Goal: Task Accomplishment & Management: Manage account settings

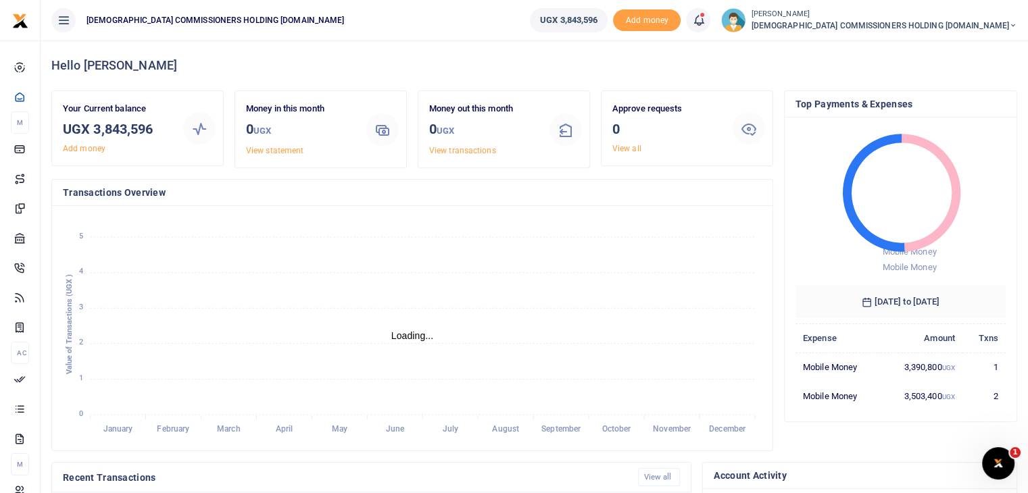
scroll to position [11, 11]
click at [992, 22] on span "[DEMOGRAPHIC_DATA] COMMISSIONERS HOLDING [DOMAIN_NAME]" at bounding box center [884, 26] width 266 height 12
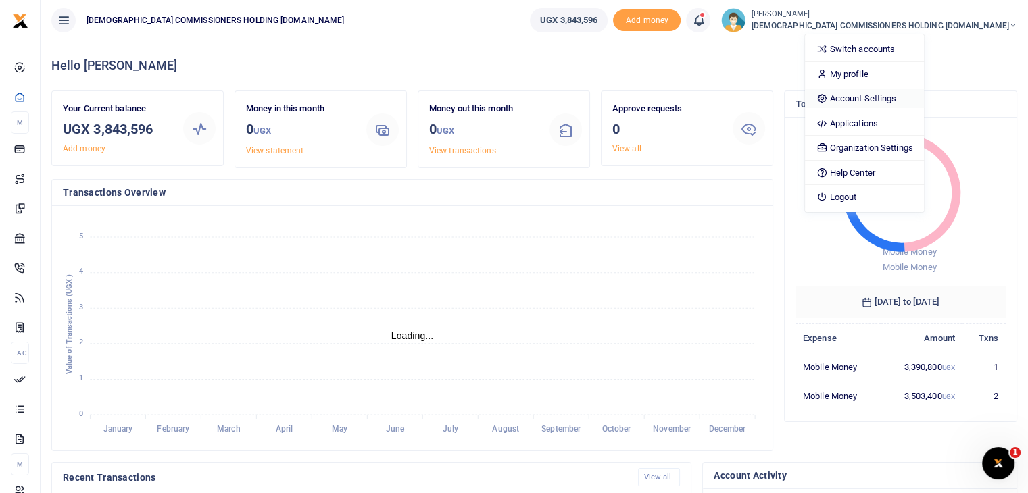
click at [923, 98] on link "Account Settings" at bounding box center [864, 98] width 118 height 19
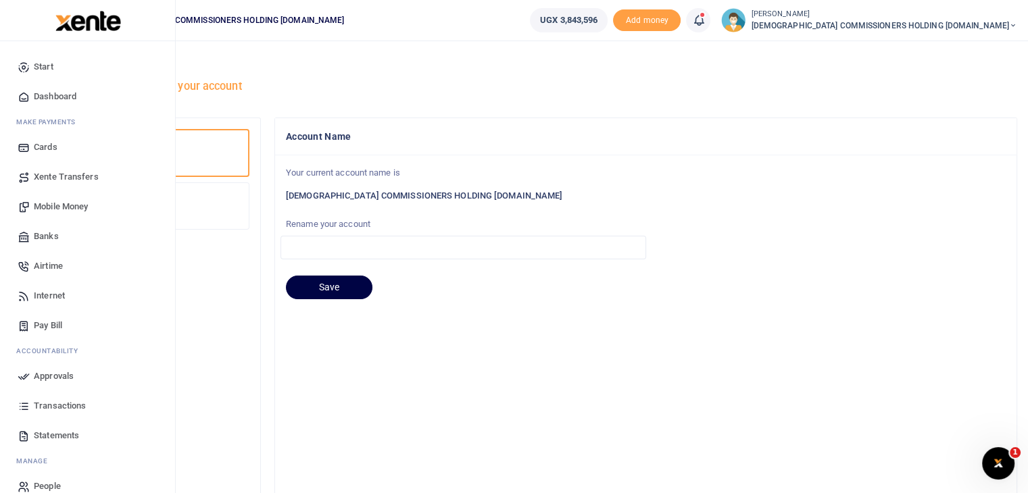
click at [47, 487] on span "People" at bounding box center [47, 487] width 27 height 14
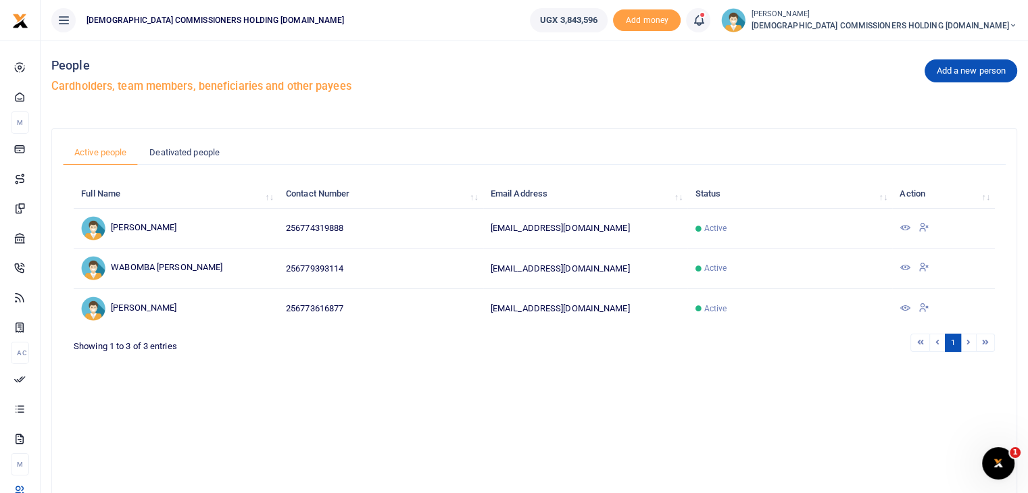
click at [906, 307] on icon at bounding box center [904, 308] width 11 height 11
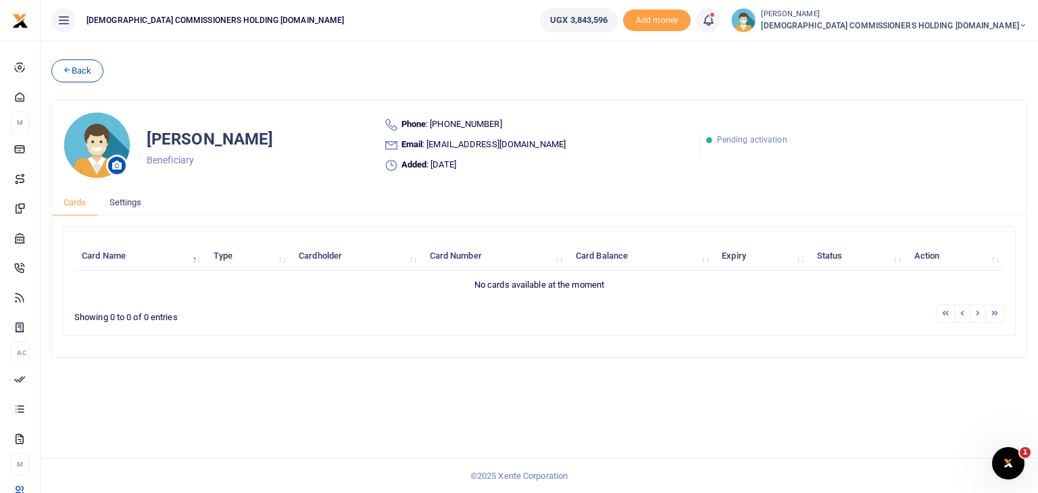
click at [943, 255] on th "Action" at bounding box center [955, 256] width 98 height 29
click at [76, 68] on link "Back" at bounding box center [77, 70] width 52 height 23
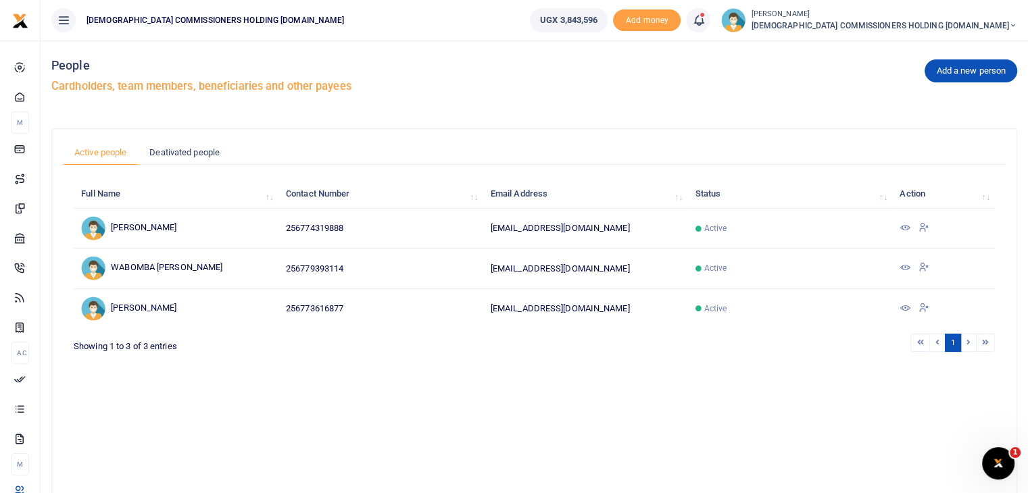
click at [927, 307] on icon at bounding box center [923, 307] width 11 height 12
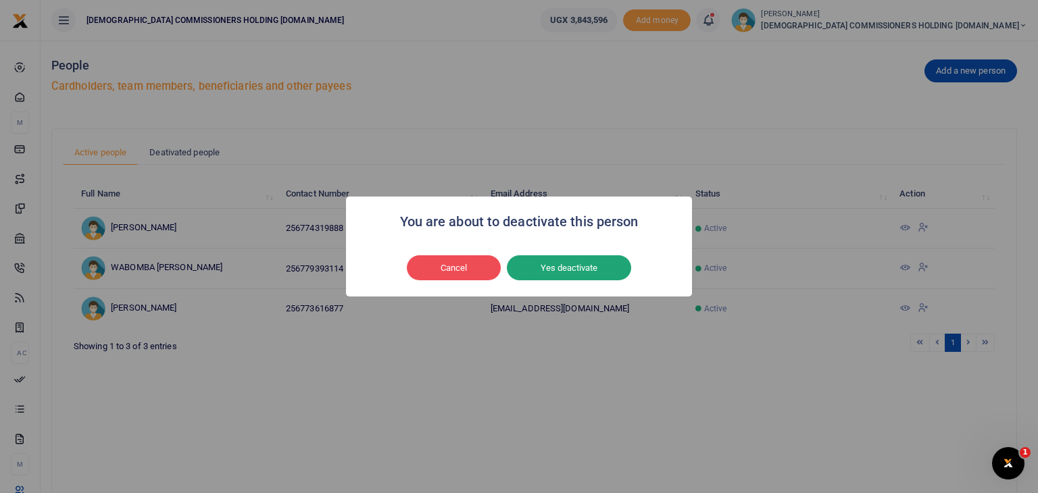
click at [560, 270] on button "Yes deactivate" at bounding box center [569, 268] width 124 height 26
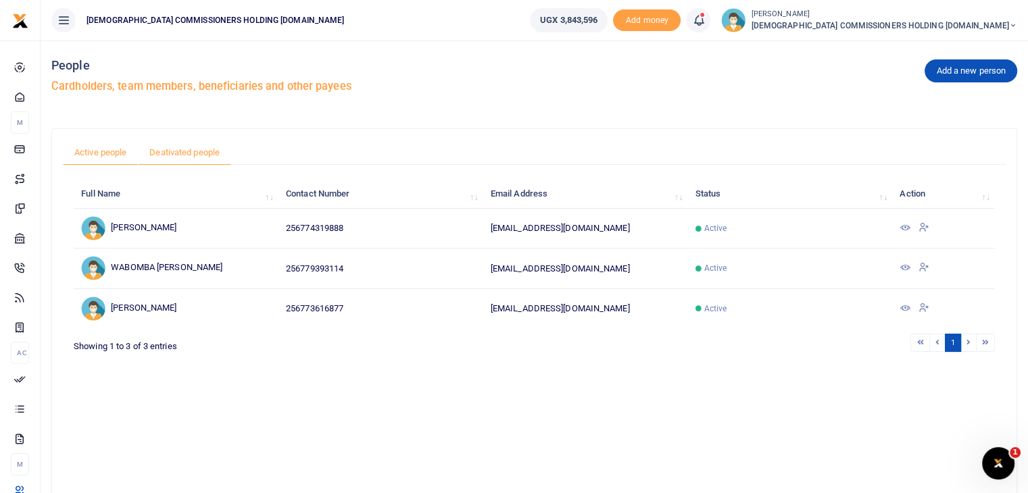
click at [183, 155] on link "Deativated people" at bounding box center [184, 153] width 93 height 26
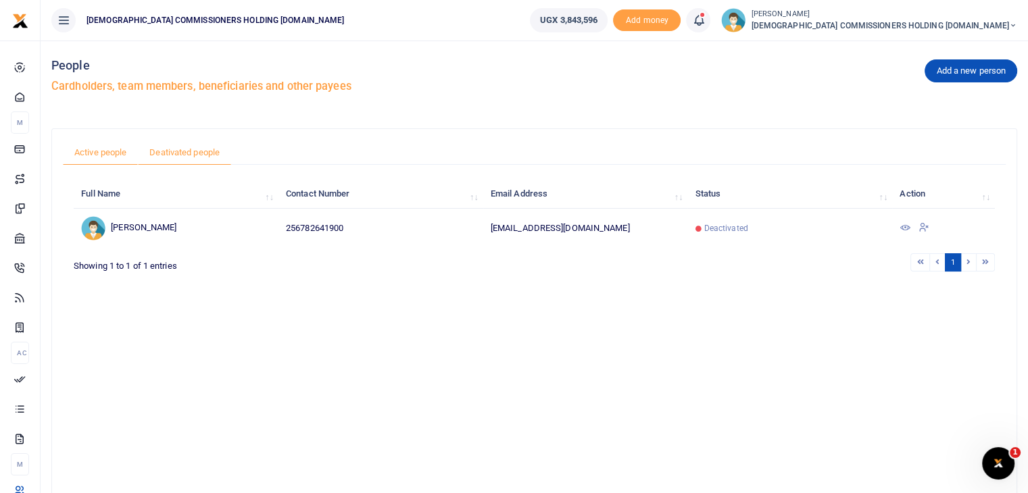
click at [103, 152] on link "Active people" at bounding box center [100, 153] width 75 height 26
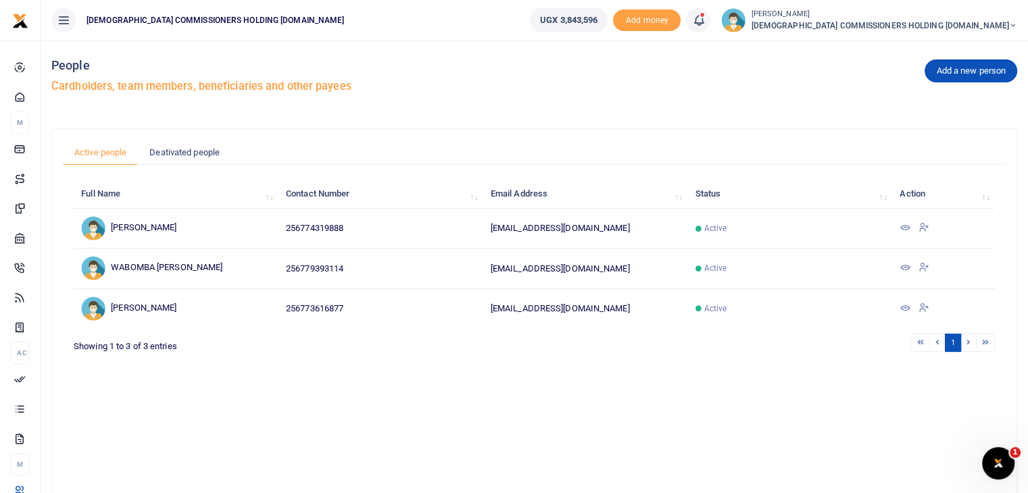
click at [928, 308] on icon at bounding box center [923, 307] width 11 height 12
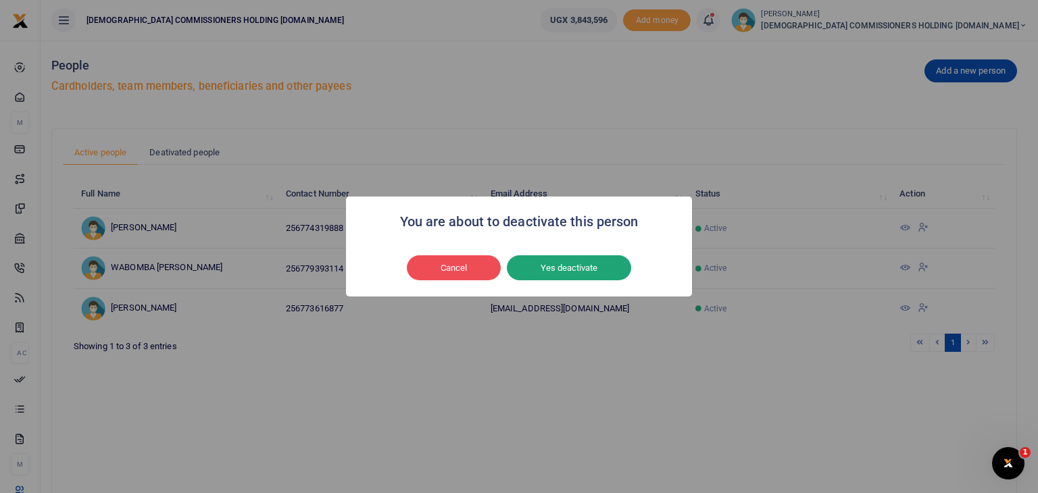
click at [573, 274] on button "Yes deactivate" at bounding box center [569, 268] width 124 height 26
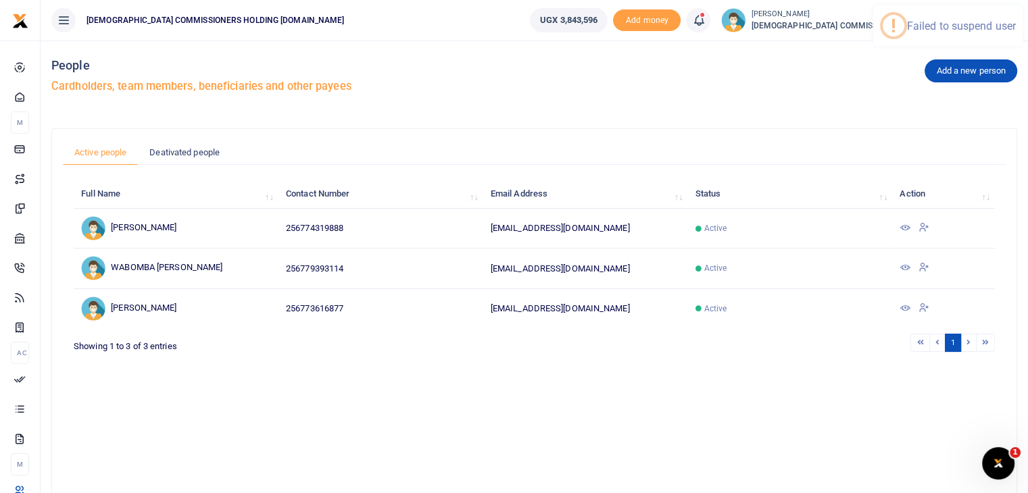
click at [612, 401] on div "Full Name Contact Number Email Address Status Action Pamela Kalembe 25677431988…" at bounding box center [534, 328] width 921 height 304
click at [1012, 21] on icon at bounding box center [1013, 25] width 8 height 9
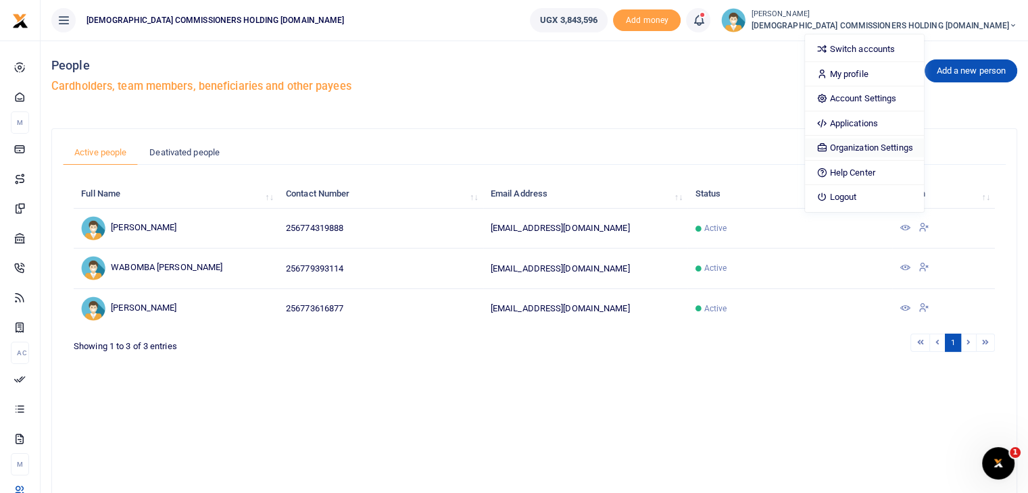
click at [923, 144] on link "Organization Settings" at bounding box center [864, 148] width 118 height 19
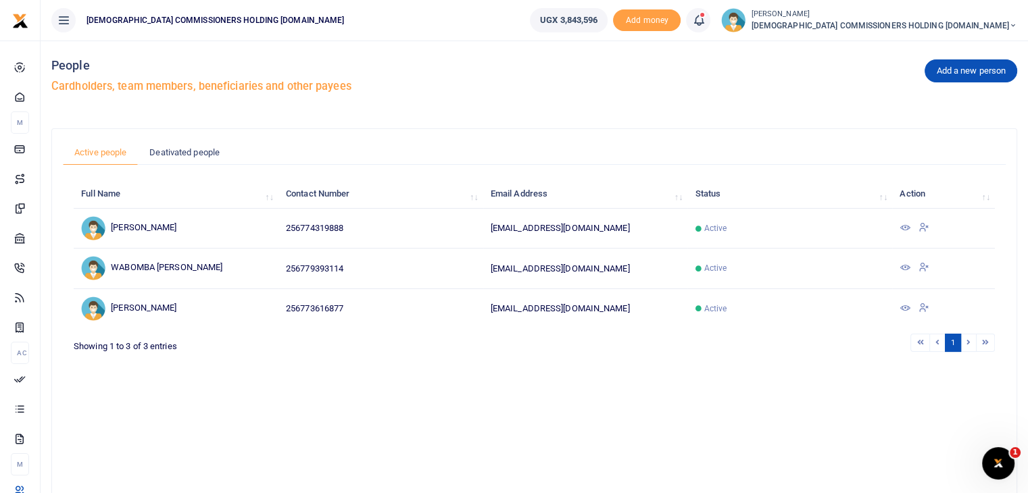
click at [965, 28] on span "CHURCH COMMISSIONERS HOLDING CO.LTD" at bounding box center [884, 26] width 266 height 12
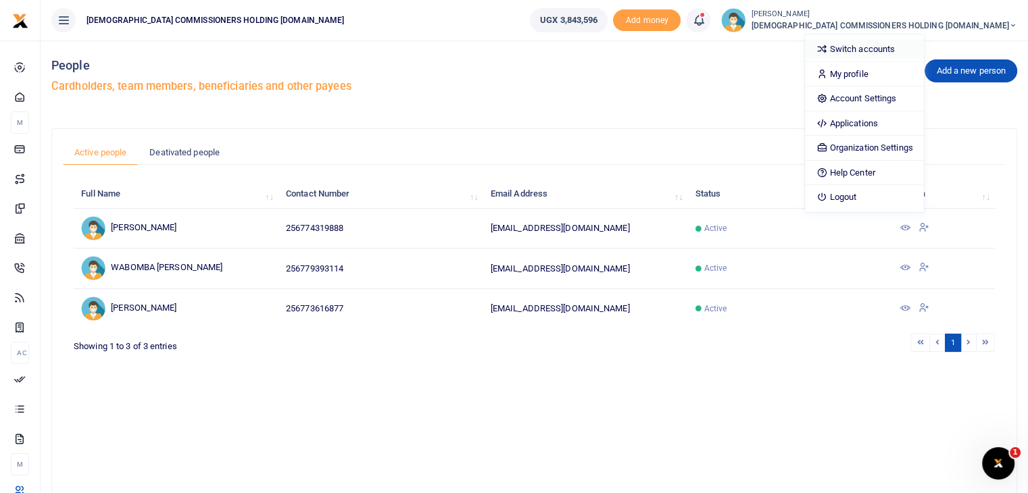
click at [923, 50] on link "Switch accounts" at bounding box center [864, 49] width 118 height 19
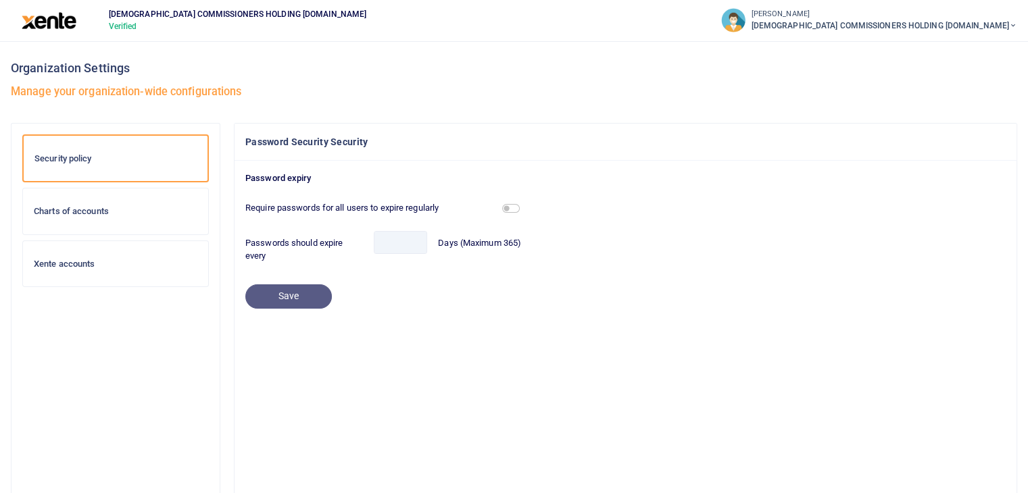
click at [969, 26] on span "[DEMOGRAPHIC_DATA] COMMISSIONERS HOLDING [DOMAIN_NAME]" at bounding box center [884, 26] width 266 height 12
click at [925, 170] on div "Password expiry Require passwords for all users to expire regularly Passwords s…" at bounding box center [625, 240] width 782 height 159
click at [994, 27] on span "[DEMOGRAPHIC_DATA] COMMISSIONERS HOLDING [DOMAIN_NAME]" at bounding box center [884, 26] width 266 height 12
click at [874, 22] on span "[DEMOGRAPHIC_DATA] COMMISSIONERS HOLDING [DOMAIN_NAME]" at bounding box center [884, 26] width 266 height 12
click at [866, 102] on link "Help Center" at bounding box center [832, 105] width 191 height 19
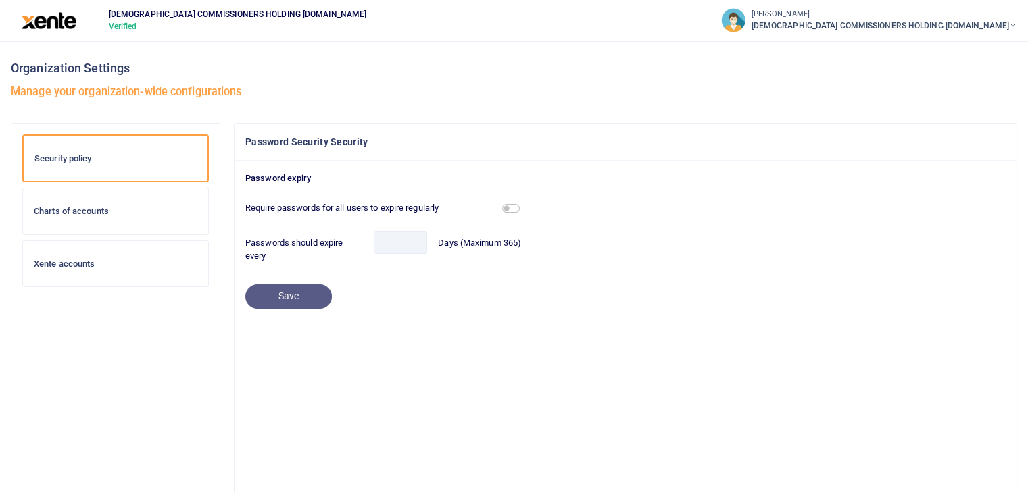
click at [964, 22] on span "CHURCH COMMISSIONERS HOLDING CO.LTD" at bounding box center [884, 26] width 266 height 12
click at [865, 136] on link "Logout" at bounding box center [832, 130] width 191 height 19
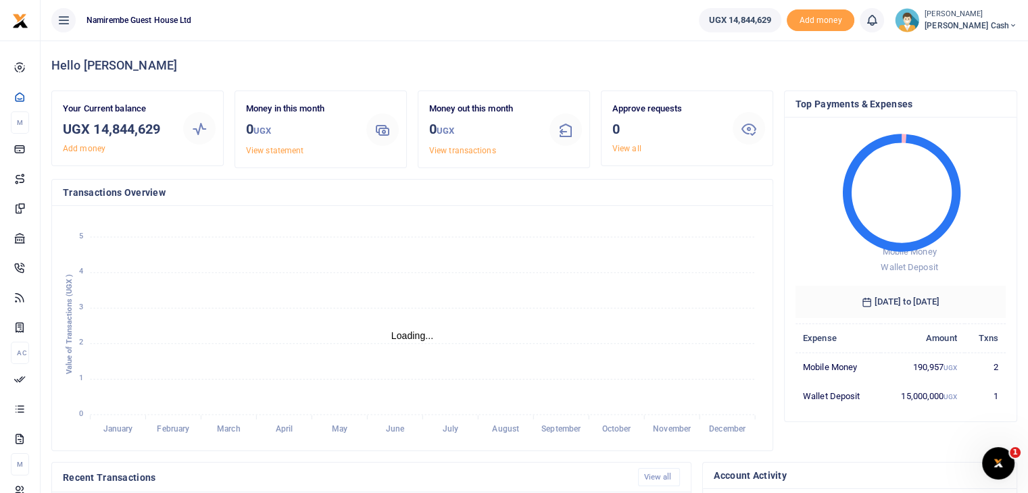
scroll to position [11, 11]
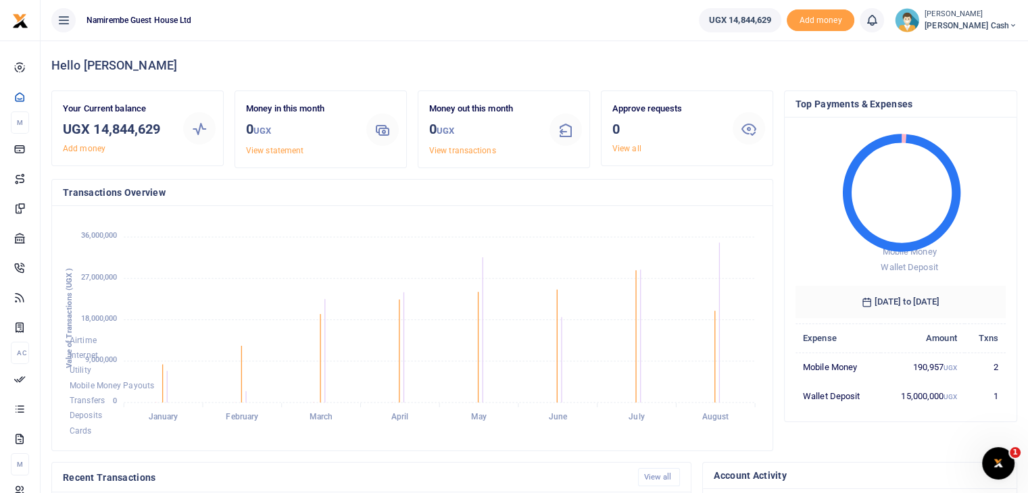
click at [988, 30] on span "[PERSON_NAME] Cash" at bounding box center [970, 26] width 93 height 12
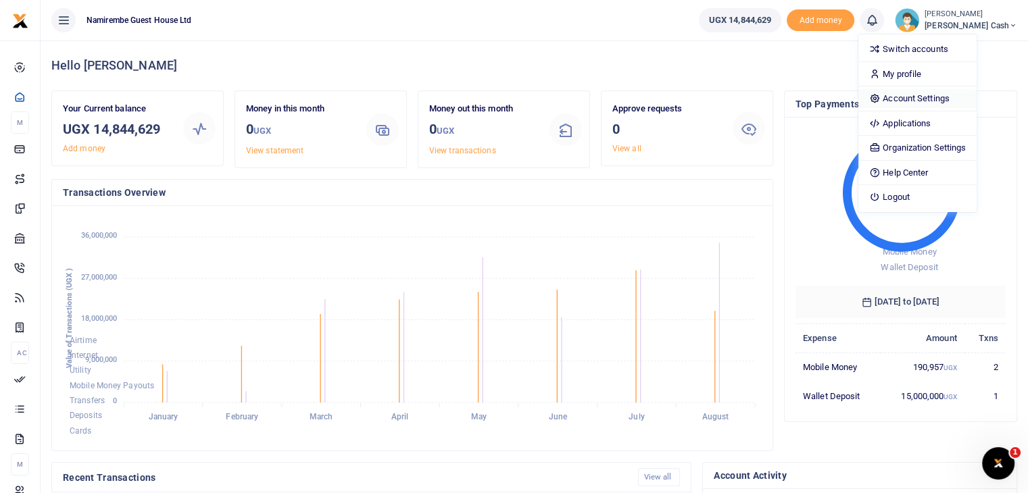
click at [954, 99] on link "Account Settings" at bounding box center [917, 98] width 118 height 19
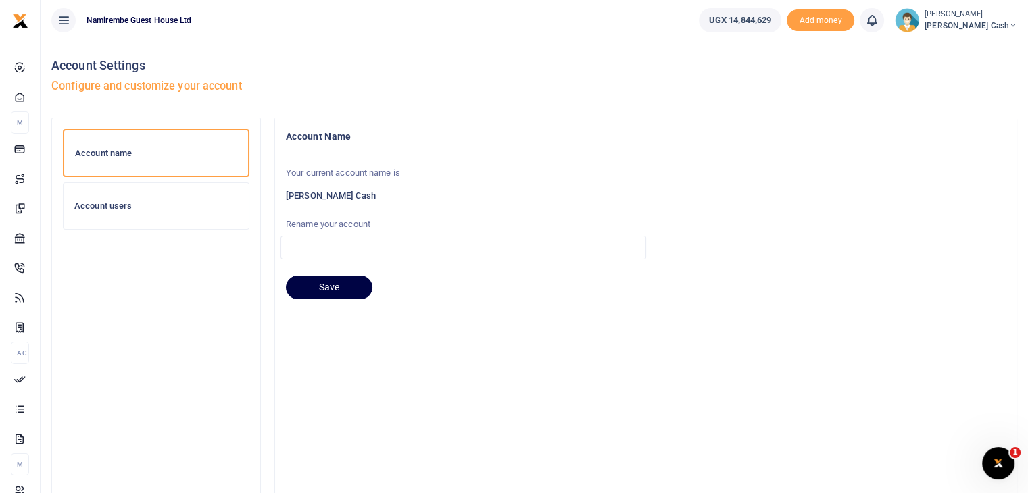
click at [129, 208] on h6 "Account users" at bounding box center [156, 206] width 164 height 11
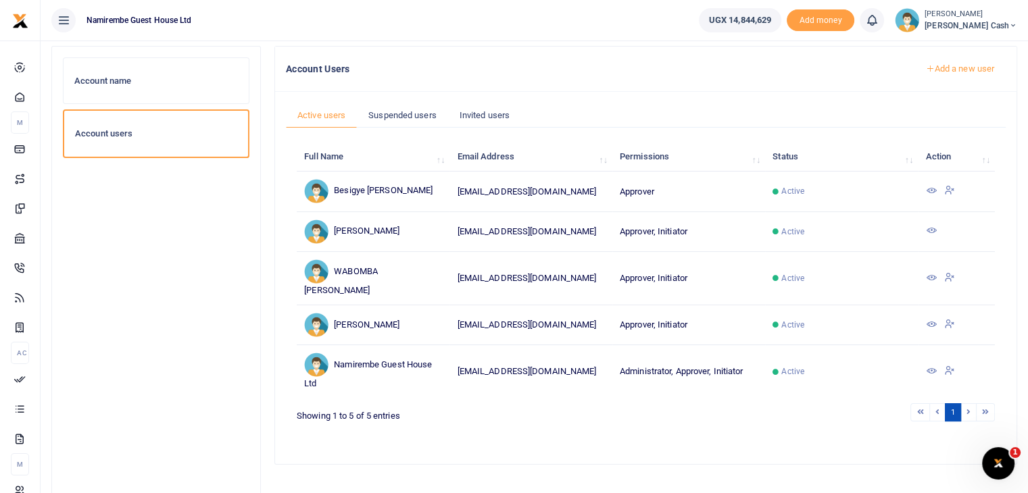
scroll to position [75, 0]
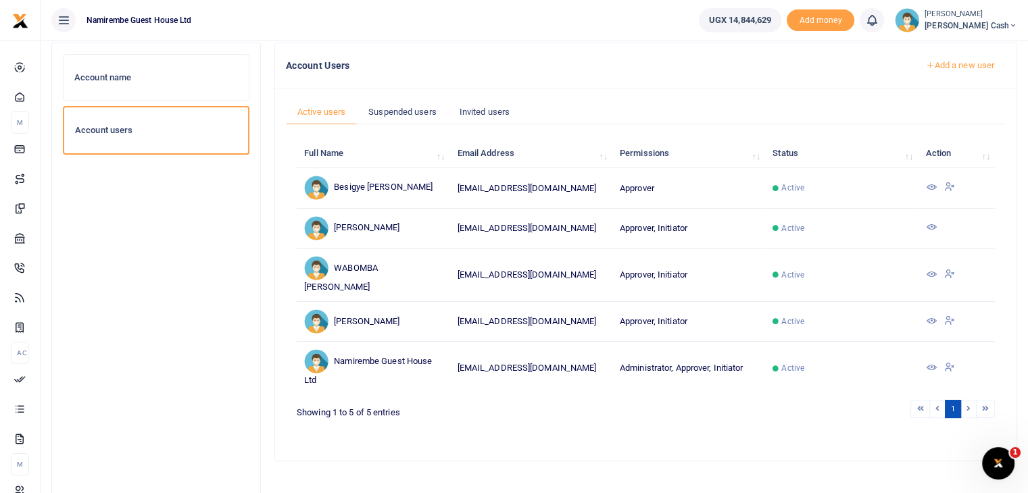
click at [949, 271] on icon at bounding box center [949, 274] width 11 height 12
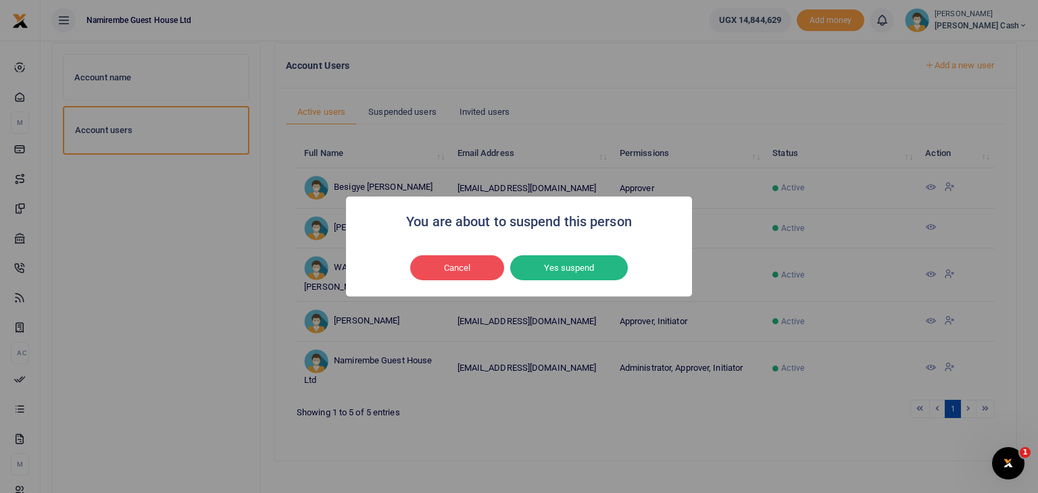
click at [573, 420] on div "You are about to suspend this person × Cancel No Yes suspend" at bounding box center [519, 246] width 1038 height 493
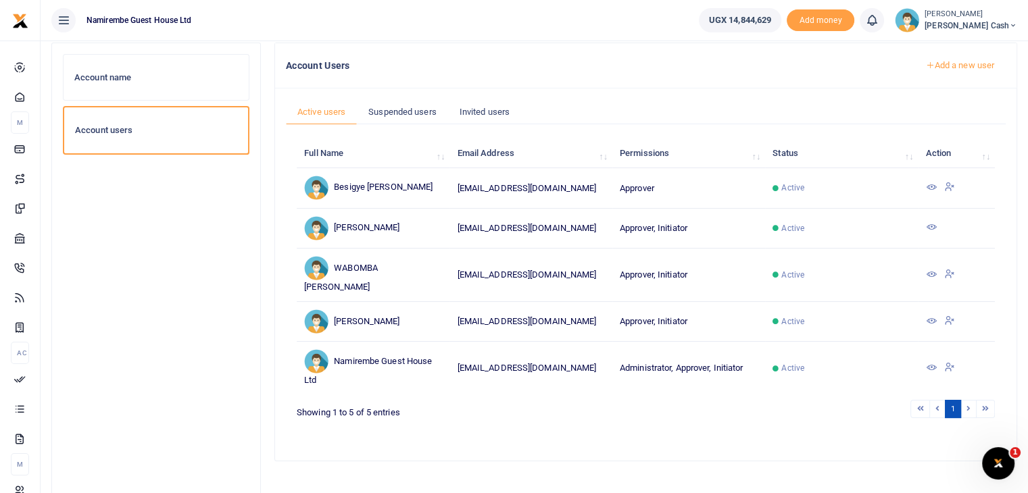
click at [930, 274] on icon at bounding box center [930, 274] width 11 height 11
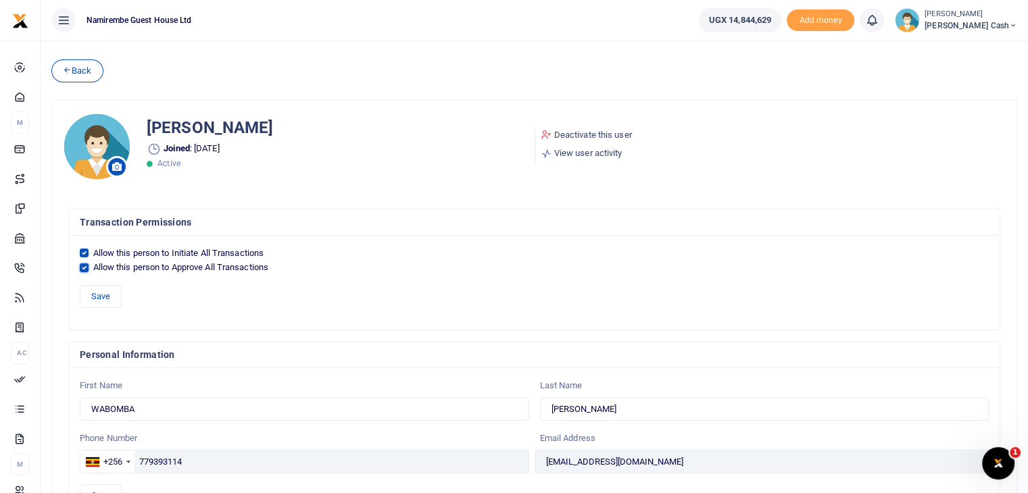
click at [83, 266] on input "Allow this person to Approve All Transactions" at bounding box center [84, 268] width 9 height 9
checkbox input "false"
click at [103, 298] on button "Save" at bounding box center [101, 296] width 42 height 23
click at [82, 68] on link "Back" at bounding box center [77, 70] width 52 height 23
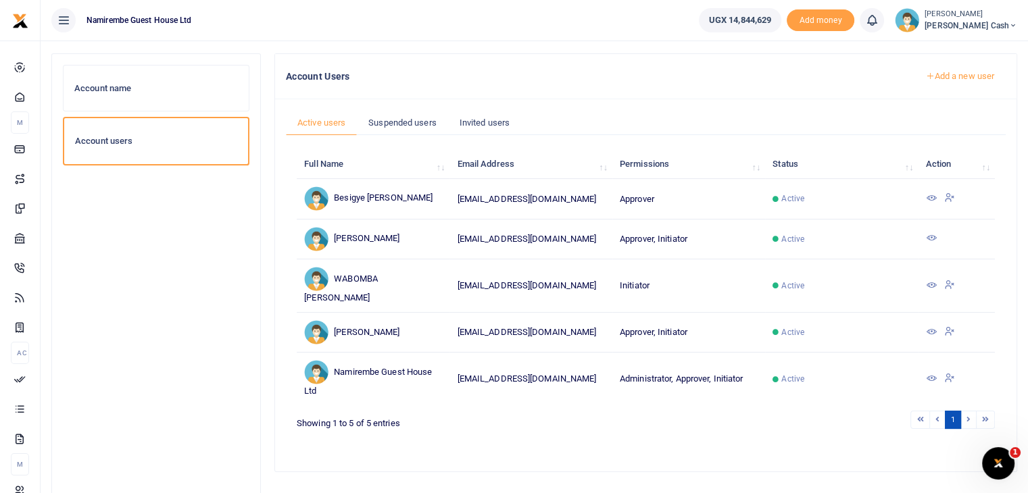
scroll to position [65, 0]
click at [926, 377] on icon at bounding box center [930, 377] width 11 height 11
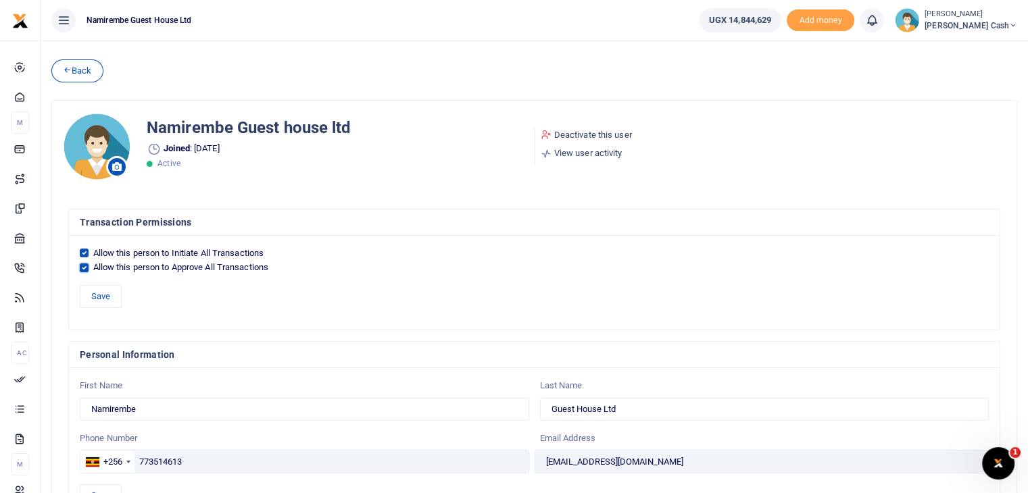
click at [84, 267] on input "Allow this person to Approve All Transactions" at bounding box center [84, 268] width 9 height 9
checkbox input "false"
click at [97, 295] on button "Save" at bounding box center [101, 296] width 42 height 23
click at [78, 69] on link "Back" at bounding box center [77, 70] width 52 height 23
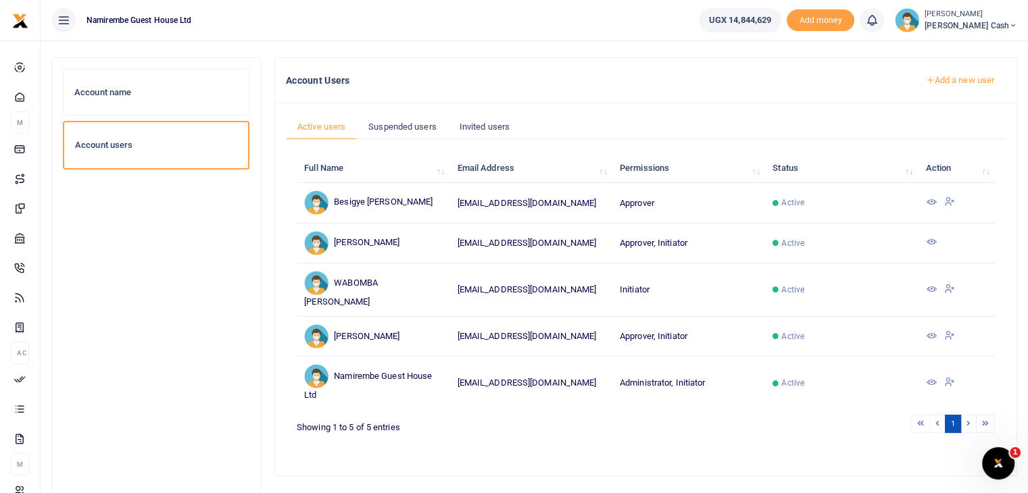
scroll to position [55, 0]
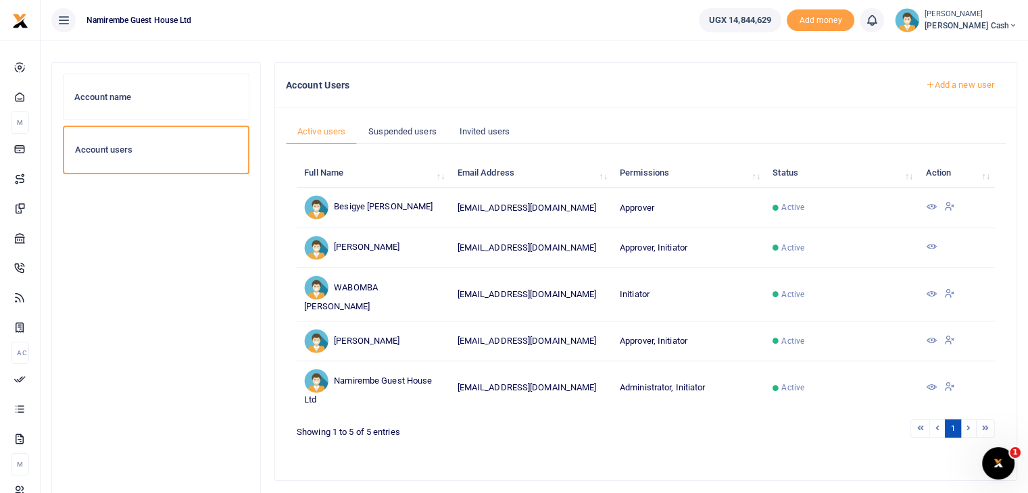
click at [953, 87] on link "Add a new user" at bounding box center [960, 85] width 92 height 23
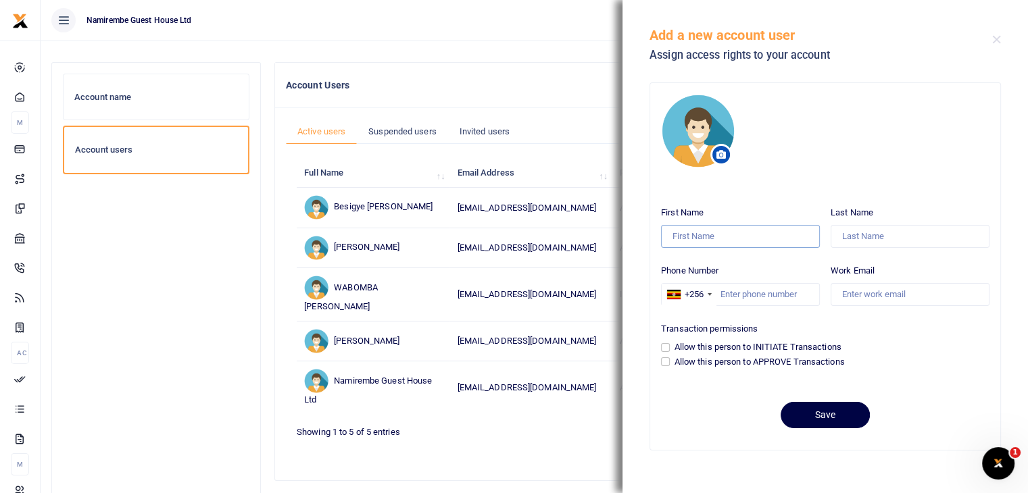
click at [735, 232] on input "First Name" at bounding box center [740, 236] width 159 height 23
type input "Robert"
click at [856, 238] on input "Last Name" at bounding box center [910, 236] width 159 height 23
type input "Wabomba"
click at [769, 294] on input "Phone Number" at bounding box center [740, 294] width 159 height 23
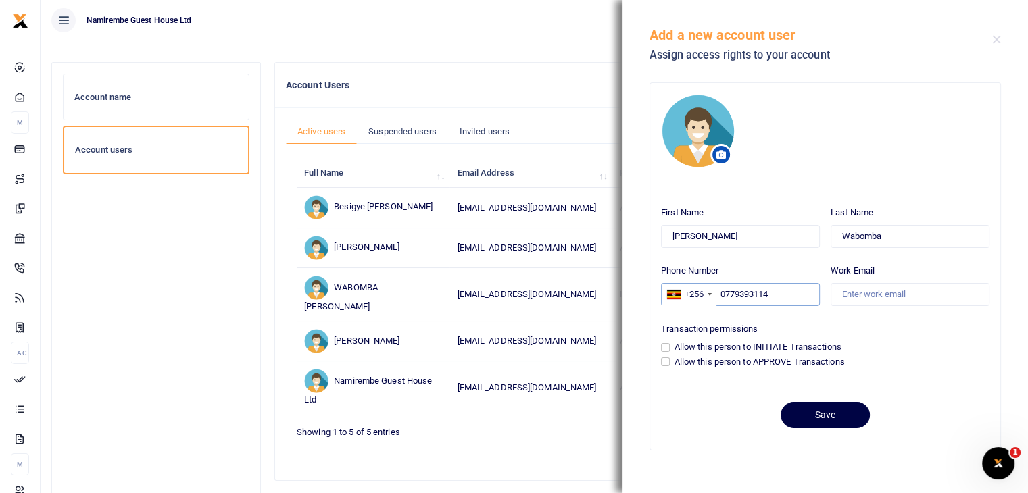
type input "0779393114"
click at [858, 295] on input "Work Email" at bounding box center [910, 294] width 159 height 23
type input "[EMAIL_ADDRESS][DOMAIN_NAME]"
click at [665, 347] on input "Allow this person to INITIATE Transactions" at bounding box center [665, 347] width 9 height 9
checkbox input "true"
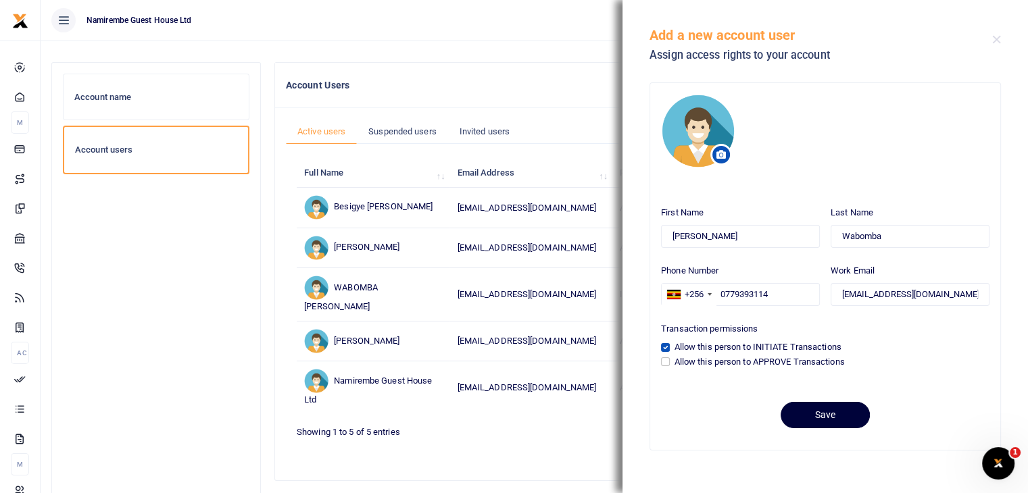
click at [810, 414] on button "Save" at bounding box center [825, 415] width 89 height 26
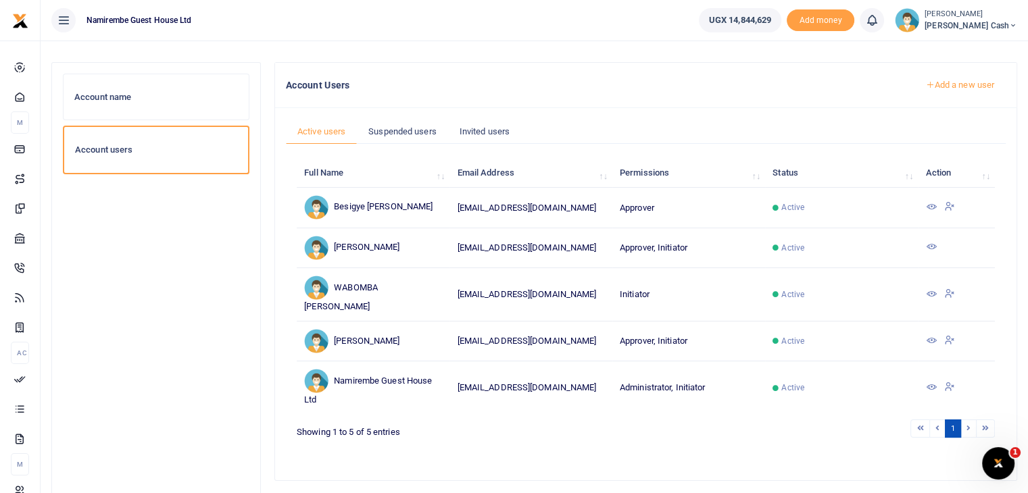
click at [660, 57] on div "Account Settings Configure and customise your account" at bounding box center [534, 23] width 966 height 77
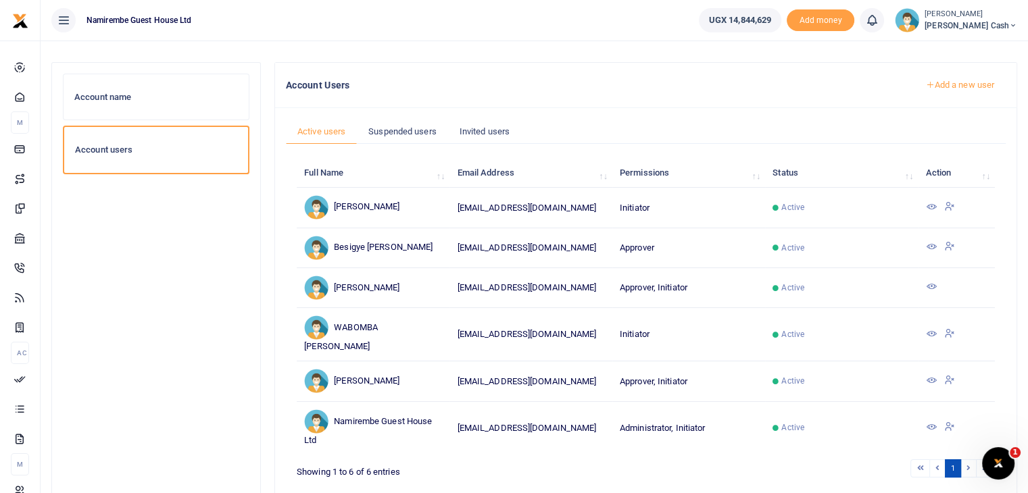
click at [932, 330] on icon at bounding box center [930, 333] width 11 height 11
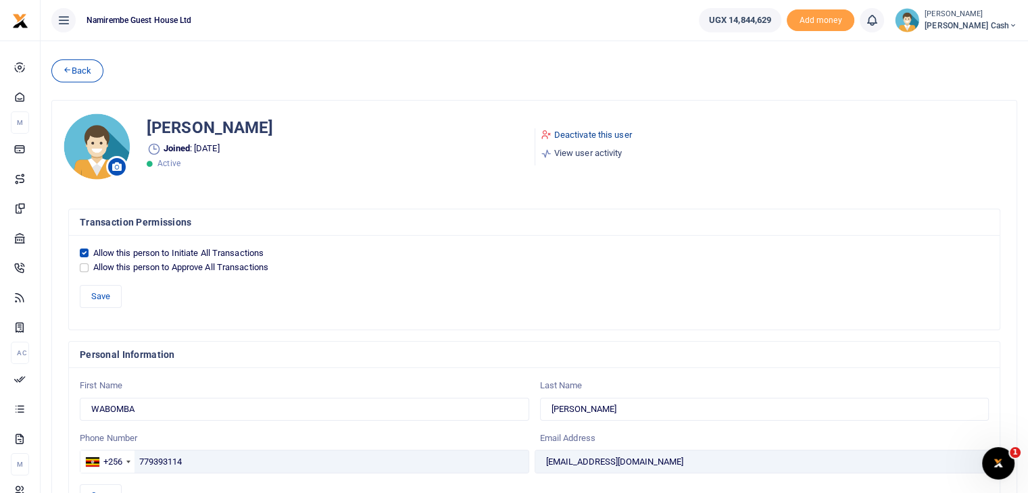
click at [596, 135] on link "Deactivate this user" at bounding box center [586, 135] width 91 height 14
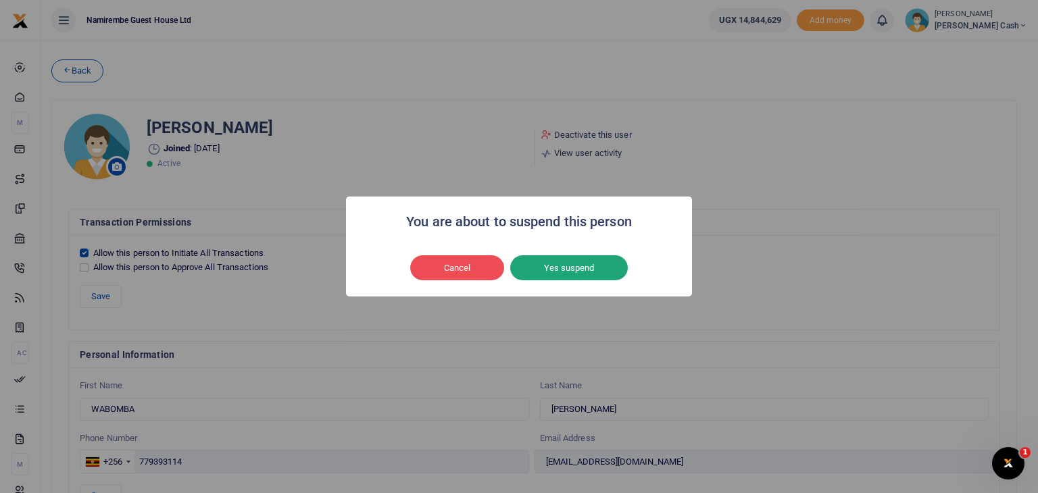
click at [570, 268] on button "Yes suspend" at bounding box center [569, 268] width 118 height 26
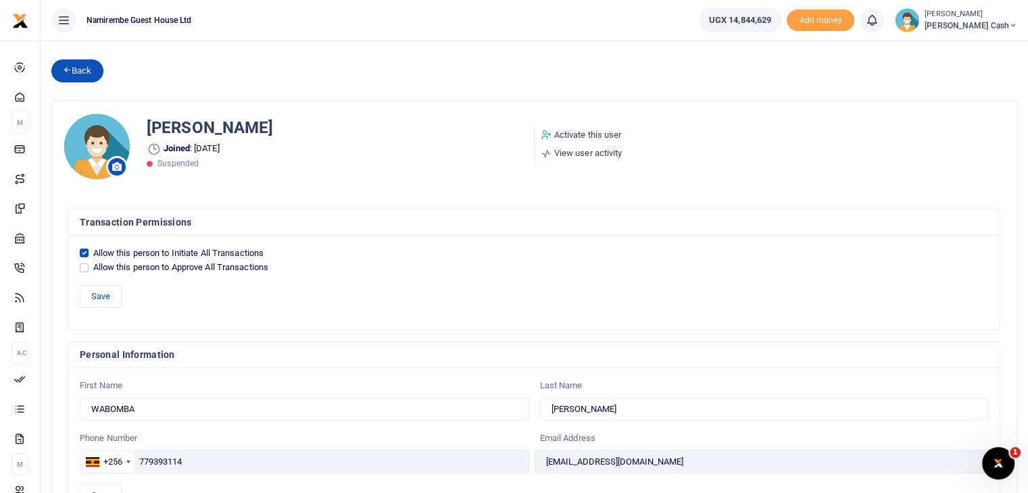
click at [74, 69] on link "Back" at bounding box center [77, 70] width 52 height 23
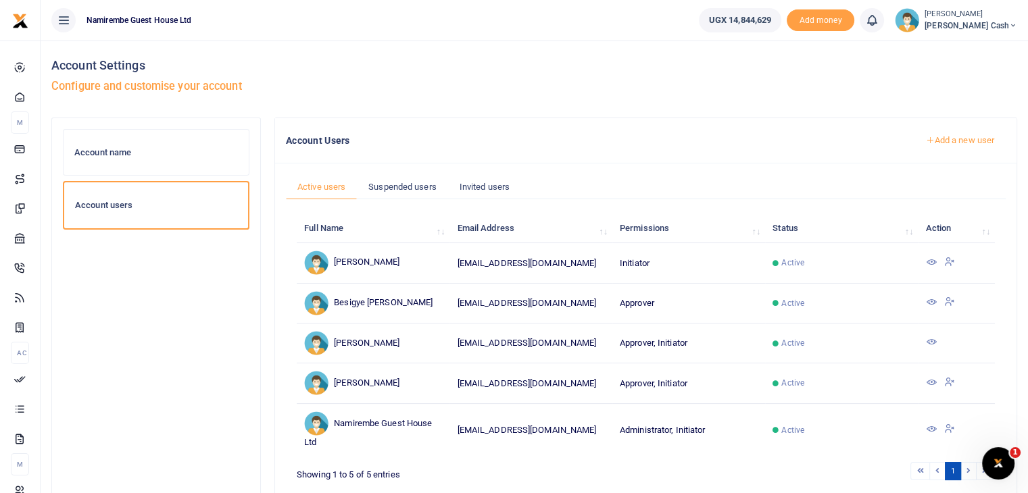
click at [999, 20] on span "[PERSON_NAME] Cash" at bounding box center [970, 26] width 93 height 12
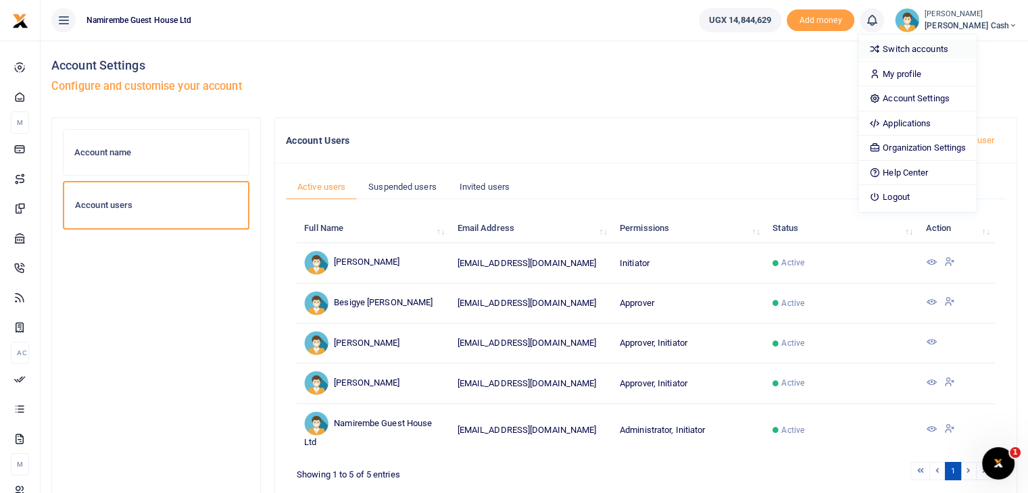
click at [925, 44] on link "Switch accounts" at bounding box center [917, 49] width 118 height 19
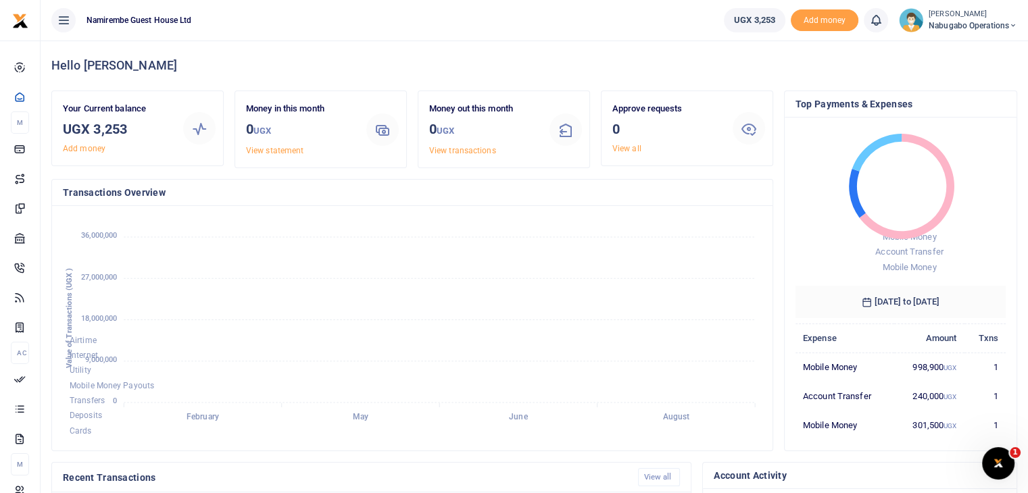
scroll to position [11, 11]
click at [995, 22] on span "Nabugabo operations" at bounding box center [972, 26] width 89 height 12
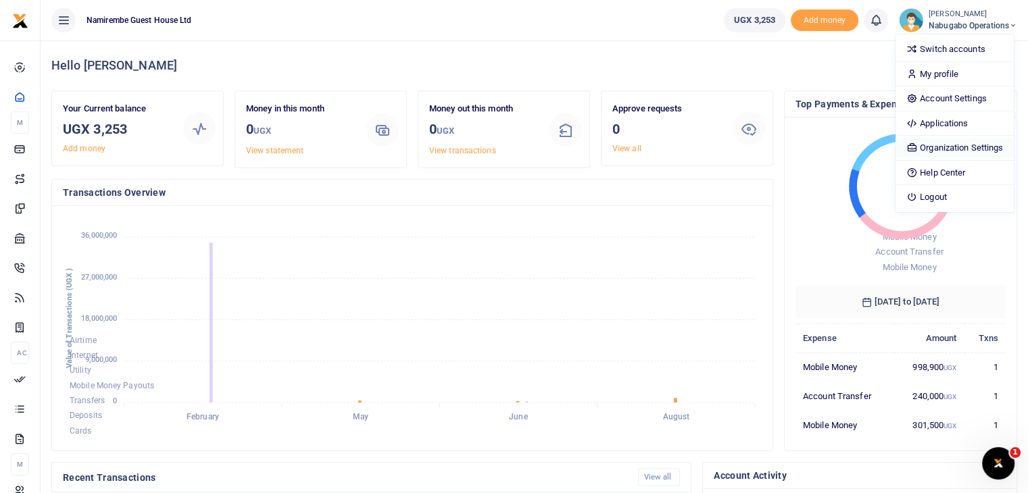
click at [937, 148] on link "Organization Settings" at bounding box center [954, 148] width 118 height 19
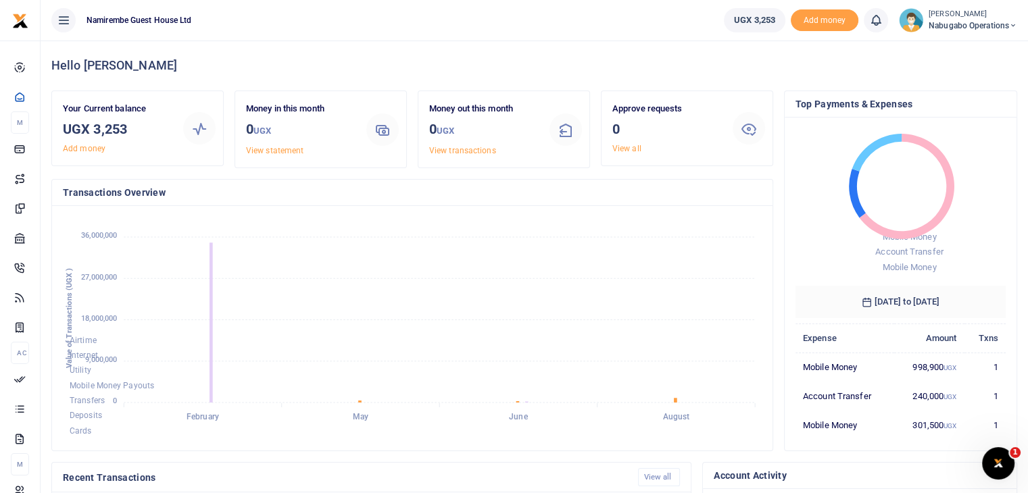
click at [967, 25] on span "Nabugabo operations" at bounding box center [972, 26] width 89 height 12
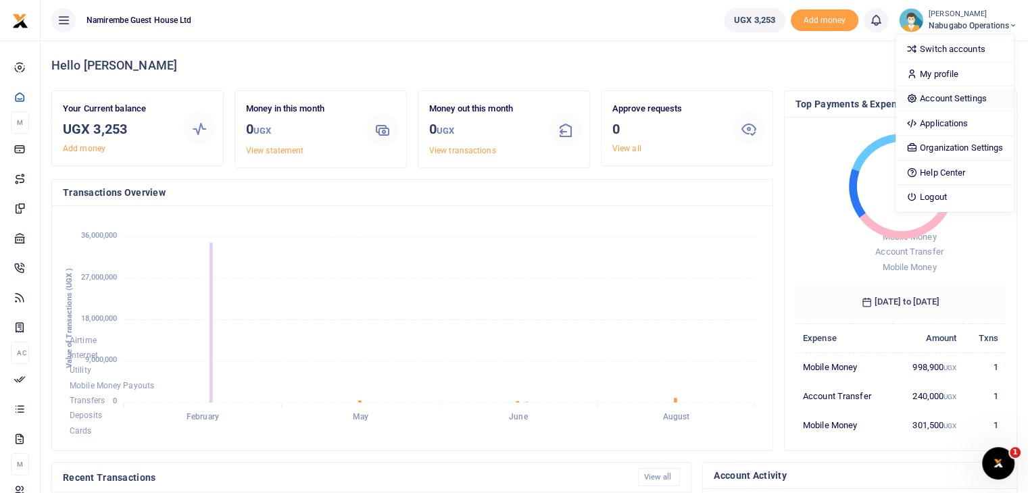
click at [944, 103] on link "Account Settings" at bounding box center [954, 98] width 118 height 19
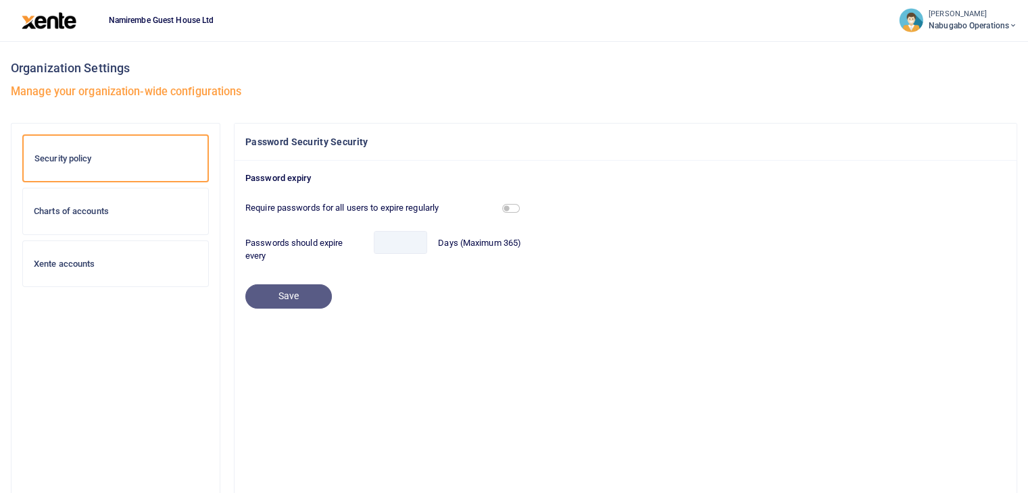
click at [984, 30] on span "Nabugabo operations" at bounding box center [972, 26] width 89 height 12
click at [826, 235] on div "Passwords should expire every Days (Maximum 365)" at bounding box center [625, 249] width 771 height 37
click at [155, 19] on span "Namirembe Guest House Ltd" at bounding box center [161, 20] width 116 height 12
click at [991, 30] on span "Nabugabo operations" at bounding box center [972, 26] width 89 height 12
click at [885, 129] on link "Logout" at bounding box center [923, 130] width 191 height 19
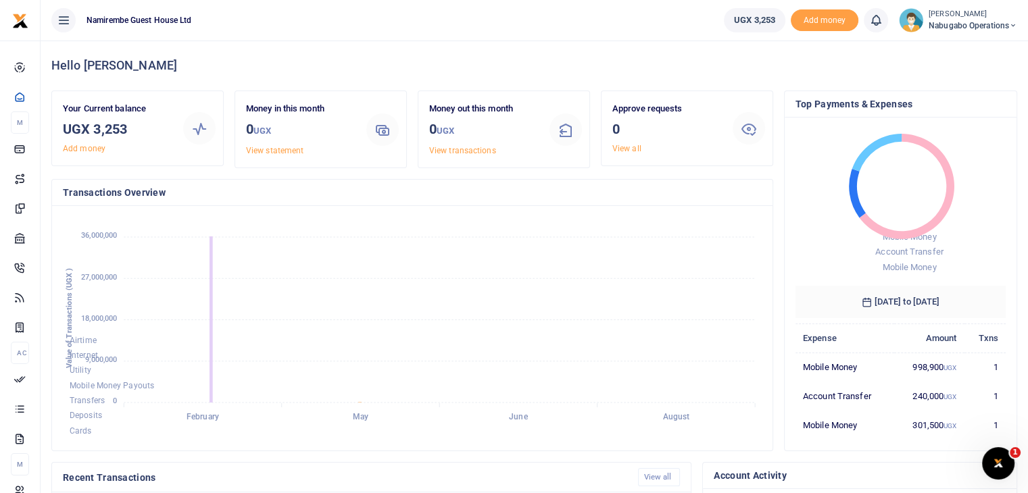
scroll to position [11, 11]
click at [994, 28] on span "Nabugabo operations" at bounding box center [972, 26] width 89 height 12
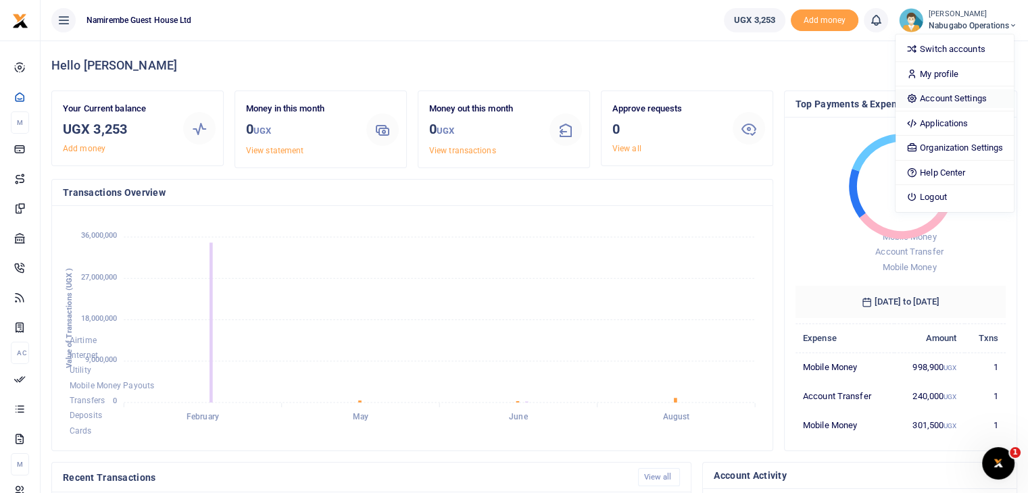
click at [943, 95] on link "Account Settings" at bounding box center [954, 98] width 118 height 19
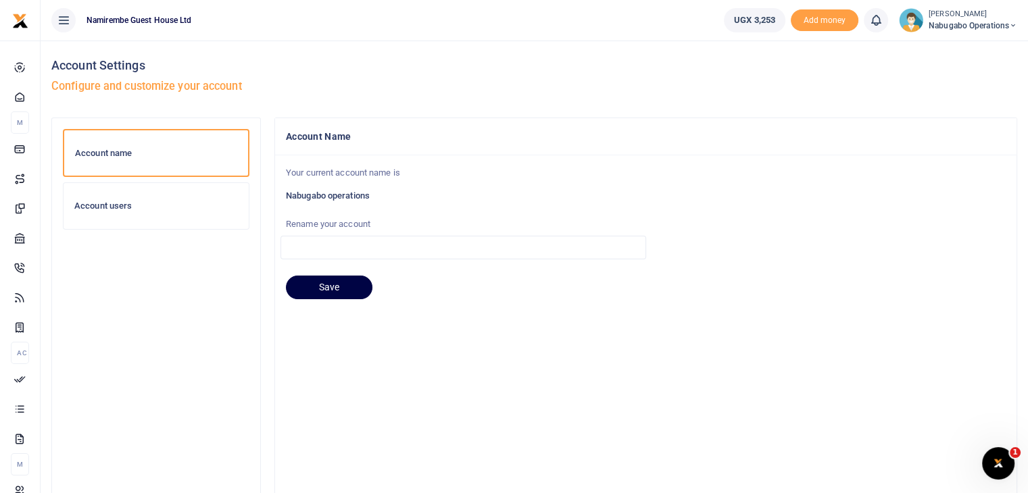
click at [137, 195] on div "Account users" at bounding box center [156, 206] width 185 height 46
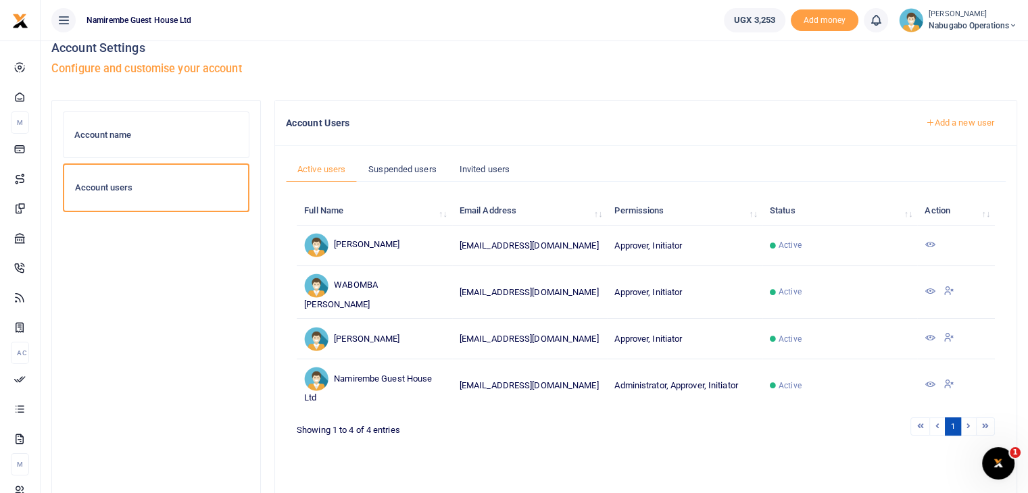
scroll to position [16, 0]
click at [931, 292] on icon at bounding box center [929, 292] width 11 height 11
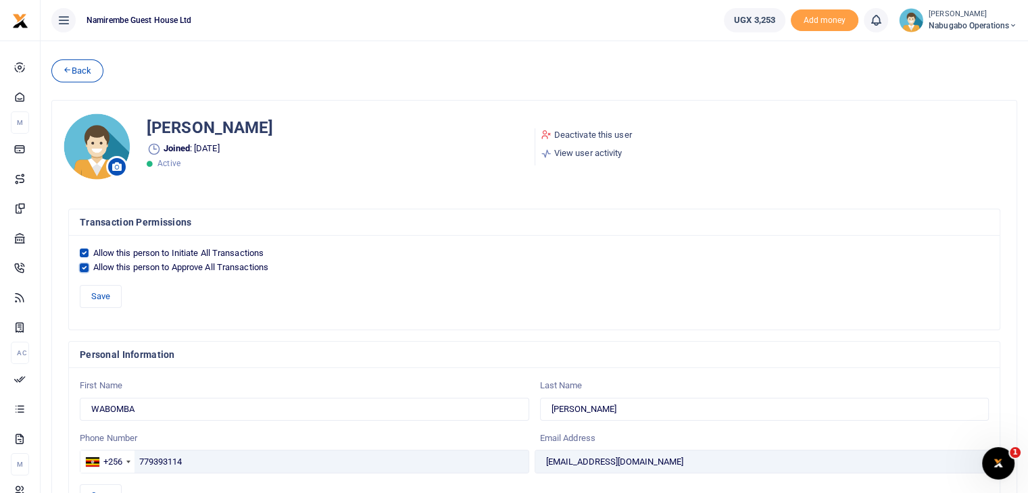
click at [85, 266] on input "Allow this person to Approve All Transactions" at bounding box center [84, 268] width 9 height 9
checkbox input "false"
click at [97, 289] on button "Save" at bounding box center [101, 296] width 42 height 23
click at [81, 73] on link "Back" at bounding box center [77, 70] width 52 height 23
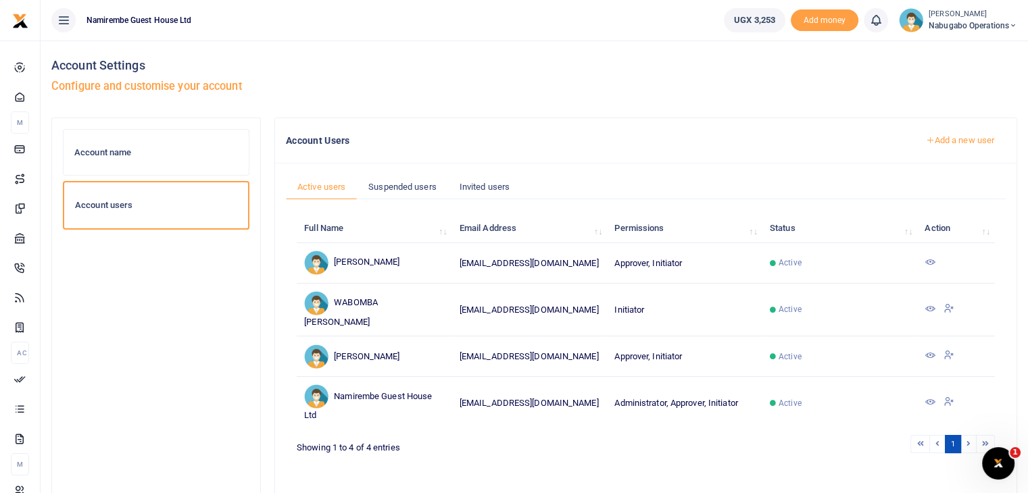
click at [929, 354] on icon at bounding box center [929, 355] width 11 height 11
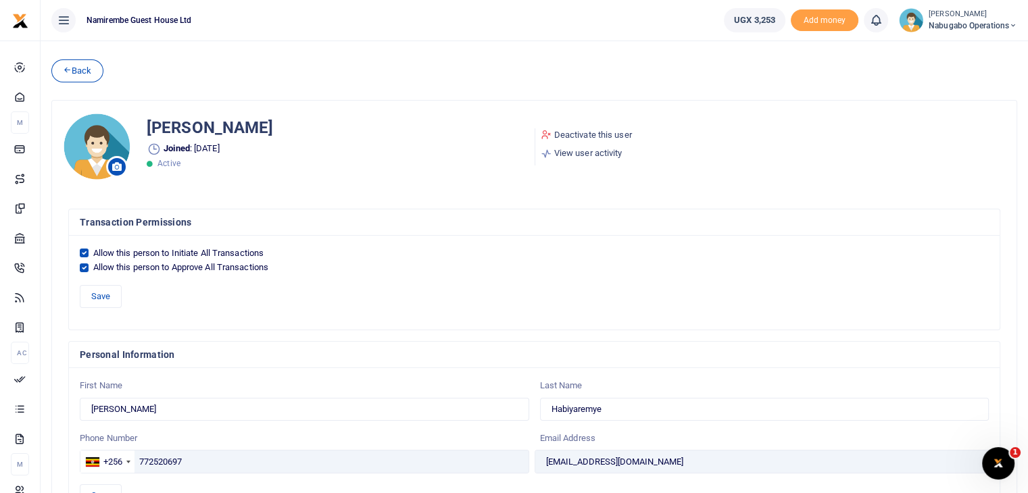
click at [599, 134] on link "Deactivate this user" at bounding box center [586, 135] width 91 height 14
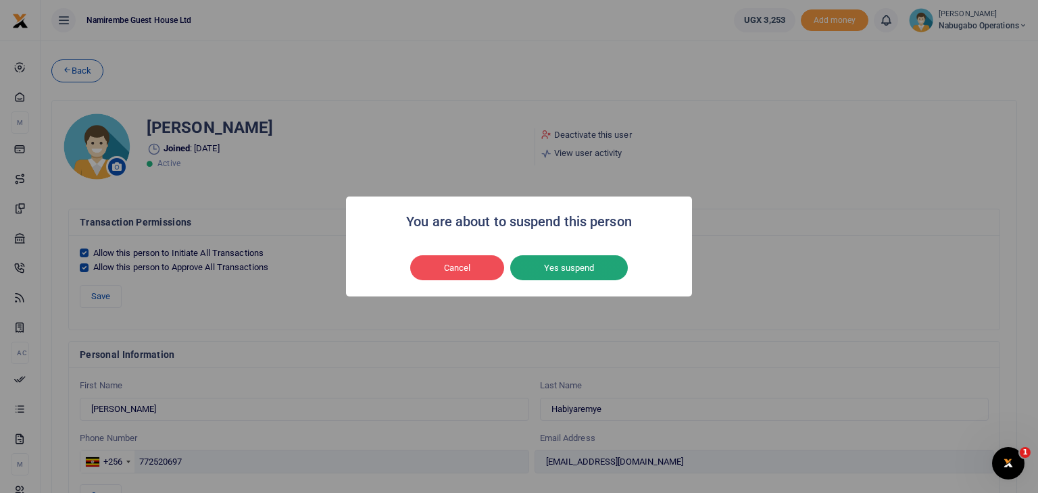
click at [570, 274] on button "Yes suspend" at bounding box center [569, 268] width 118 height 26
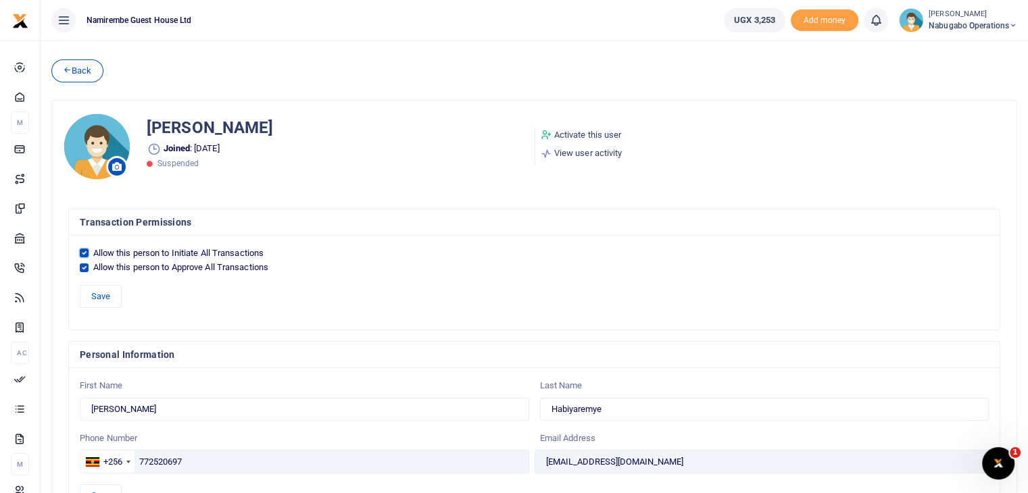
click at [86, 253] on input "Allow this person to Initiate All Transactions" at bounding box center [84, 253] width 9 height 9
checkbox input "false"
click at [86, 264] on input "Allow this person to Approve All Transactions" at bounding box center [84, 268] width 9 height 9
checkbox input "false"
click at [99, 295] on button "Save" at bounding box center [101, 296] width 42 height 23
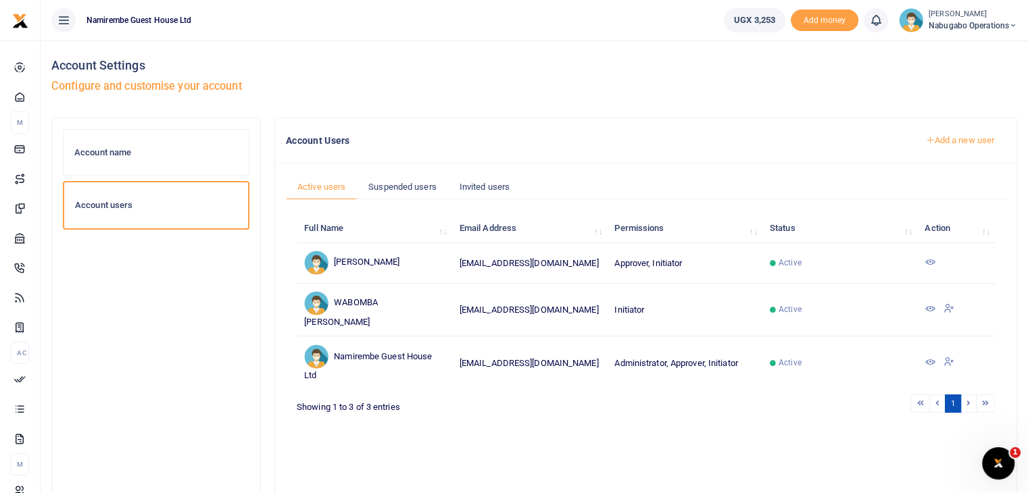
click at [933, 362] on icon at bounding box center [929, 362] width 11 height 11
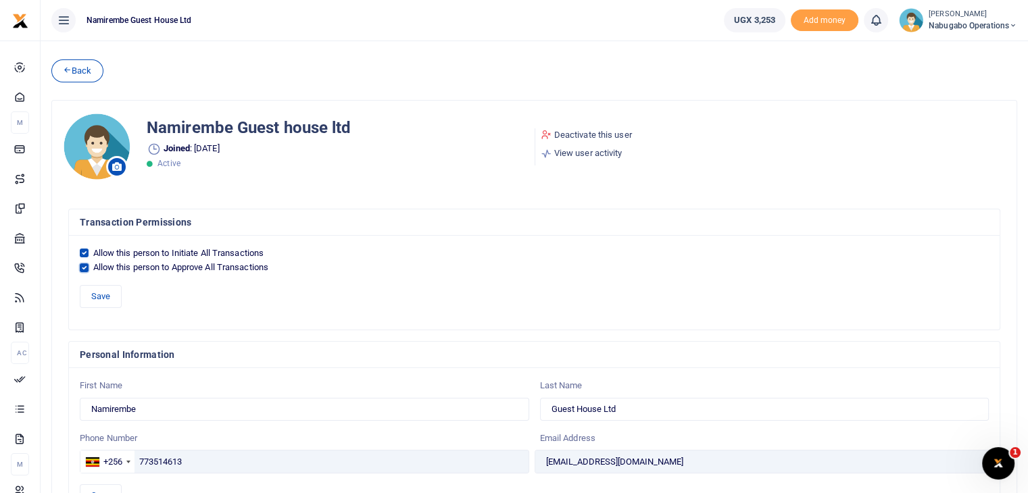
click at [84, 264] on input "Allow this person to Approve All Transactions" at bounding box center [84, 268] width 9 height 9
checkbox input "false"
click at [93, 294] on button "Save" at bounding box center [101, 296] width 42 height 23
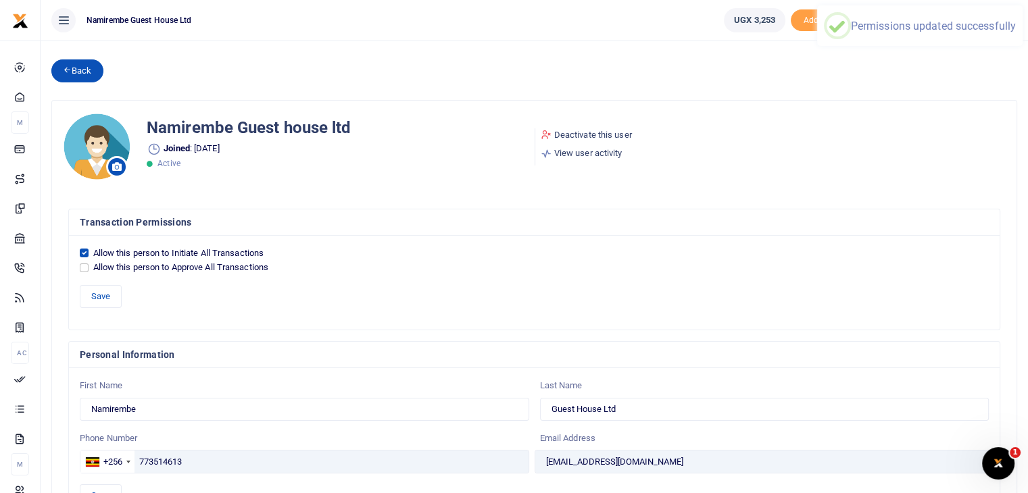
click at [90, 71] on link "Back" at bounding box center [77, 70] width 52 height 23
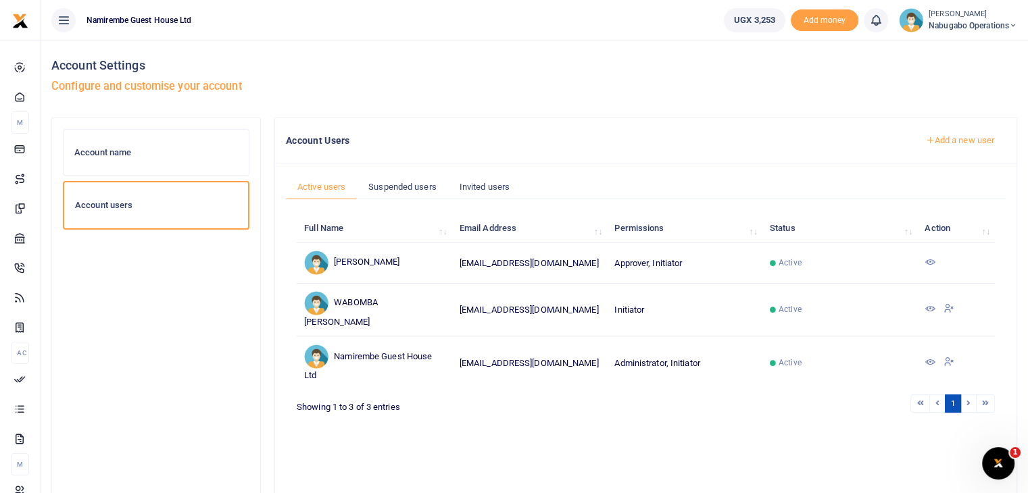
click at [962, 142] on link "Add a new user" at bounding box center [960, 140] width 92 height 23
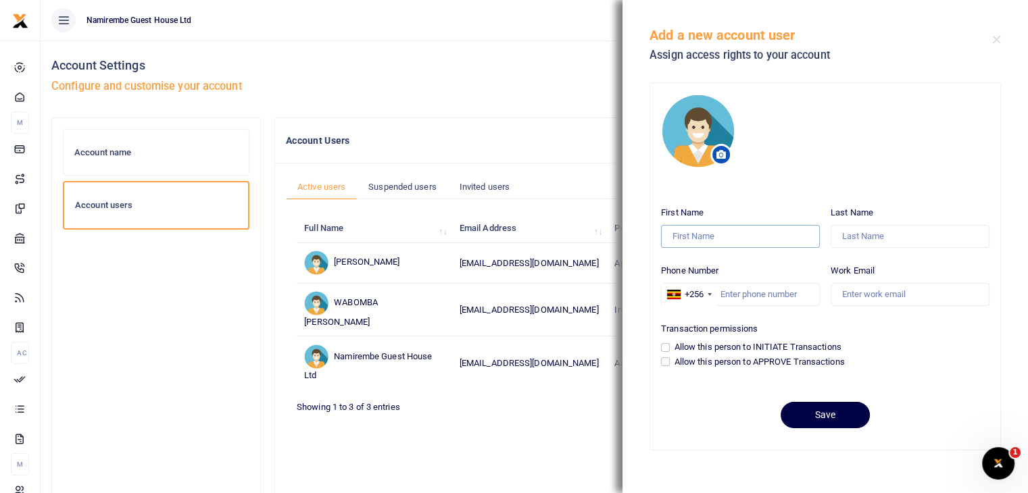
click at [718, 238] on input "First Name" at bounding box center [740, 236] width 159 height 23
type input "[PERSON_NAME]"
click at [872, 241] on input "Last Name" at bounding box center [910, 236] width 159 height 23
type input "Wabomba"
click at [758, 292] on input "Phone Number" at bounding box center [740, 294] width 159 height 23
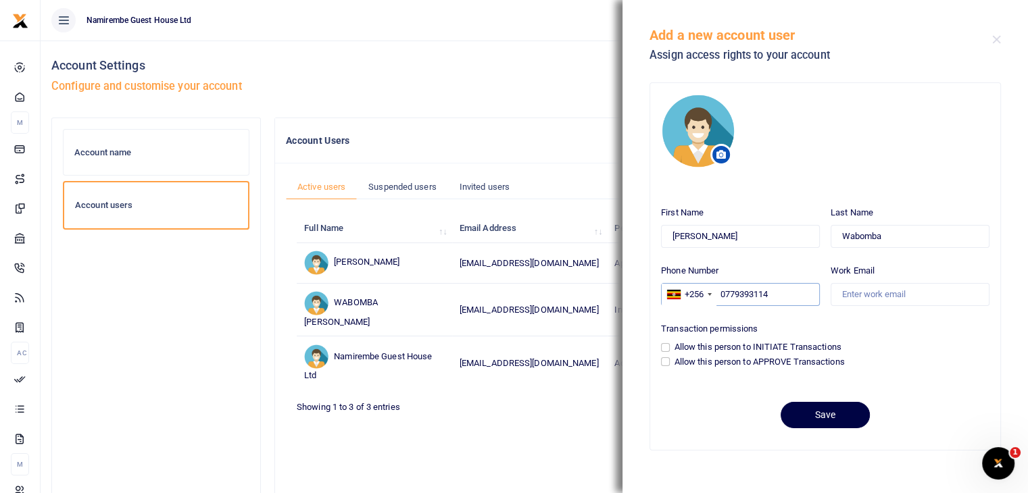
type input "0779393114"
click at [876, 297] on input "Work Email" at bounding box center [910, 294] width 159 height 23
click at [860, 291] on input "[EMAIL_ADDRESS][DOMAIN_NAME]" at bounding box center [910, 294] width 159 height 23
type input "[EMAIL_ADDRESS][DOMAIN_NAME]"
click at [667, 345] on input "Allow this person to INITIATE Transactions" at bounding box center [665, 347] width 9 height 9
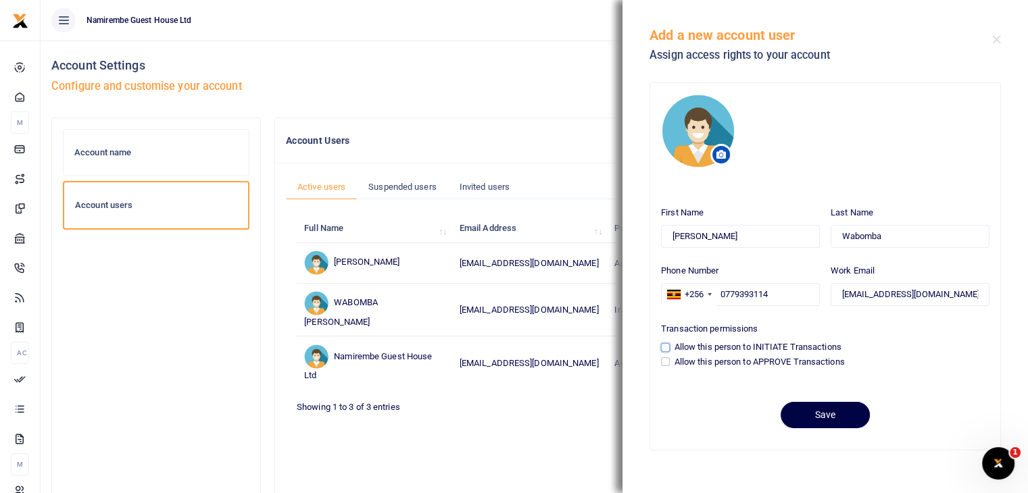
checkbox input "true"
click at [816, 412] on button "Save" at bounding box center [825, 415] width 89 height 26
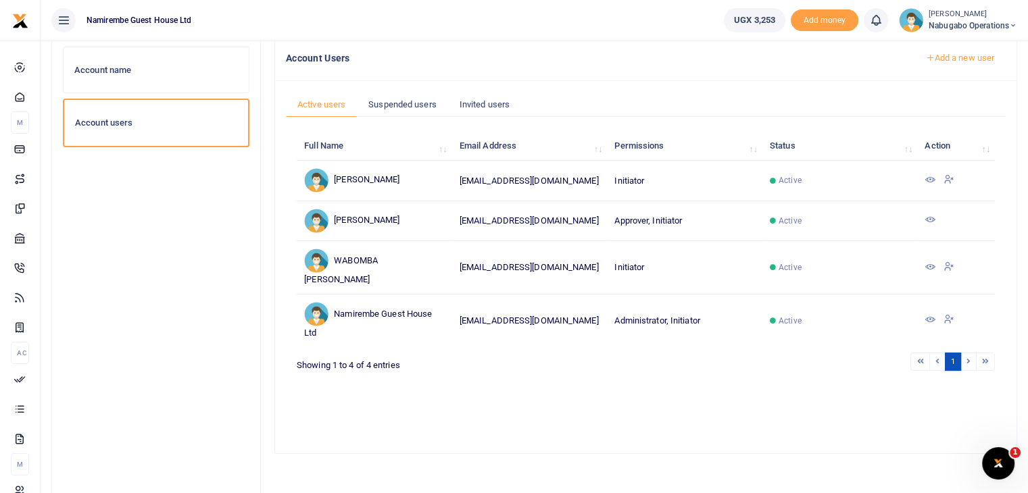
scroll to position [89, 0]
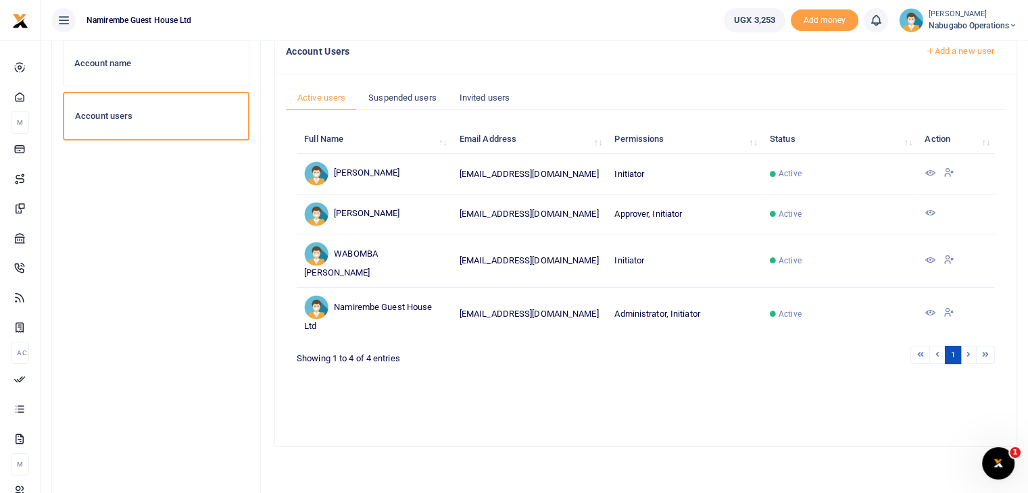
click at [931, 259] on icon at bounding box center [929, 260] width 11 height 11
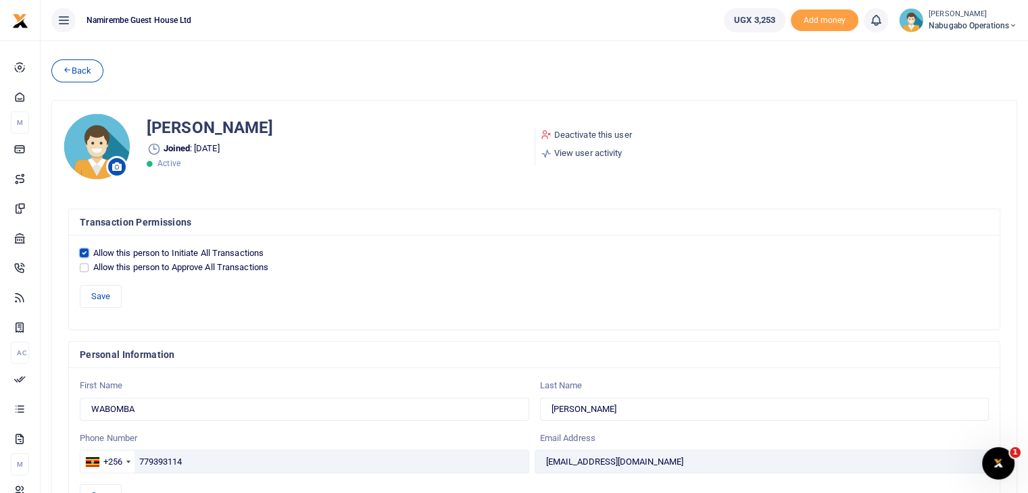
click at [82, 252] on input "Allow this person to Initiate All Transactions" at bounding box center [84, 253] width 9 height 9
checkbox input "false"
click at [103, 295] on button "Save" at bounding box center [101, 296] width 42 height 23
click at [582, 132] on link "Deactivate this user" at bounding box center [586, 135] width 91 height 14
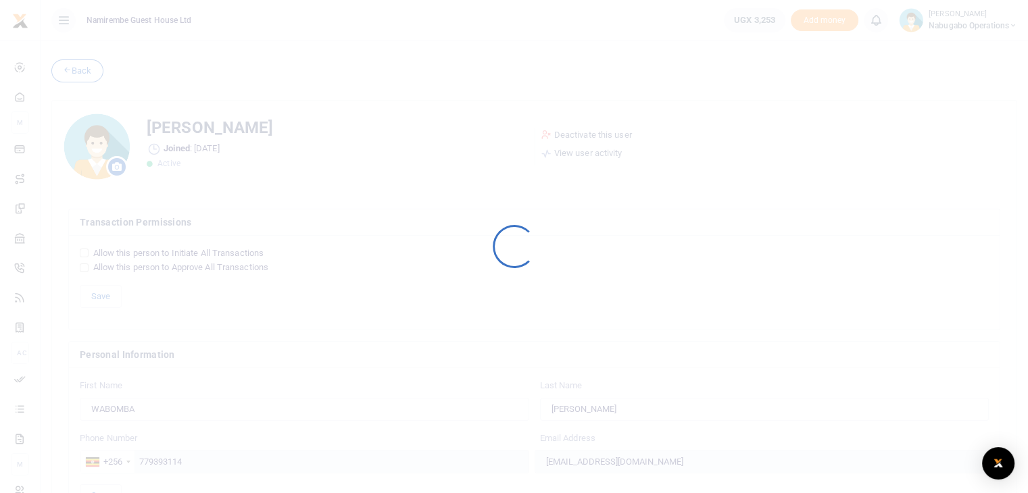
click at [564, 271] on div at bounding box center [514, 246] width 1028 height 493
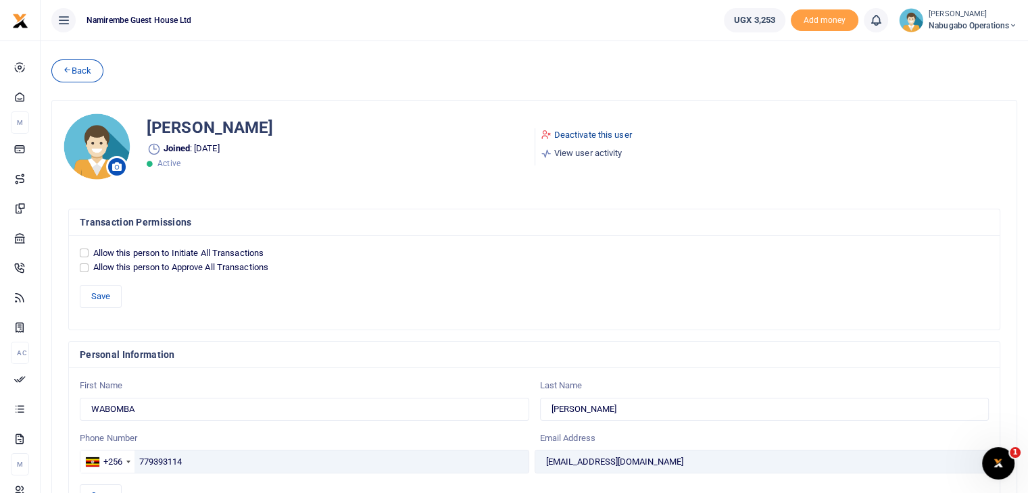
click at [605, 136] on link "Deactivate this user" at bounding box center [586, 135] width 91 height 14
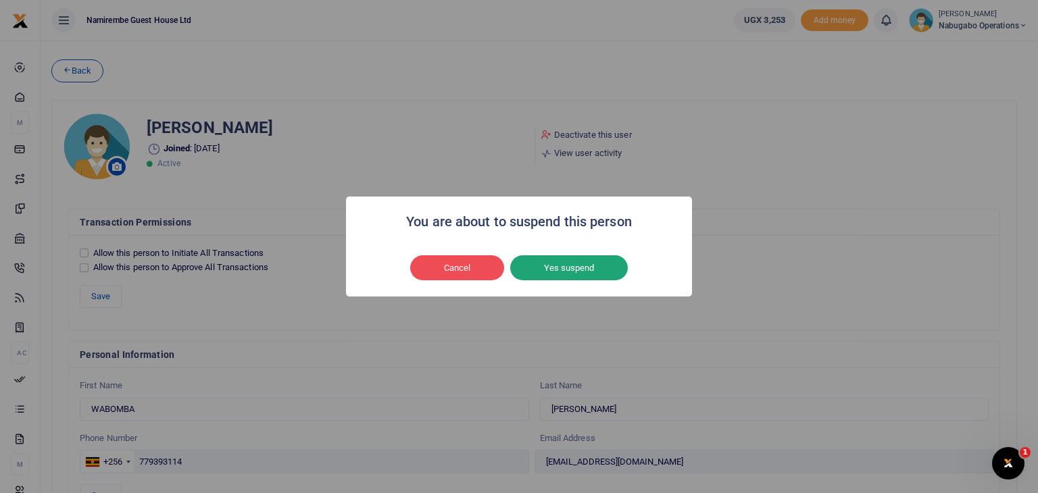
click at [566, 267] on button "Yes suspend" at bounding box center [569, 268] width 118 height 26
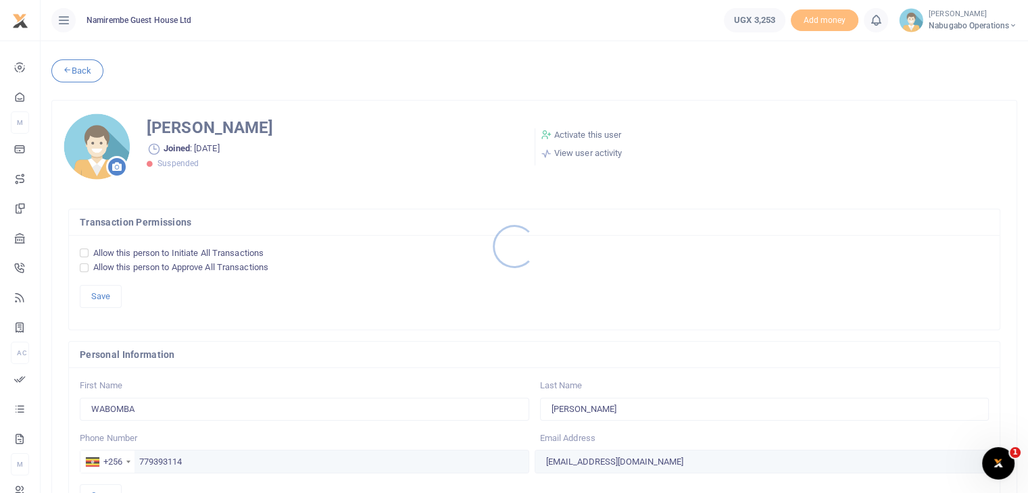
click at [84, 72] on div at bounding box center [514, 246] width 1028 height 493
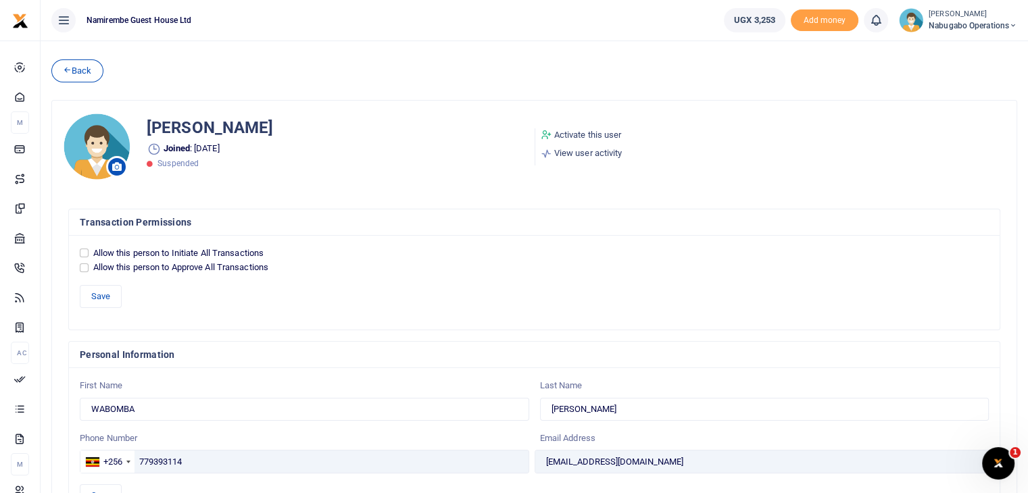
click at [84, 72] on link "Back" at bounding box center [77, 70] width 52 height 23
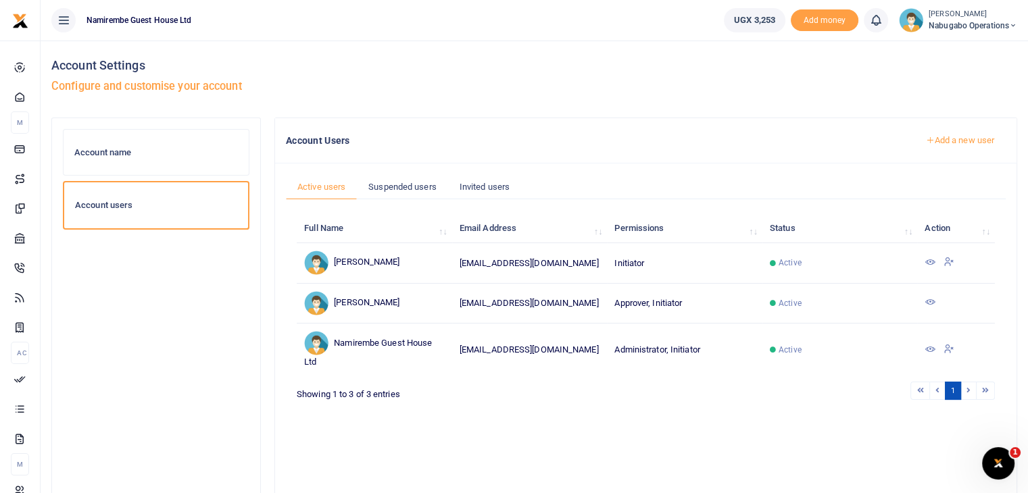
click at [1011, 26] on icon at bounding box center [1013, 25] width 8 height 9
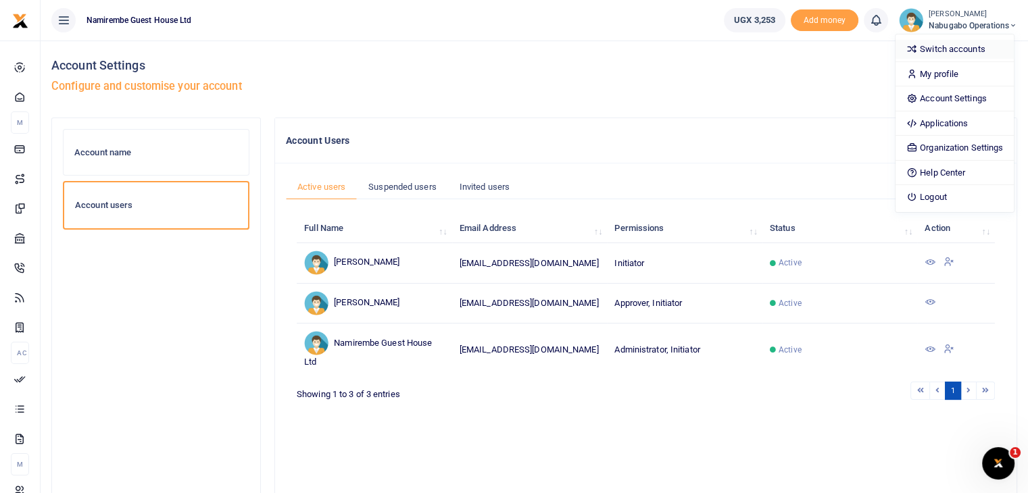
click at [951, 53] on link "Switch accounts" at bounding box center [954, 49] width 118 height 19
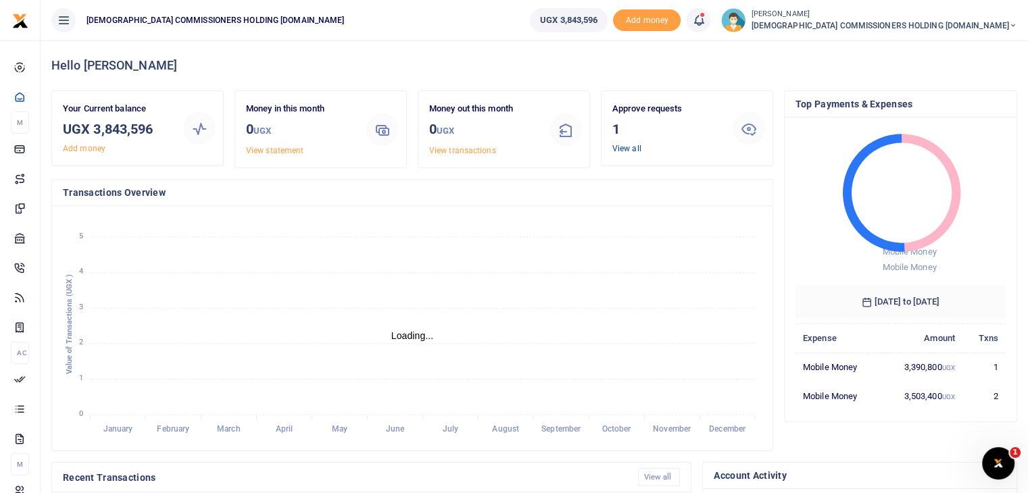
scroll to position [11, 11]
click at [627, 148] on link "View all" at bounding box center [626, 148] width 29 height 9
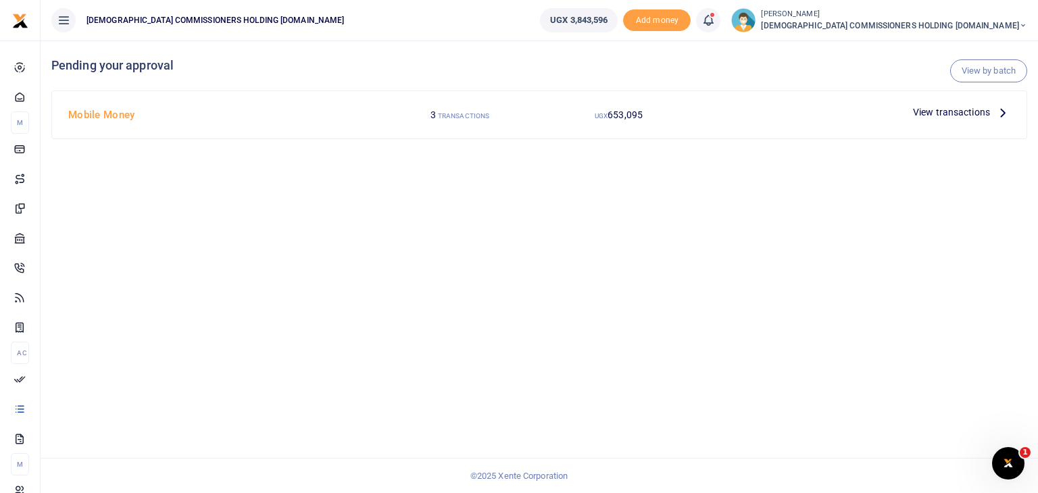
click at [962, 113] on span "View transactions" at bounding box center [951, 112] width 77 height 15
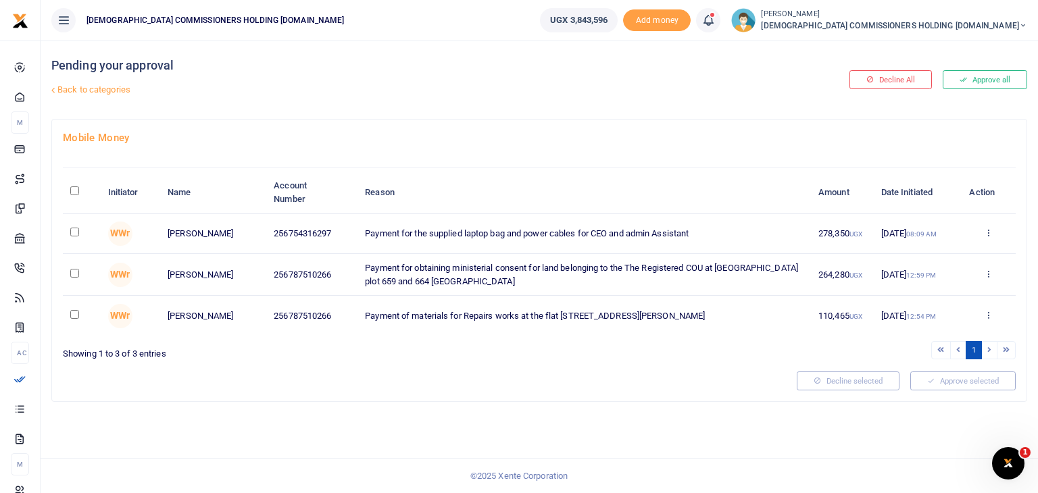
click at [75, 189] on input "\a \a : activate to sort column descending" at bounding box center [74, 191] width 9 height 9
checkbox input "true"
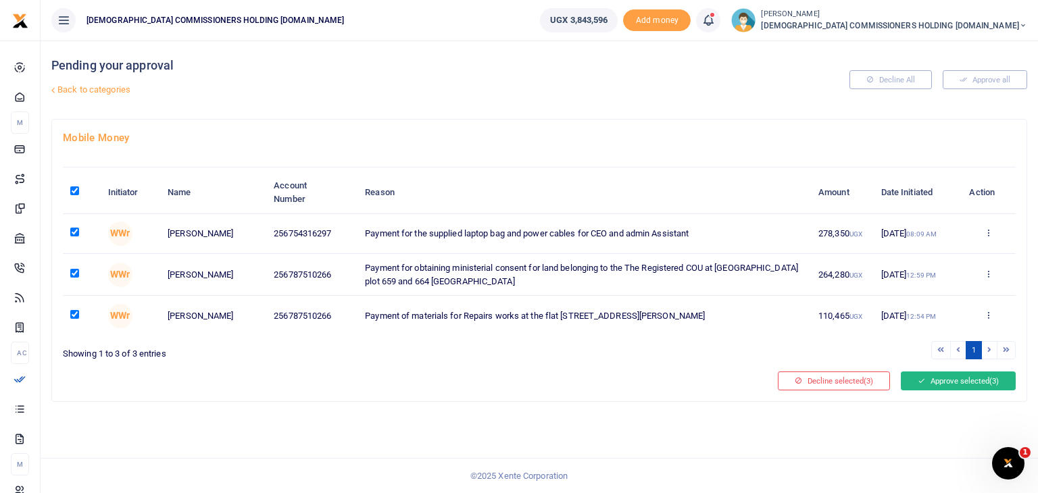
click at [936, 379] on button "Approve selected (3)" at bounding box center [958, 381] width 115 height 19
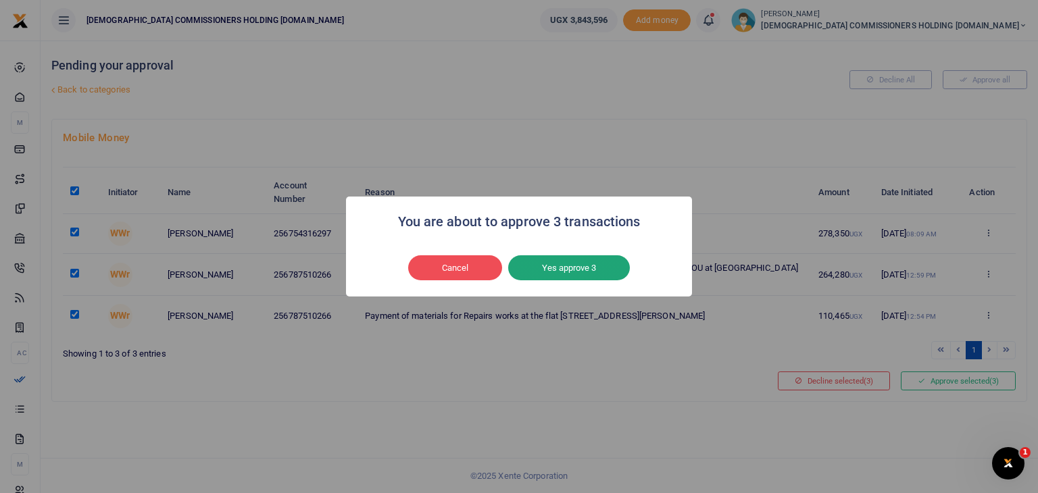
click at [570, 268] on button "Yes approve 3" at bounding box center [569, 268] width 122 height 26
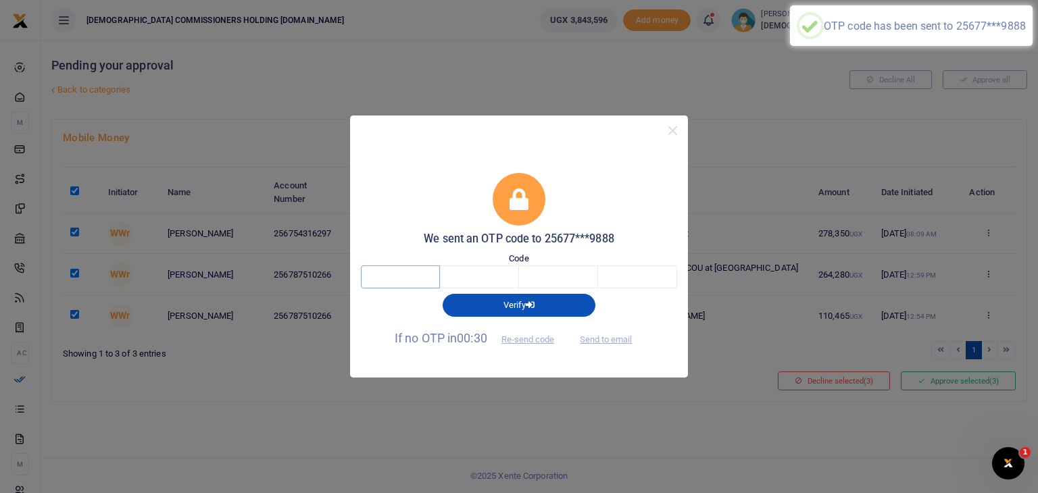
click at [414, 274] on input "text" at bounding box center [400, 277] width 79 height 23
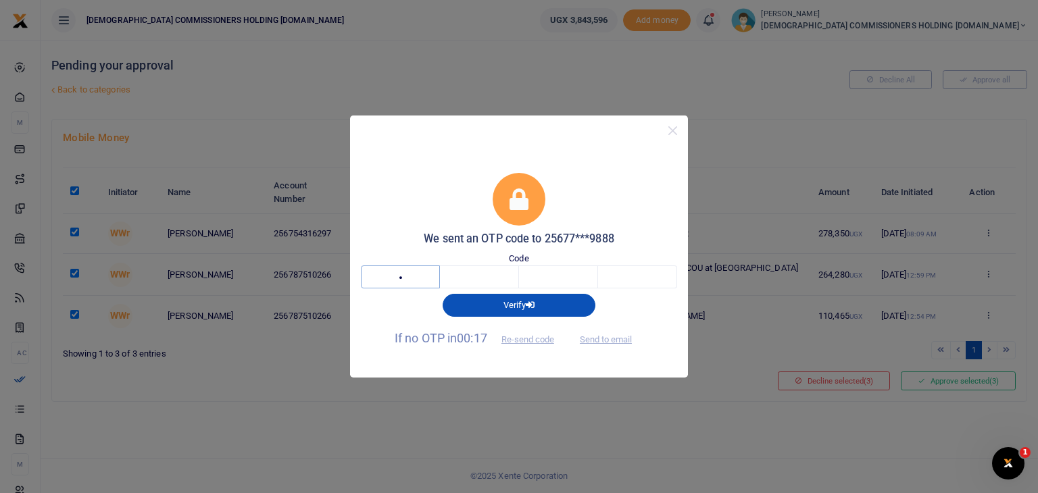
type input "8"
type input "0"
type input "6"
type input "4"
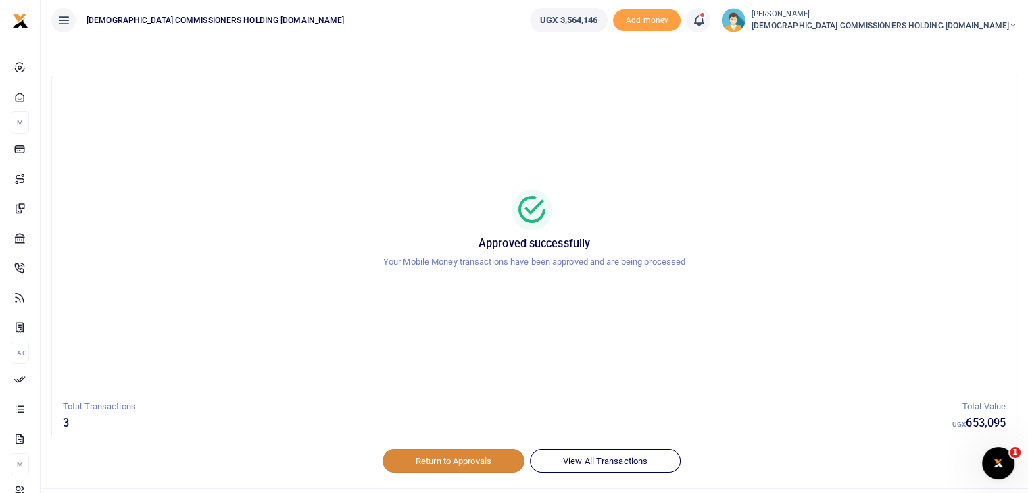
click at [454, 463] on link "Return to Approvals" at bounding box center [453, 460] width 142 height 23
click at [1003, 24] on span "[DEMOGRAPHIC_DATA] COMMISSIONERS HOLDING [DOMAIN_NAME]" at bounding box center [884, 26] width 266 height 12
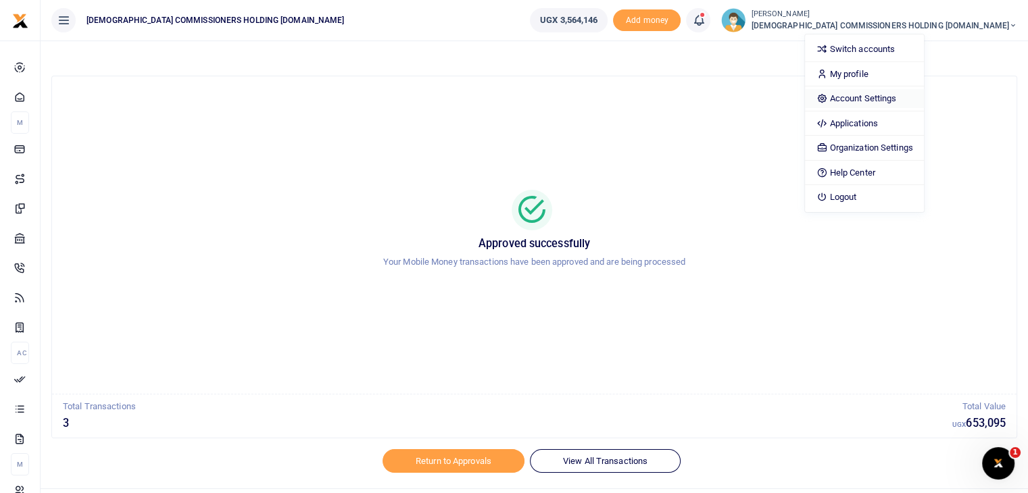
click at [923, 101] on link "Account Settings" at bounding box center [864, 98] width 118 height 19
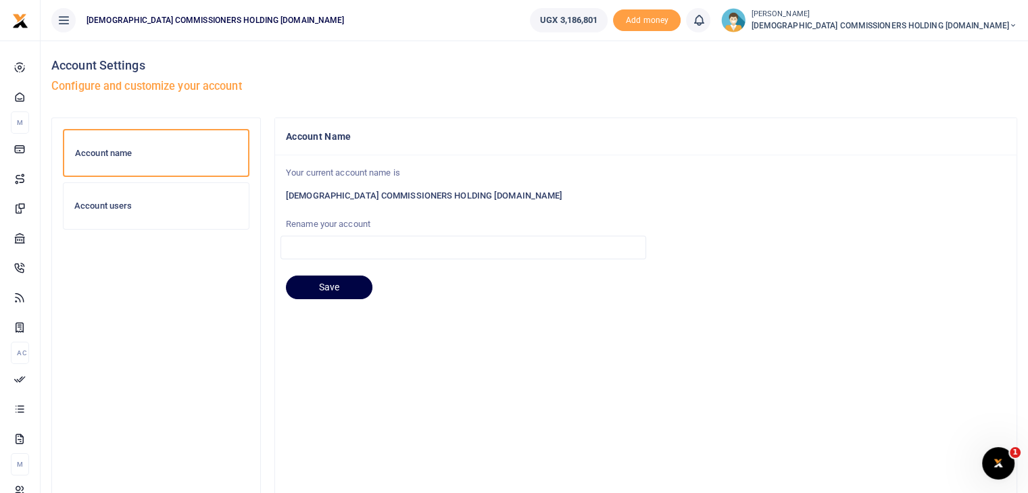
click at [111, 204] on h6 "Account users" at bounding box center [156, 206] width 164 height 11
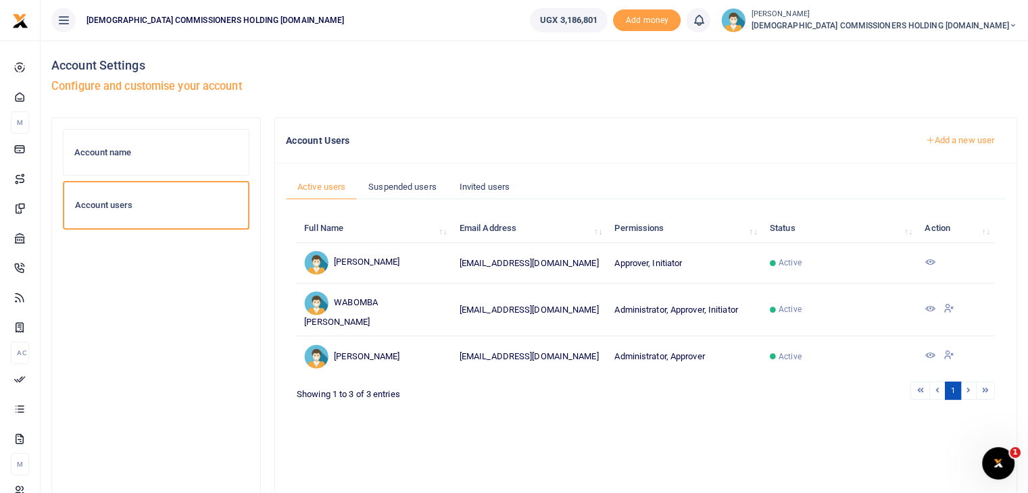
click at [927, 312] on icon at bounding box center [929, 308] width 11 height 11
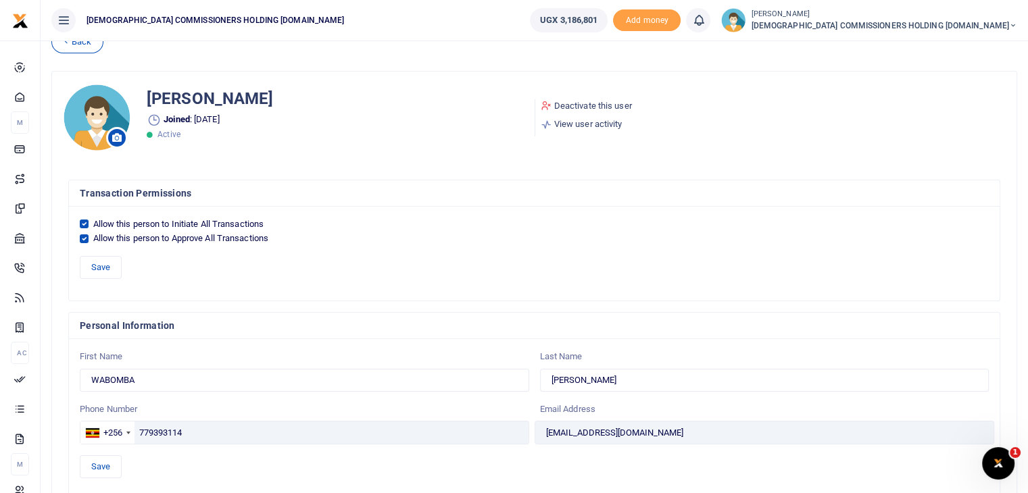
scroll to position [33, 0]
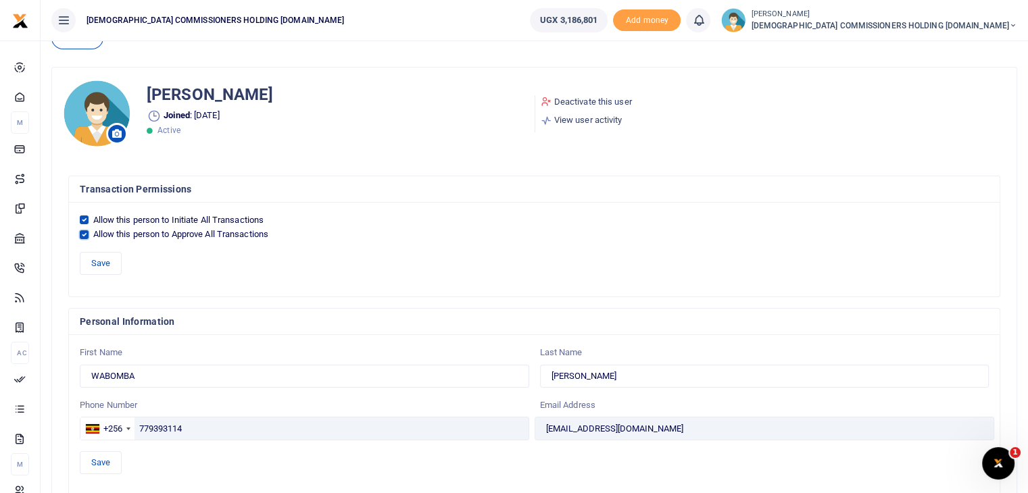
click at [80, 234] on input "Allow this person to Approve All Transactions" at bounding box center [84, 234] width 9 height 9
checkbox input "false"
click at [103, 260] on button "Save" at bounding box center [101, 263] width 42 height 23
click at [81, 218] on input "Allow this person to Initiate All Transactions" at bounding box center [84, 220] width 9 height 9
checkbox input "false"
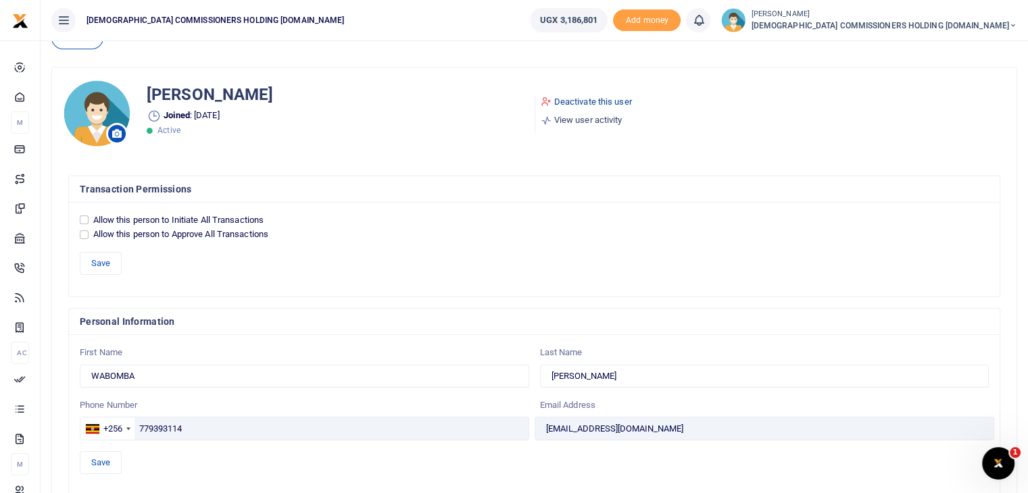
click at [568, 99] on link "Deactivate this user" at bounding box center [586, 102] width 91 height 14
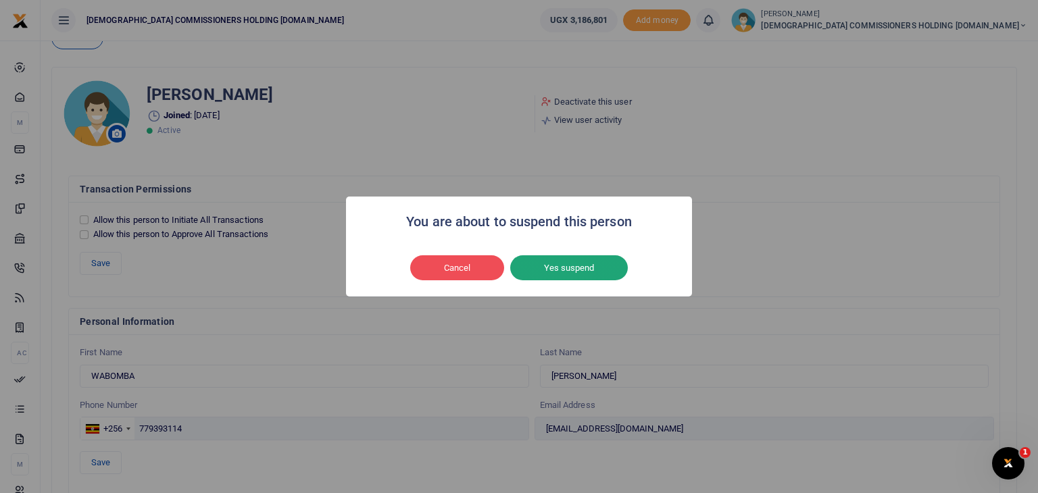
click at [562, 275] on button "Yes suspend" at bounding box center [569, 268] width 118 height 26
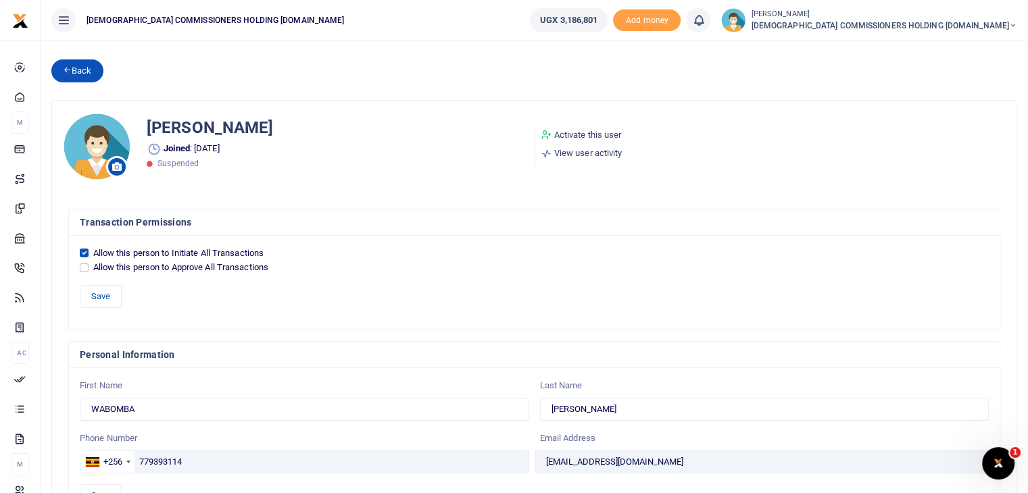
click at [73, 72] on link "Back" at bounding box center [77, 70] width 52 height 23
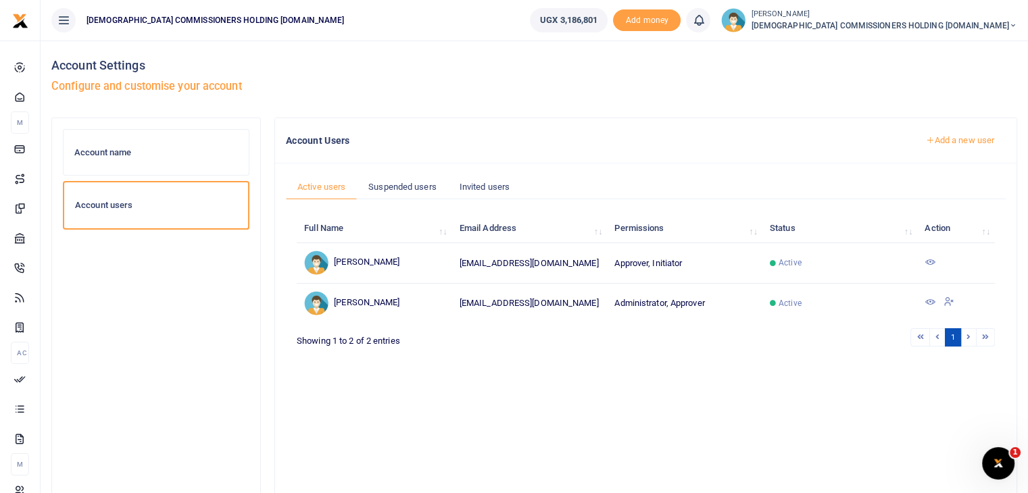
click at [970, 136] on link "Add a new user" at bounding box center [960, 140] width 92 height 23
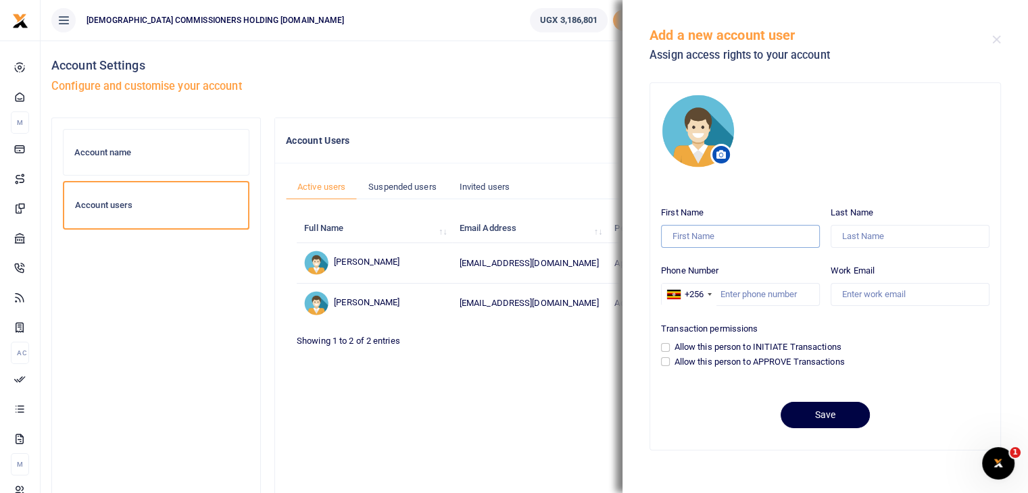
click at [708, 231] on input "First Name" at bounding box center [740, 236] width 159 height 23
type input "Robert"
click at [868, 242] on input "Last Name" at bounding box center [910, 236] width 159 height 23
type input "Wabomba"
click at [754, 296] on input "Phone Number" at bounding box center [740, 294] width 159 height 23
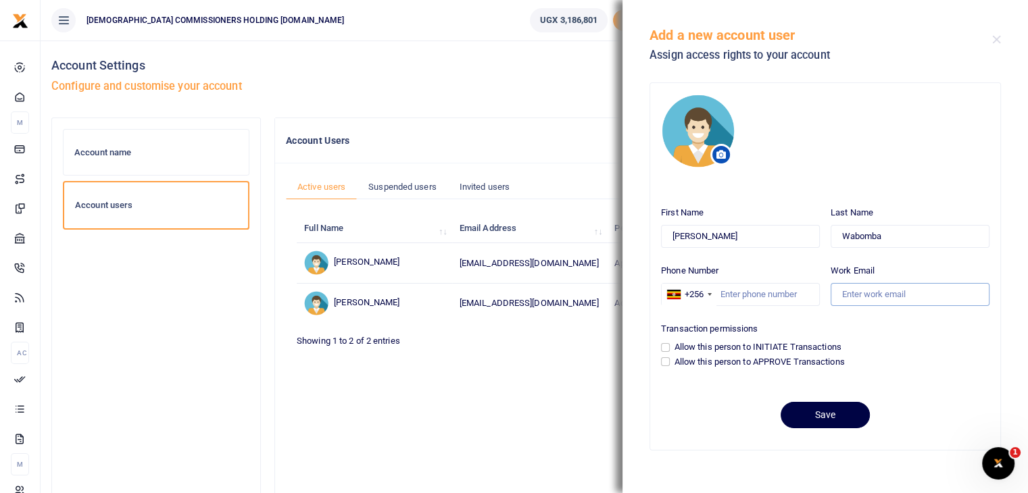
click at [881, 298] on input "Work Email" at bounding box center [910, 294] width 159 height 23
type input "wabombarobert@cchcl.co.ug"
click at [755, 295] on input "Phone Number" at bounding box center [740, 294] width 159 height 23
type input "0"
type input "779393114"
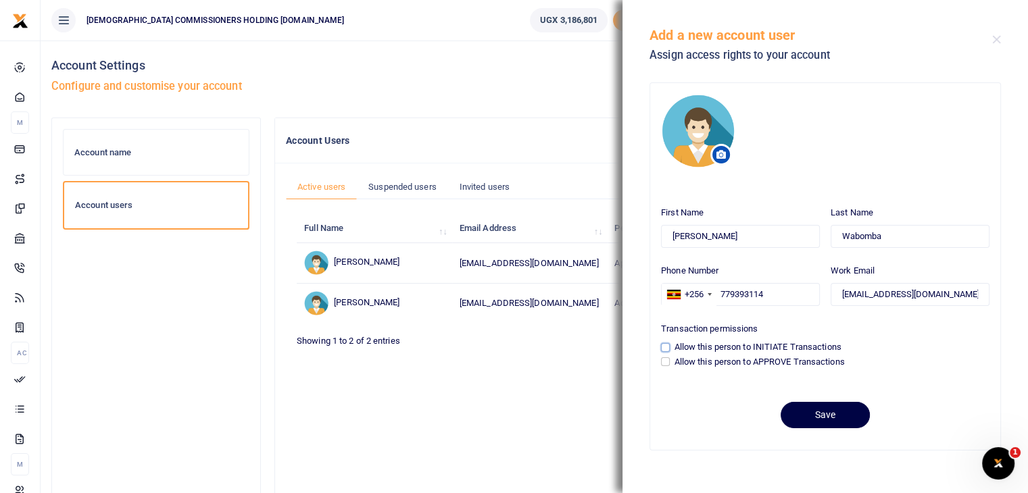
click at [663, 344] on input "Allow this person to INITIATE Transactions" at bounding box center [665, 347] width 9 height 9
checkbox input "true"
click at [831, 419] on button "Save" at bounding box center [825, 415] width 89 height 26
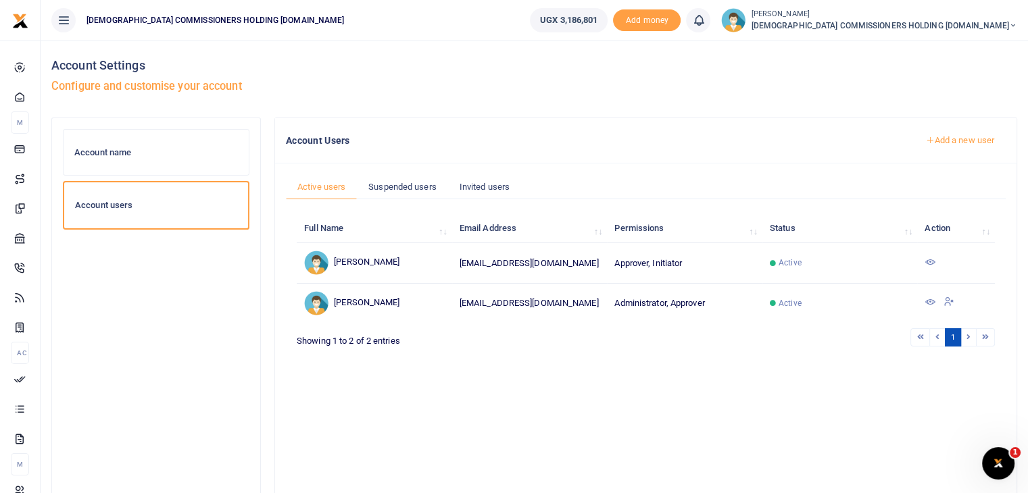
click at [929, 303] on icon at bounding box center [929, 302] width 11 height 11
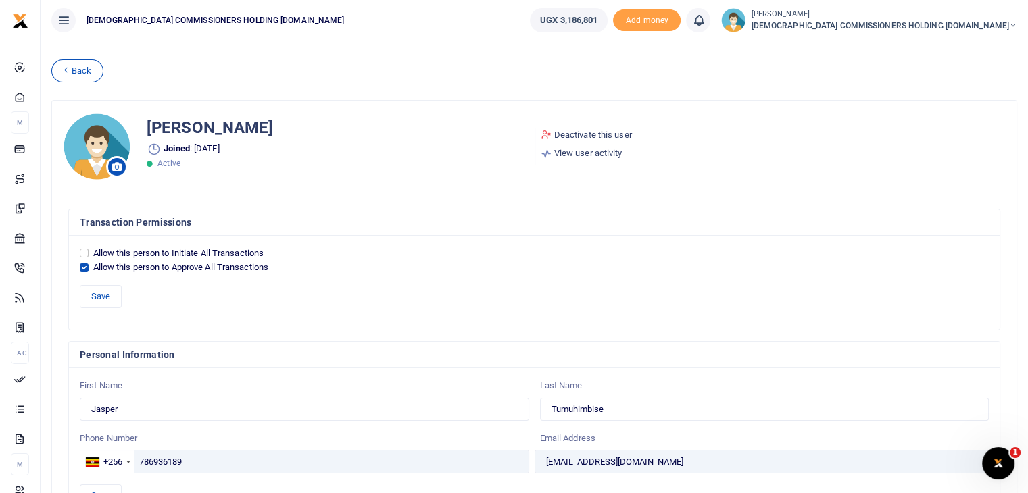
drag, startPoint x: 1037, startPoint y: 311, endPoint x: 790, endPoint y: 197, distance: 272.1
click at [790, 197] on div "Transaction Permissions Save" at bounding box center [534, 375] width 964 height 364
click at [80, 68] on link "Back" at bounding box center [77, 70] width 52 height 23
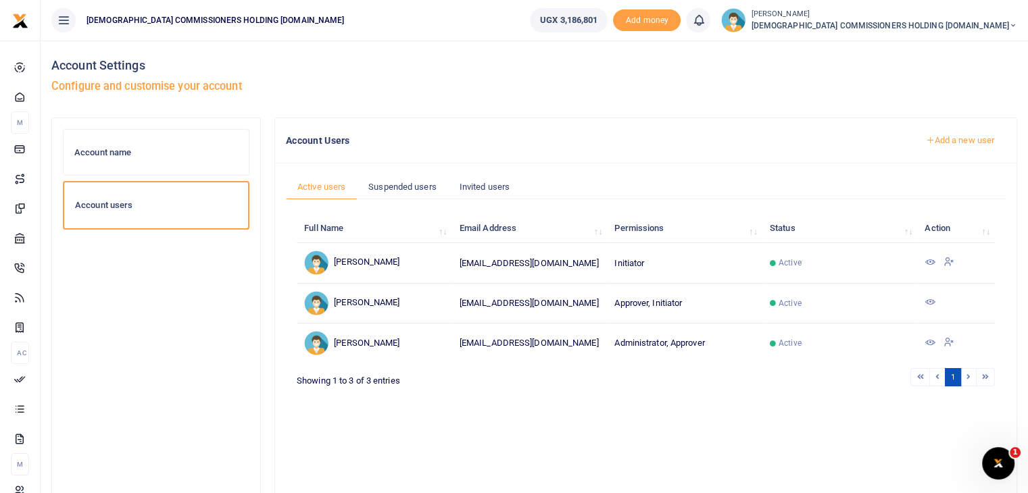
click at [931, 346] on icon at bounding box center [929, 342] width 11 height 11
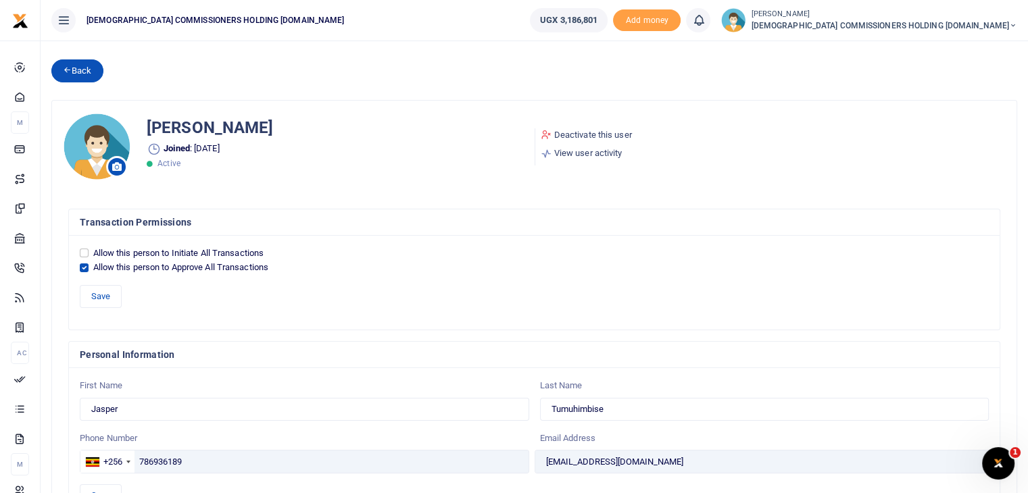
click at [76, 71] on link "Back" at bounding box center [77, 70] width 52 height 23
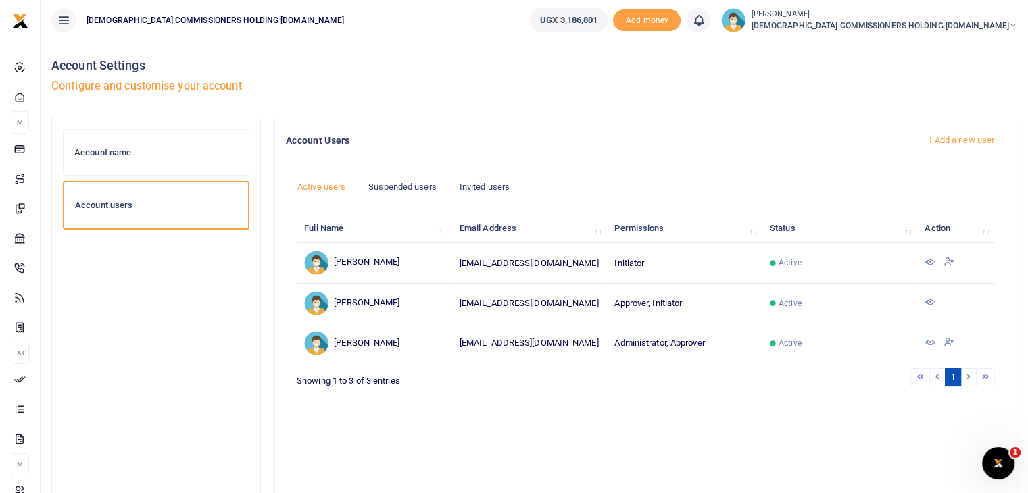
click at [999, 24] on span "[DEMOGRAPHIC_DATA] COMMISSIONERS HOLDING [DOMAIN_NAME]" at bounding box center [884, 26] width 266 height 12
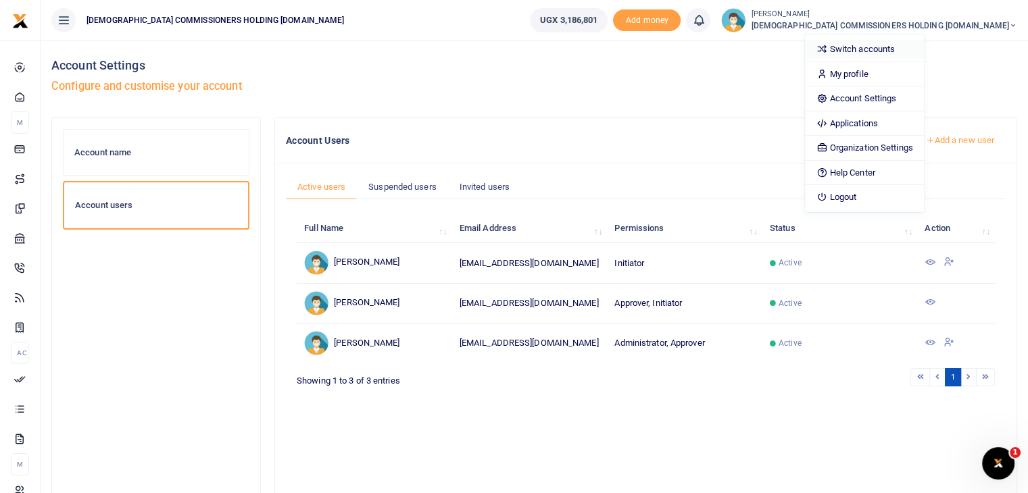
click at [923, 47] on link "Switch accounts" at bounding box center [864, 49] width 118 height 19
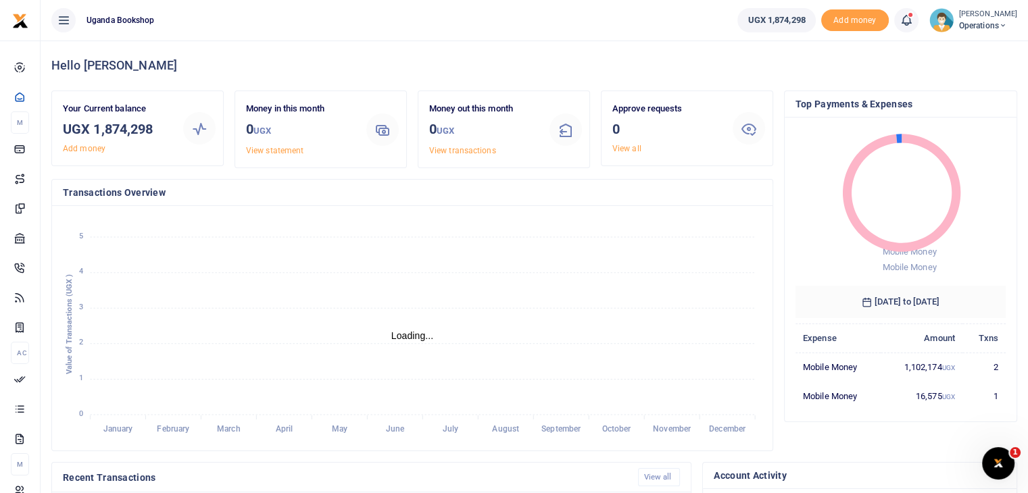
scroll to position [11, 11]
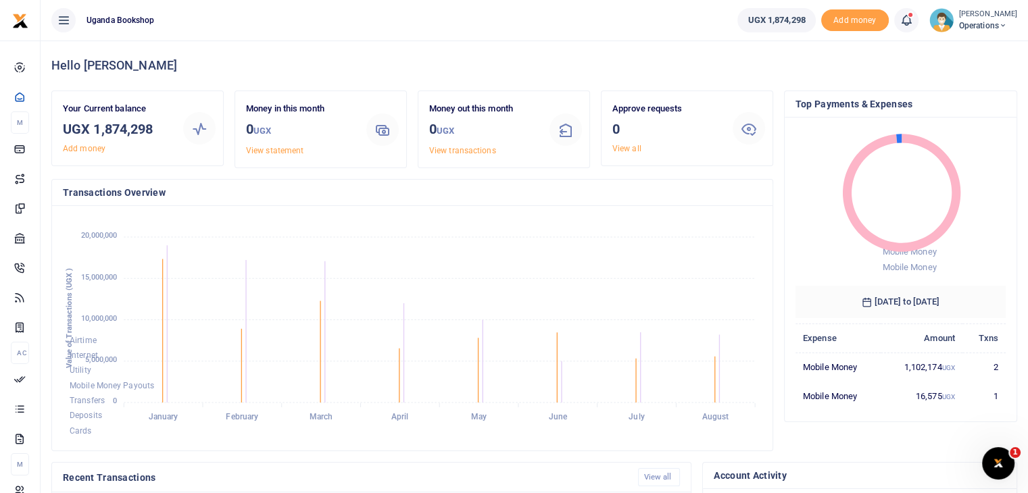
click at [994, 11] on small "[PERSON_NAME]" at bounding box center [988, 14] width 58 height 11
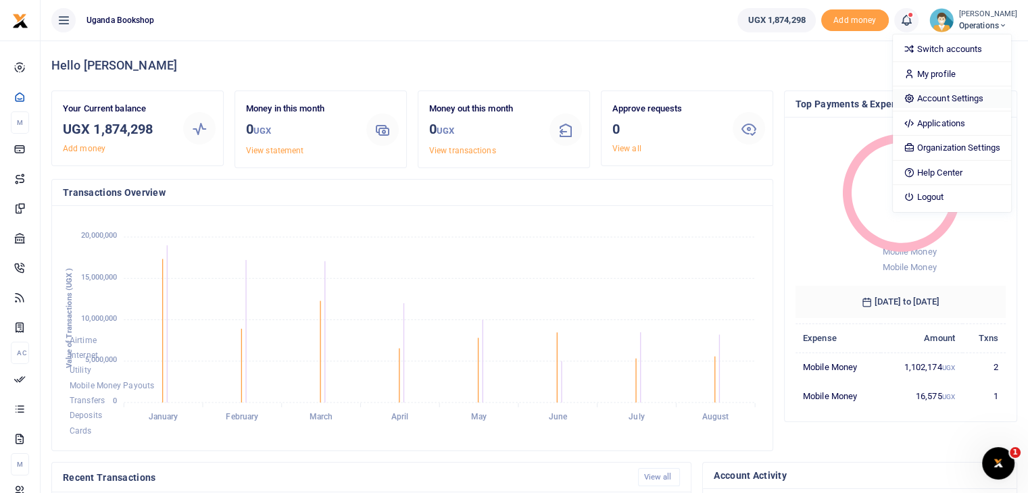
click at [960, 104] on link "Account Settings" at bounding box center [952, 98] width 118 height 19
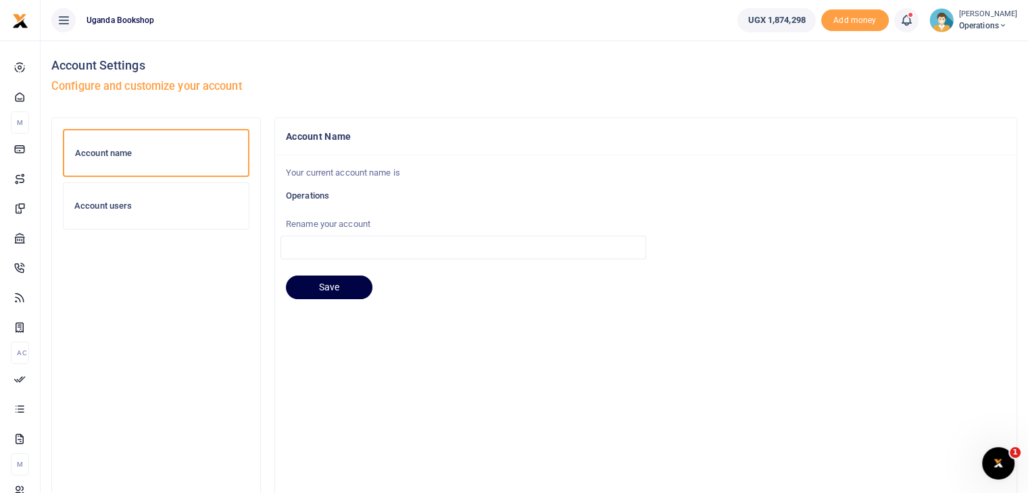
click at [132, 207] on h6 "Account users" at bounding box center [156, 206] width 164 height 11
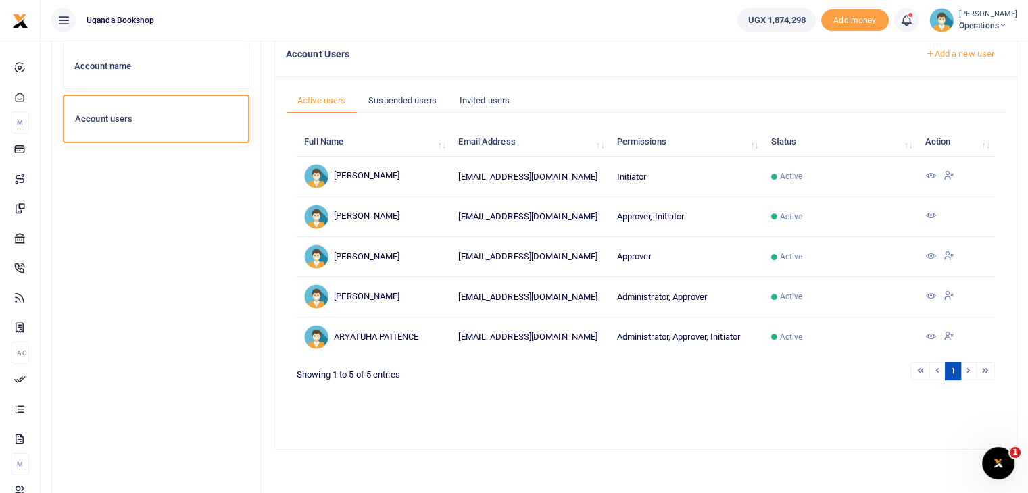
scroll to position [87, 0]
click at [926, 301] on icon at bounding box center [929, 295] width 11 height 11
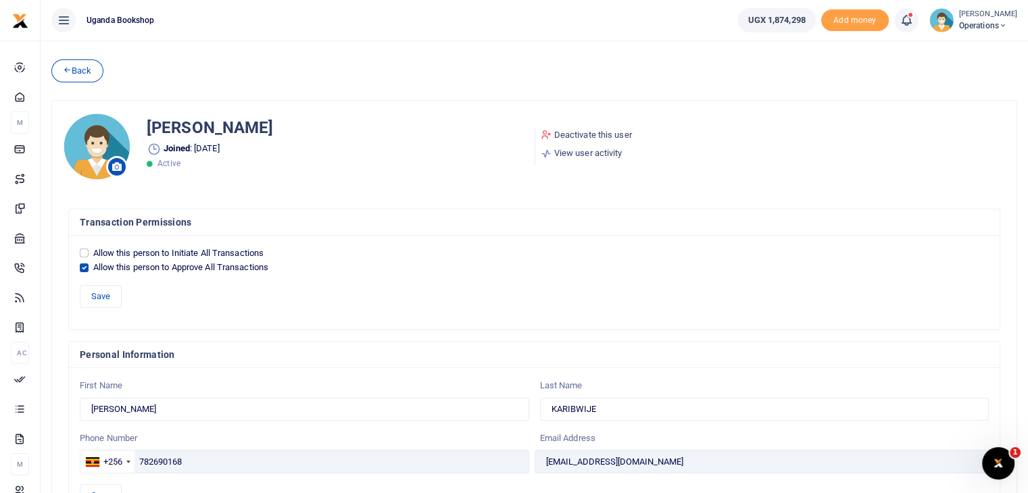
click at [84, 263] on div at bounding box center [514, 246] width 1028 height 493
click at [84, 267] on input "Allow this person to Approve All Transactions" at bounding box center [84, 268] width 9 height 9
checkbox input "false"
click at [95, 297] on button "Save" at bounding box center [101, 296] width 42 height 23
click at [595, 132] on link "Deactivate this user" at bounding box center [586, 135] width 91 height 14
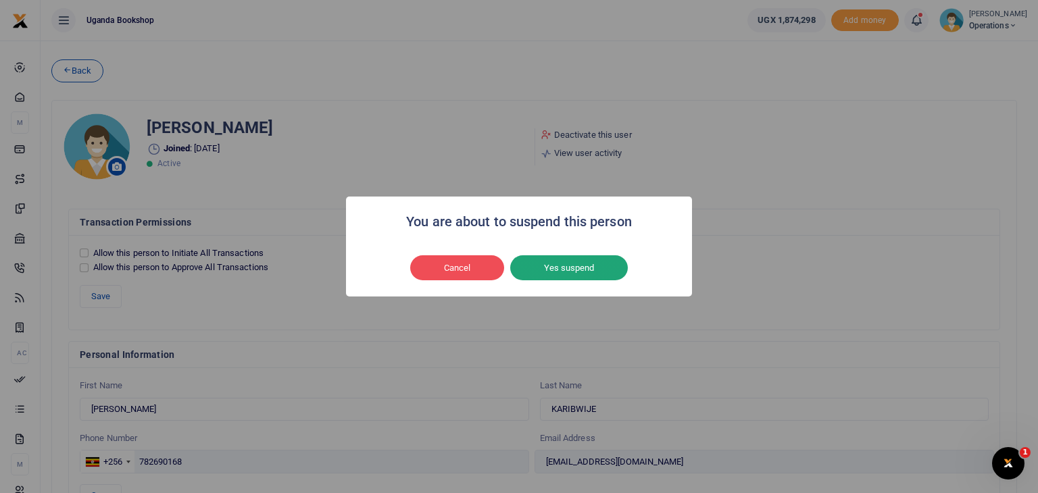
click at [566, 270] on button "Yes suspend" at bounding box center [569, 268] width 118 height 26
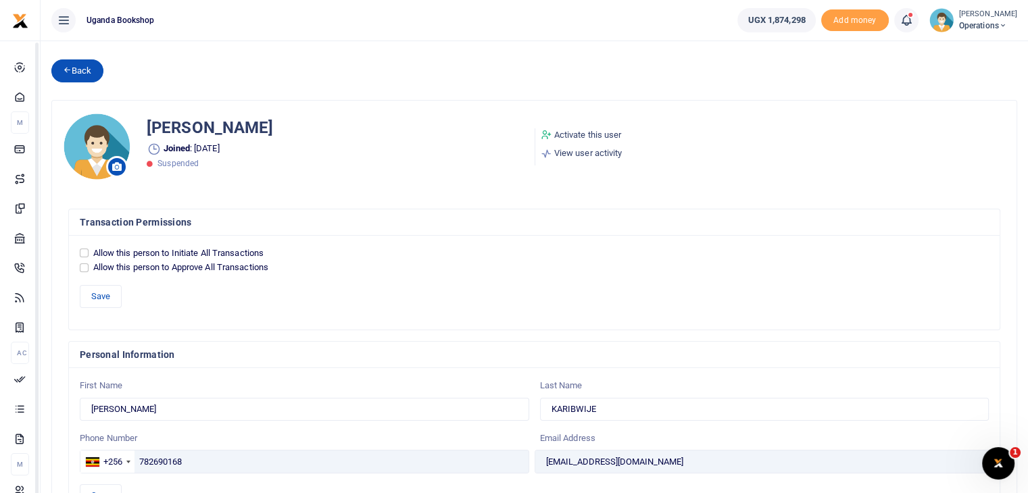
click at [76, 67] on link "Back" at bounding box center [77, 70] width 52 height 23
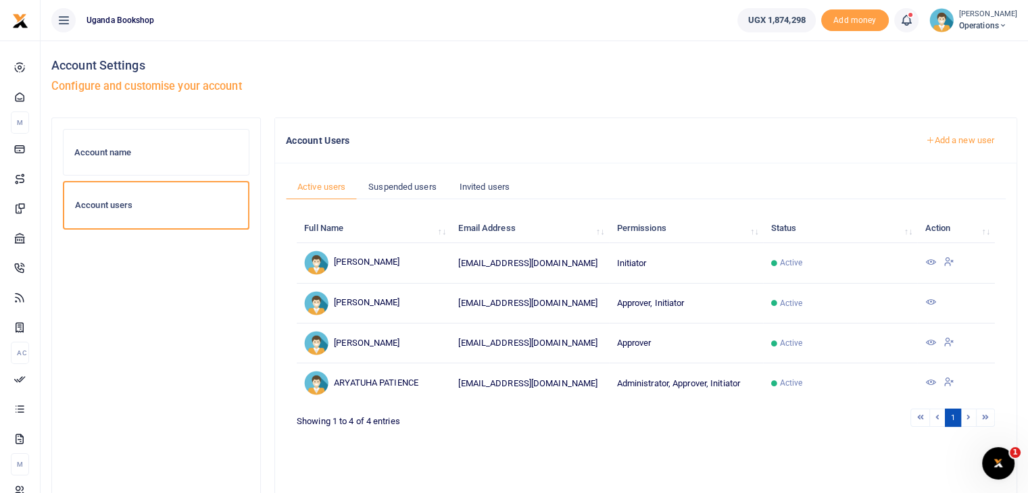
click at [928, 388] on icon at bounding box center [929, 382] width 11 height 11
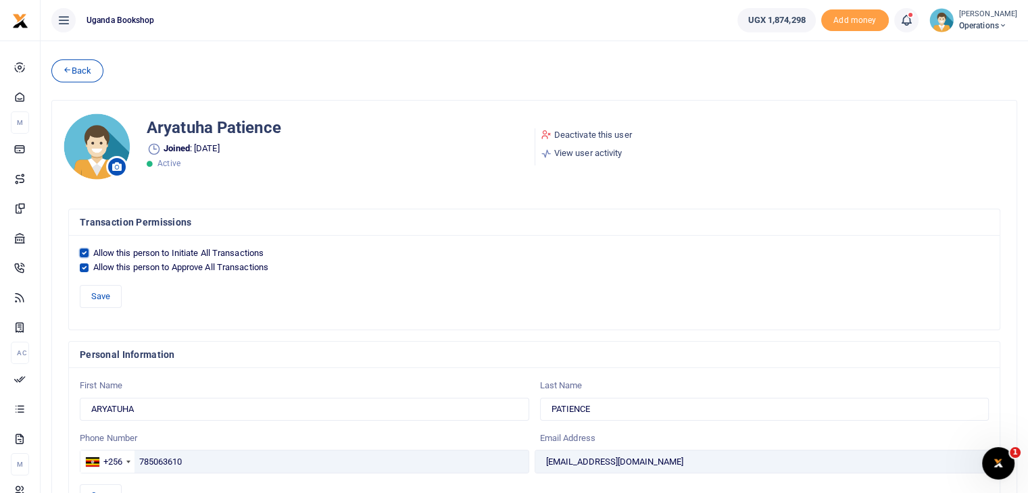
click at [83, 255] on input "Allow this person to Initiate All Transactions" at bounding box center [84, 253] width 9 height 9
checkbox input "false"
click at [84, 264] on input "Allow this person to Approve All Transactions" at bounding box center [84, 268] width 9 height 9
checkbox input "false"
click at [95, 291] on button "Save" at bounding box center [101, 296] width 42 height 23
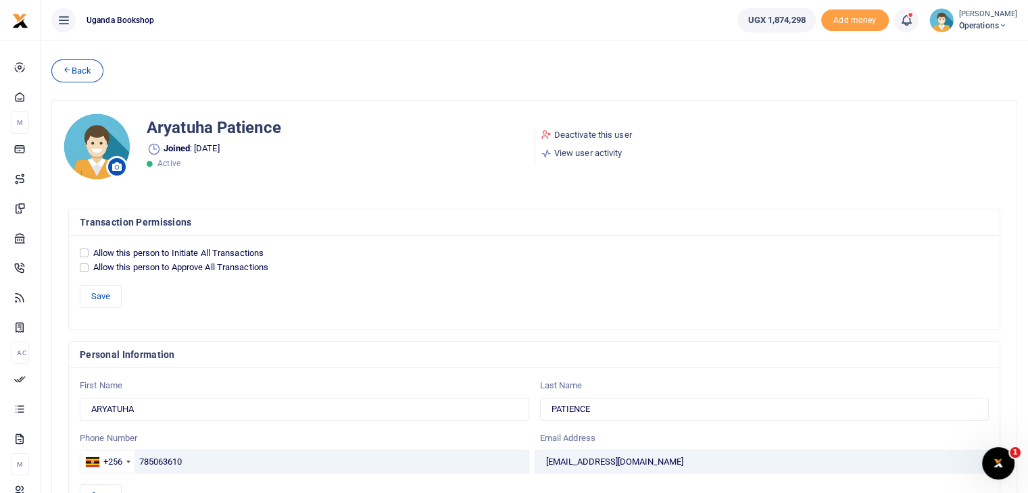
click at [587, 136] on link "Deactivate this user" at bounding box center [586, 135] width 91 height 14
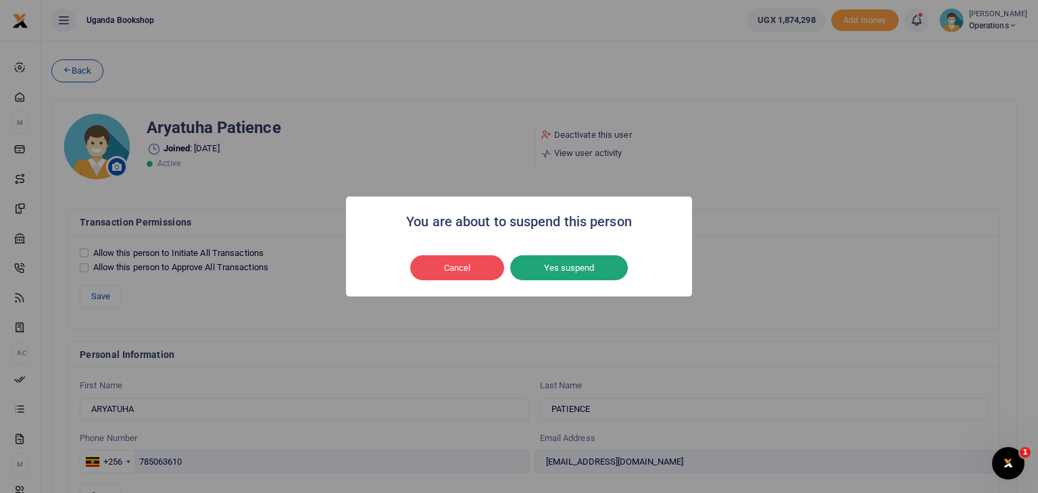
click at [571, 270] on button "Yes suspend" at bounding box center [569, 268] width 118 height 26
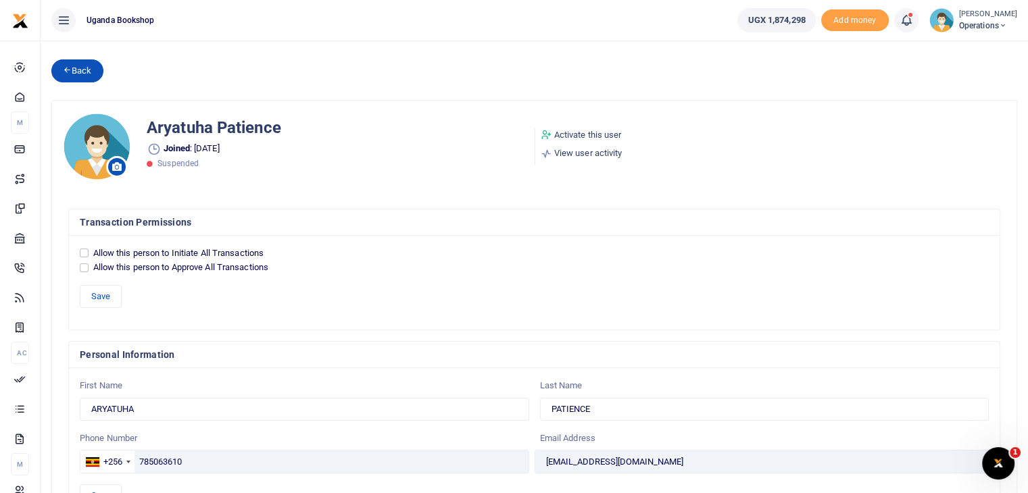
click at [84, 78] on link "Back" at bounding box center [77, 70] width 52 height 23
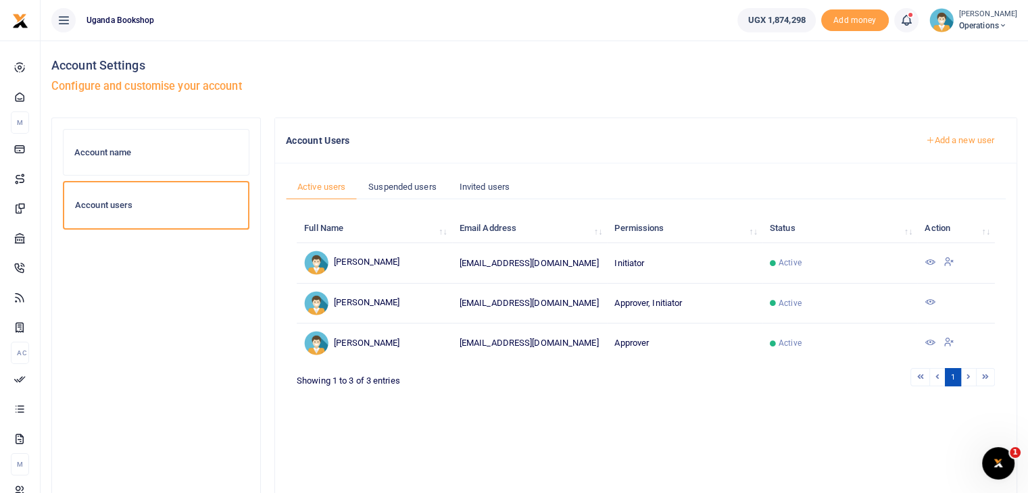
click at [953, 141] on link "Add a new user" at bounding box center [960, 140] width 92 height 23
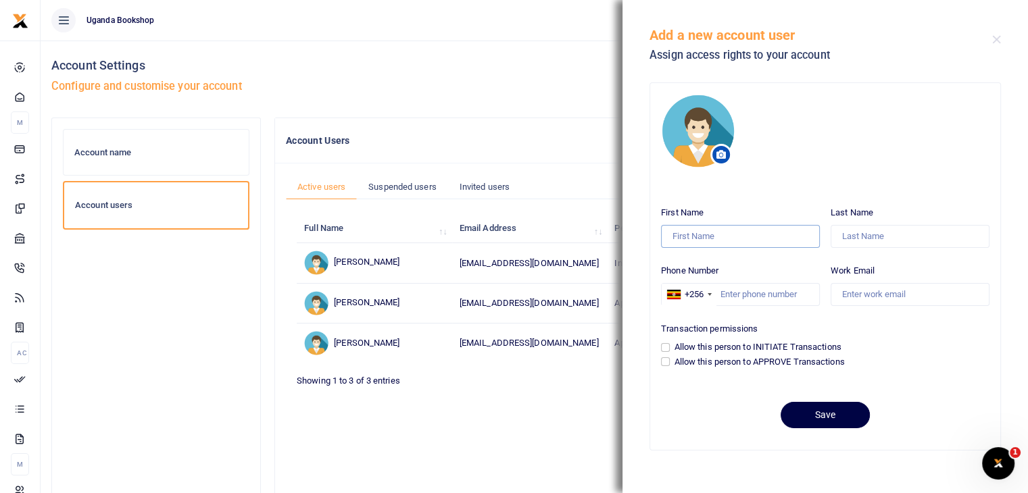
click at [693, 241] on input "First Name" at bounding box center [740, 236] width 159 height 23
type input "[PERSON_NAME]"
click at [875, 239] on input "Last Name" at bounding box center [910, 236] width 159 height 23
type input "Wabomba"
click at [788, 290] on input "Phone Number" at bounding box center [740, 294] width 159 height 23
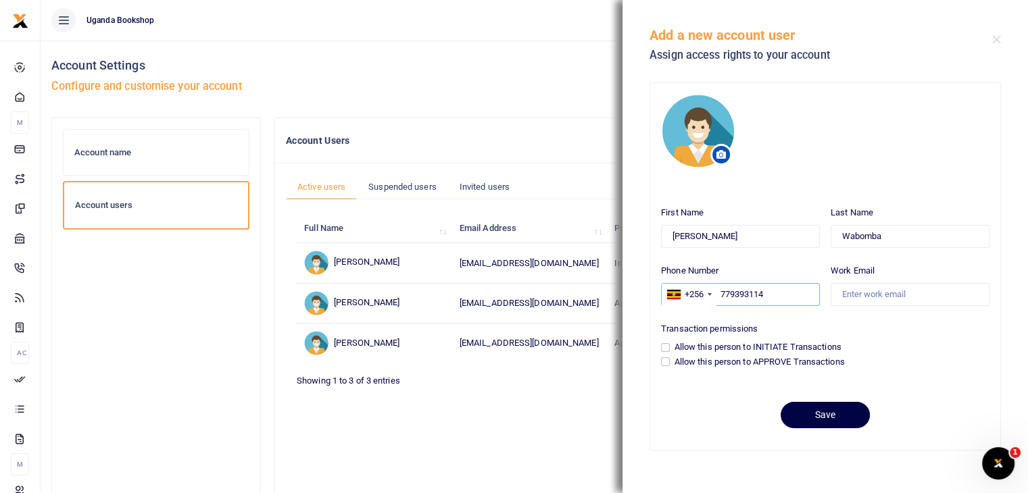
type input "779393114"
click at [866, 295] on input "Work Email" at bounding box center [910, 294] width 159 height 23
type input "[EMAIL_ADDRESS][DOMAIN_NAME]"
click at [665, 364] on input "Allow this person to APPROVE Transactions" at bounding box center [665, 361] width 9 height 9
checkbox input "true"
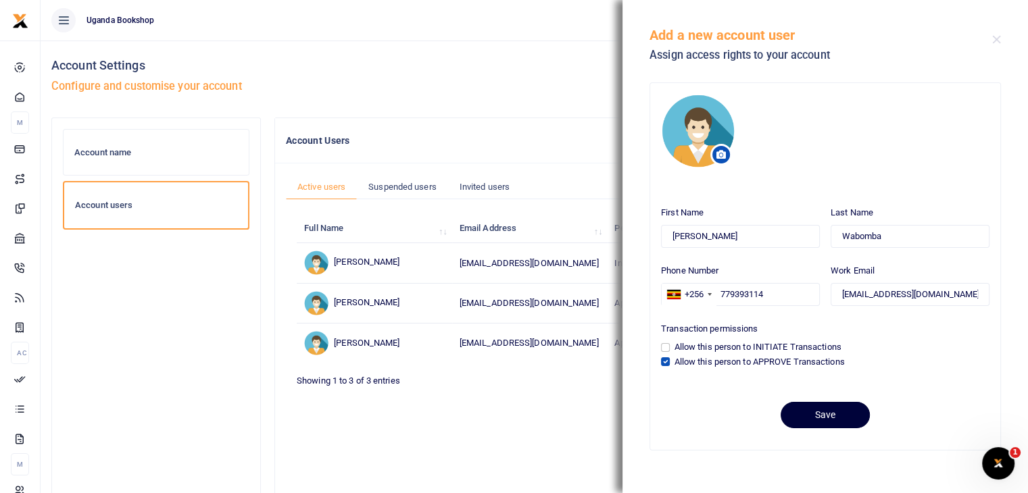
click at [812, 420] on button "Save" at bounding box center [825, 415] width 89 height 26
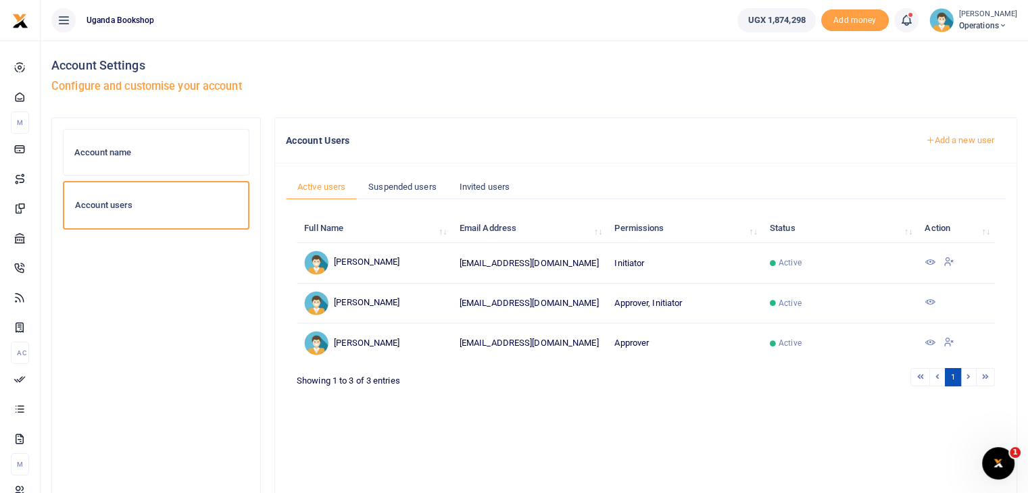
click at [952, 139] on link "Add a new user" at bounding box center [960, 140] width 92 height 23
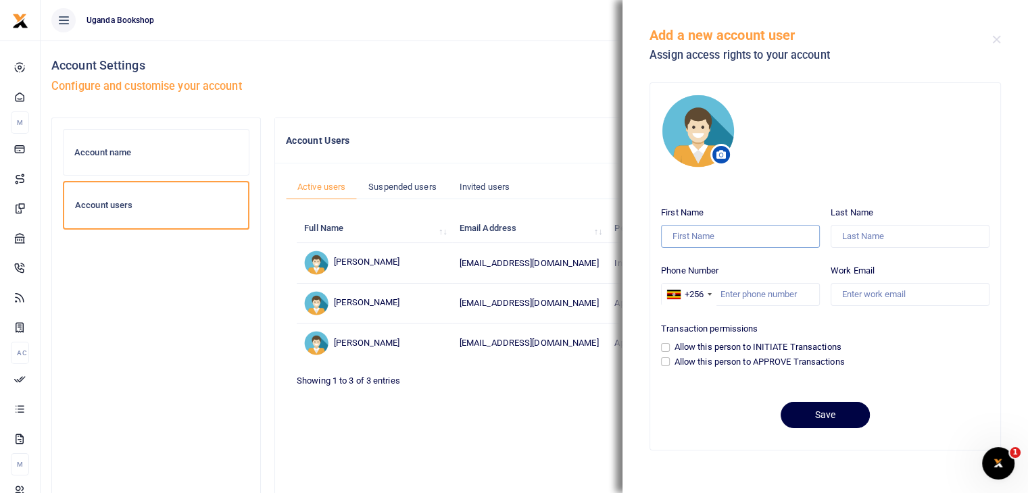
click at [705, 231] on input "First Name" at bounding box center [740, 236] width 159 height 23
type input "Yvone"
click at [883, 241] on input "Last Name" at bounding box center [910, 236] width 159 height 23
type input "Kaliboobo"
click at [731, 295] on input "Phone Number" at bounding box center [740, 294] width 159 height 23
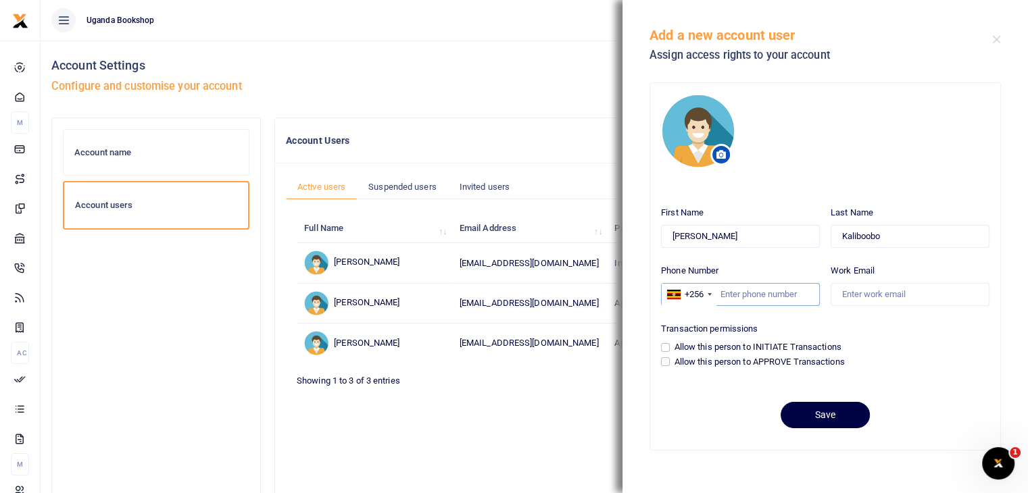
type input "0"
type input "752990288"
click at [868, 295] on input "Work Email" at bounding box center [910, 294] width 159 height 23
type input "yvonnek@cchcl.co.ug"
click at [668, 348] on input "Allow this person to INITIATE Transactions" at bounding box center [665, 347] width 9 height 9
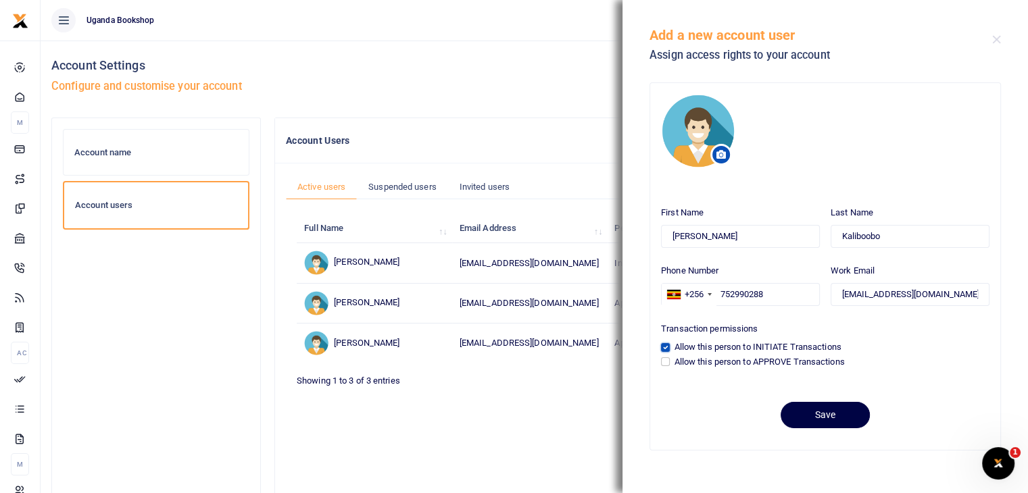
click at [668, 348] on input "Allow this person to INITIATE Transactions" at bounding box center [665, 347] width 9 height 9
checkbox input "true"
click at [814, 425] on button "Save" at bounding box center [825, 415] width 89 height 26
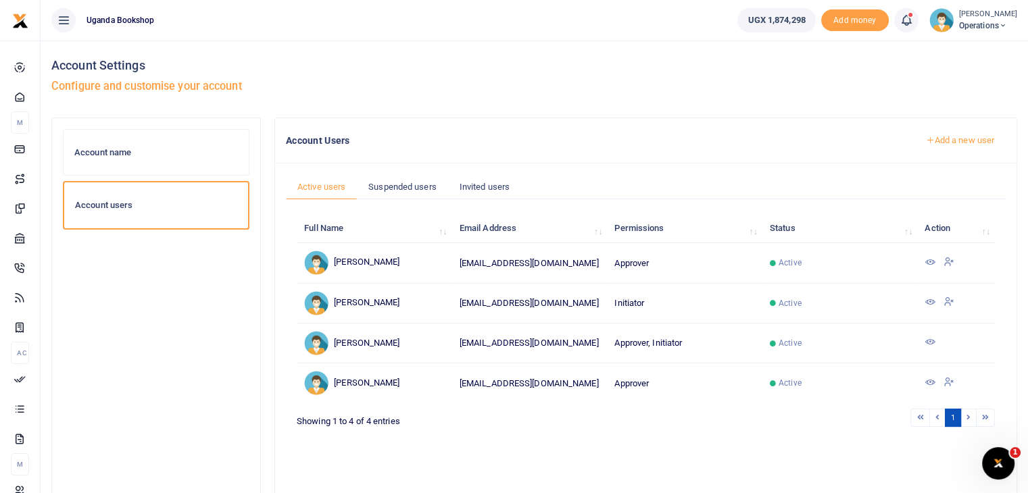
click at [931, 307] on icon at bounding box center [929, 302] width 11 height 11
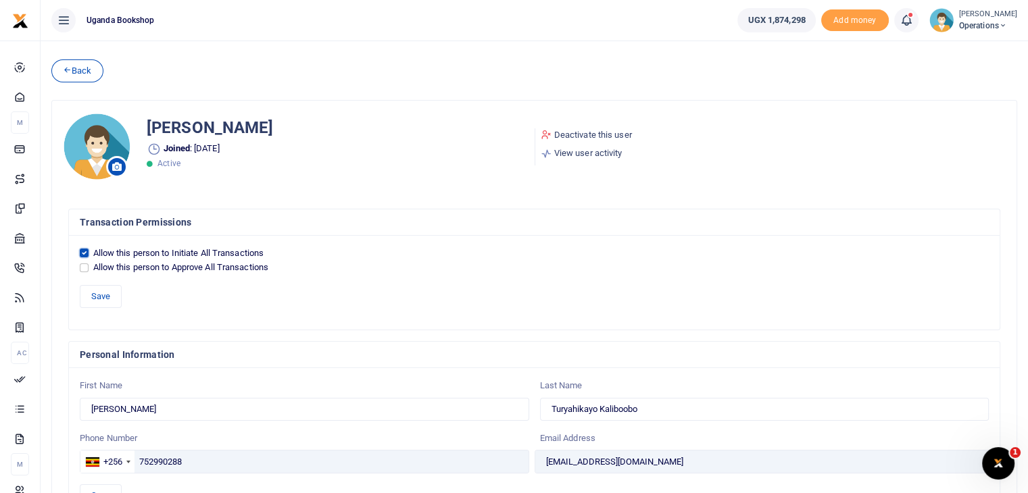
click at [86, 250] on input "Allow this person to Initiate All Transactions" at bounding box center [84, 253] width 9 height 9
checkbox input "false"
click at [92, 301] on button "Save" at bounding box center [101, 296] width 42 height 23
click at [595, 133] on link "Deactivate this user" at bounding box center [586, 135] width 91 height 14
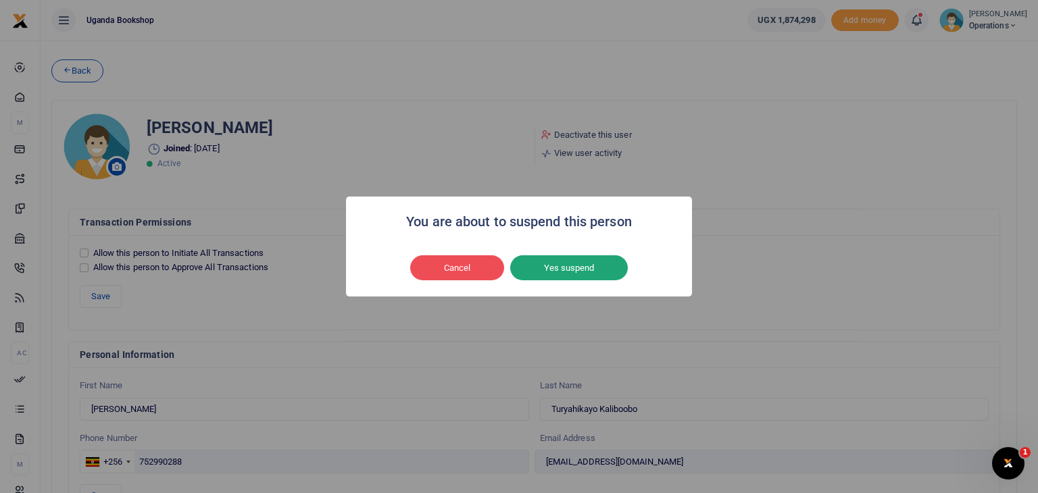
click at [558, 268] on button "Yes suspend" at bounding box center [569, 268] width 118 height 26
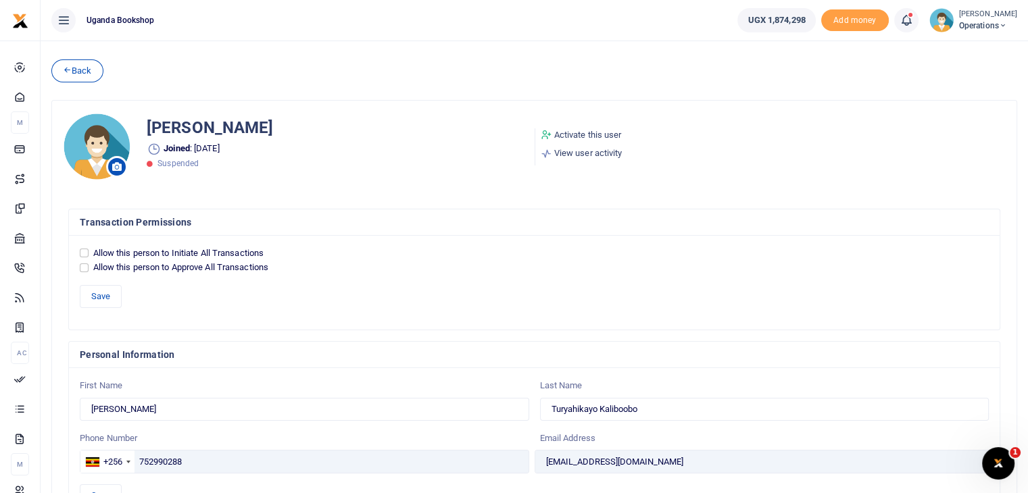
click at [86, 72] on link "Back" at bounding box center [77, 70] width 52 height 23
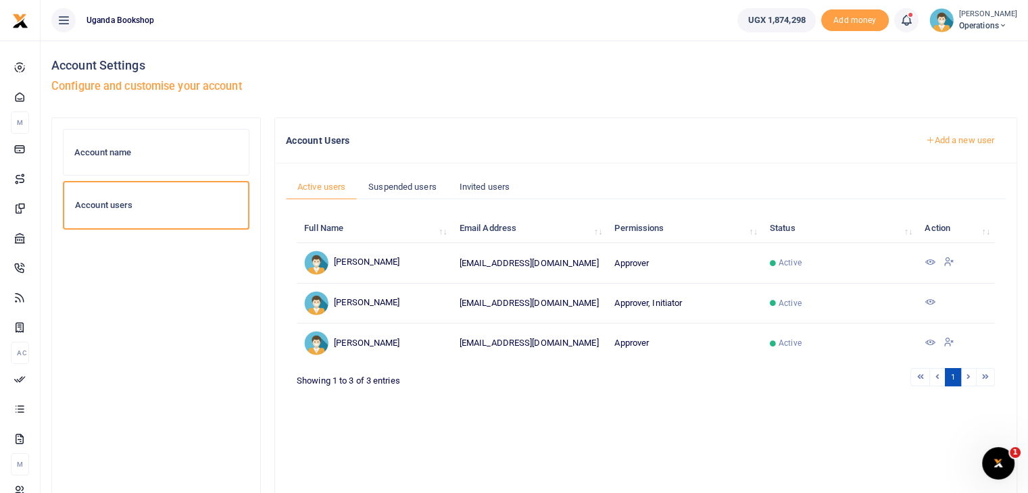
click at [997, 21] on span "Operations" at bounding box center [988, 26] width 58 height 12
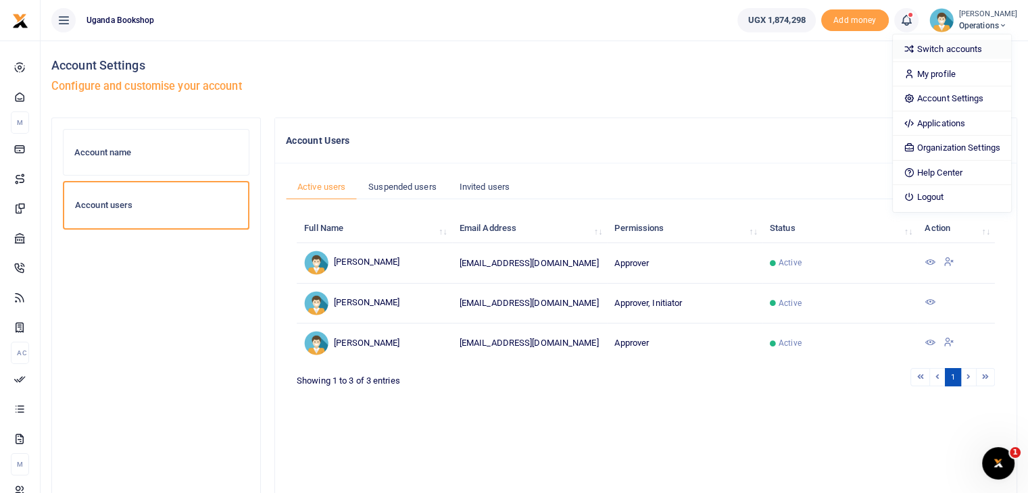
click at [970, 47] on link "Switch accounts" at bounding box center [952, 49] width 118 height 19
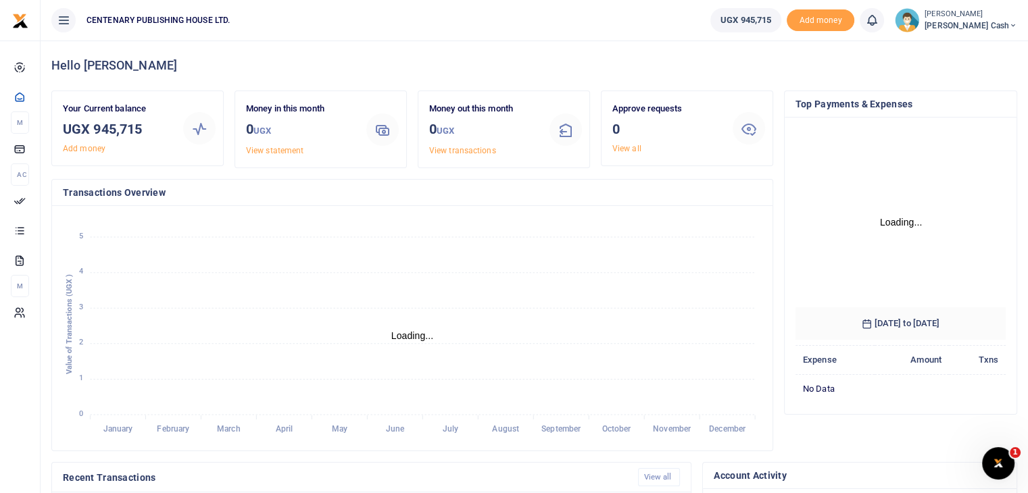
click at [995, 20] on span "[PERSON_NAME] Cash" at bounding box center [970, 26] width 93 height 12
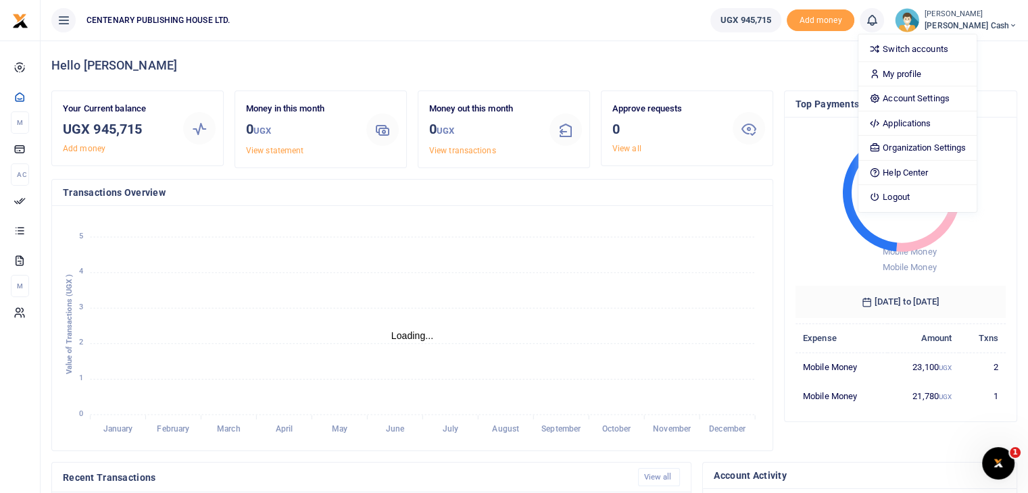
scroll to position [11, 11]
click at [949, 98] on link "Account Settings" at bounding box center [917, 98] width 118 height 19
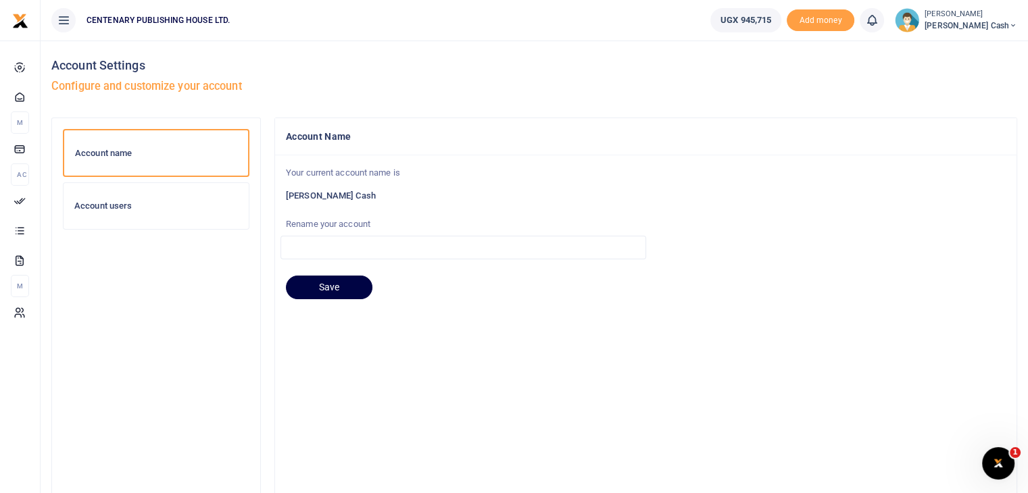
click at [118, 210] on h6 "Account users" at bounding box center [156, 206] width 164 height 11
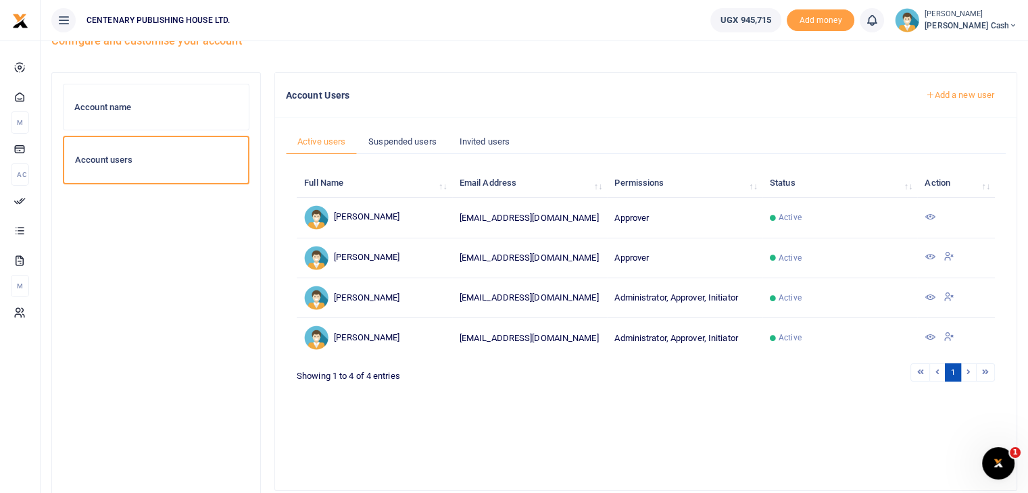
scroll to position [45, 0]
click at [931, 297] on icon at bounding box center [929, 298] width 11 height 11
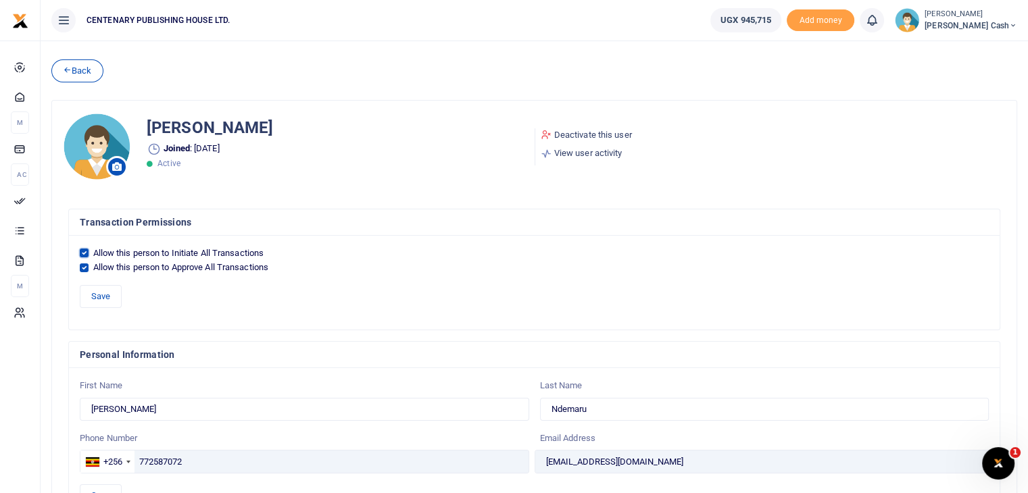
click at [84, 249] on input "Allow this person to Initiate All Transactions" at bounding box center [84, 253] width 9 height 9
checkbox input "false"
click at [99, 301] on button "Save" at bounding box center [101, 296] width 42 height 23
click at [81, 68] on link "Back" at bounding box center [77, 70] width 52 height 23
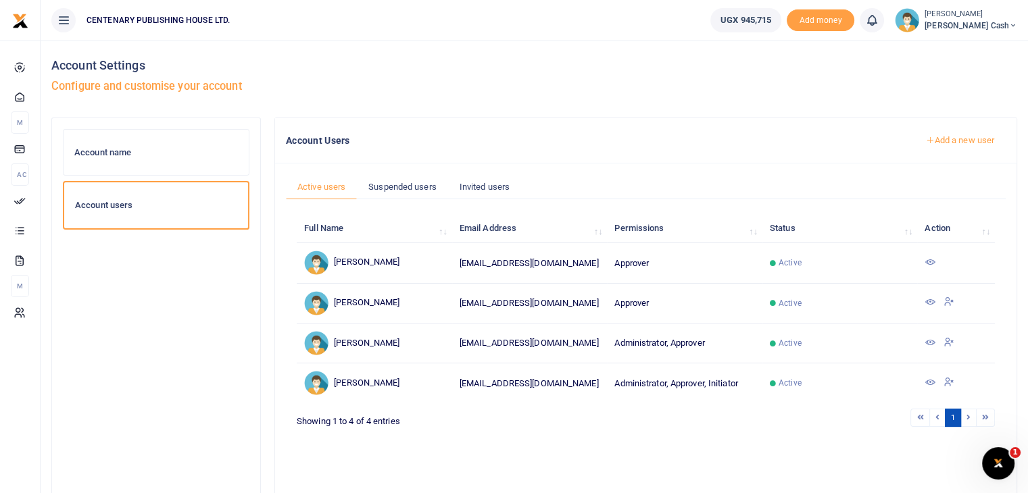
click at [931, 380] on icon at bounding box center [929, 382] width 11 height 11
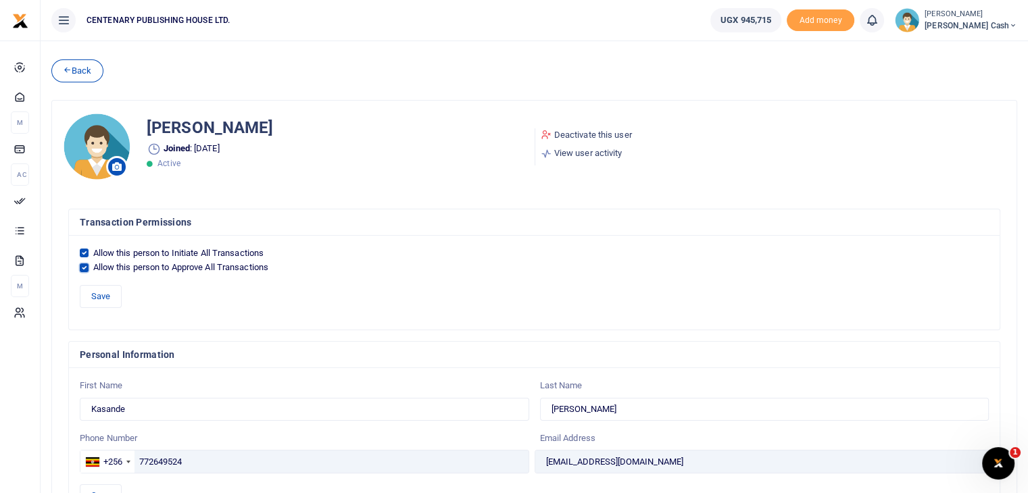
click at [86, 266] on input "Allow this person to Approve All Transactions" at bounding box center [84, 268] width 9 height 9
checkbox input "false"
click at [91, 298] on button "Save" at bounding box center [101, 296] width 42 height 23
click at [75, 70] on link "Back" at bounding box center [77, 70] width 52 height 23
